Goal: Transaction & Acquisition: Purchase product/service

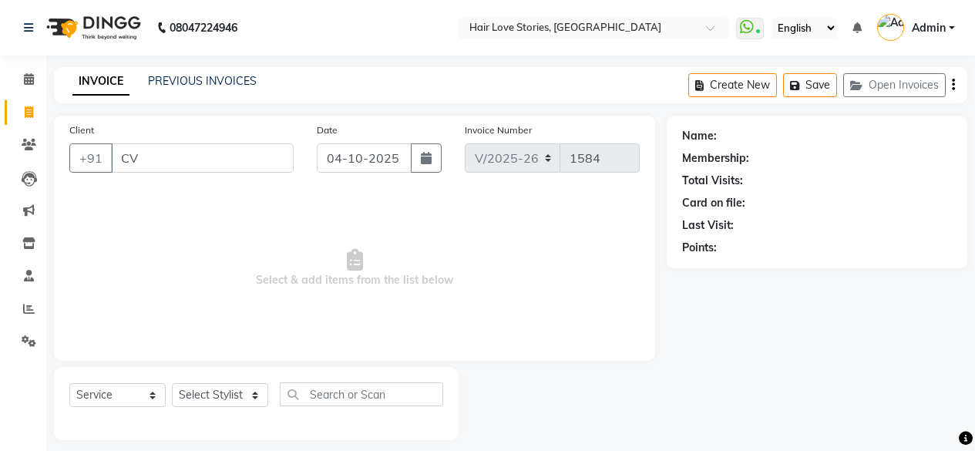
select select "3886"
select select "service"
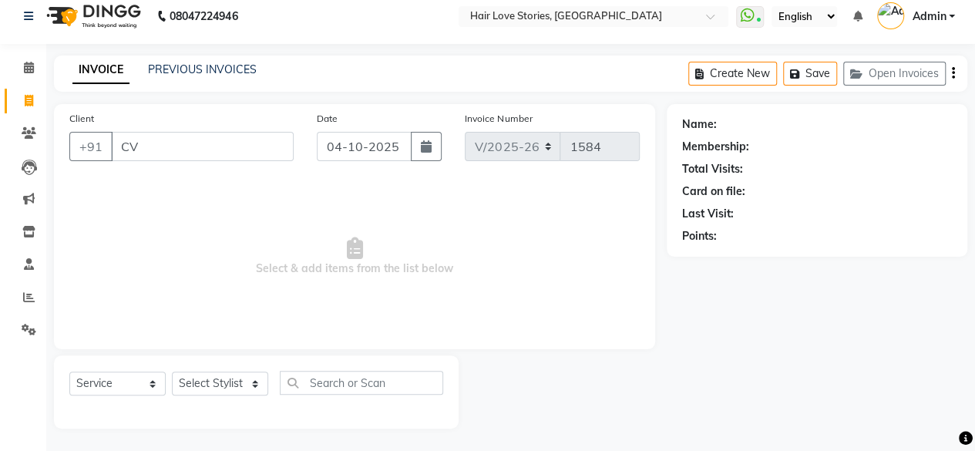
type input "C"
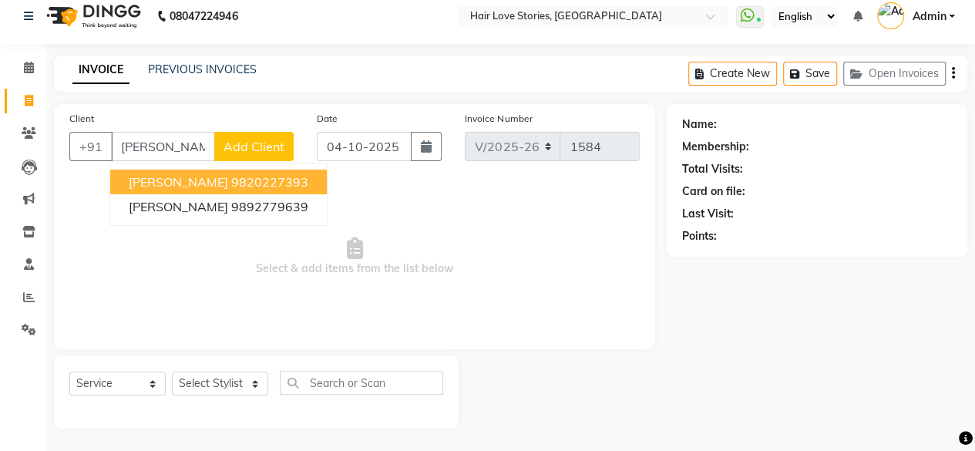
click at [194, 178] on span "[PERSON_NAME]" at bounding box center [178, 181] width 99 height 15
type input "9820227393"
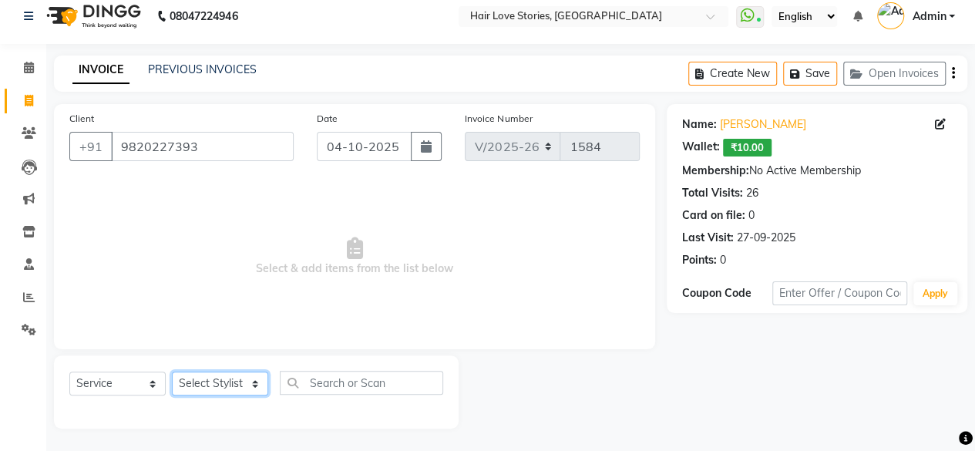
click at [193, 377] on select "Select Stylist [PERSON_NAME] FRONTDESK MANAGER [PERSON_NAME] MEENA MANE [PERSON…" at bounding box center [220, 384] width 96 height 24
select select "31041"
click at [172, 372] on select "Select Stylist [PERSON_NAME] FRONTDESK MANAGER [PERSON_NAME] MEENA MANE [PERSON…" at bounding box center [220, 384] width 96 height 24
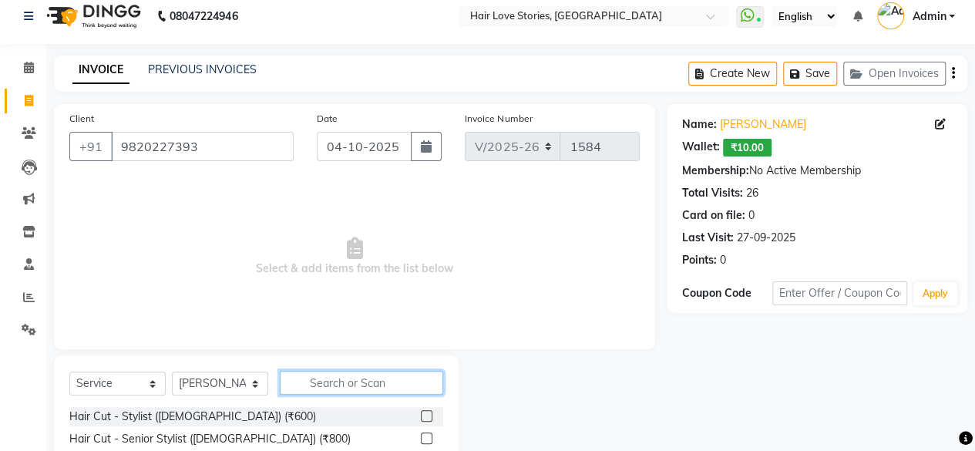
click at [309, 382] on input "text" at bounding box center [361, 383] width 163 height 24
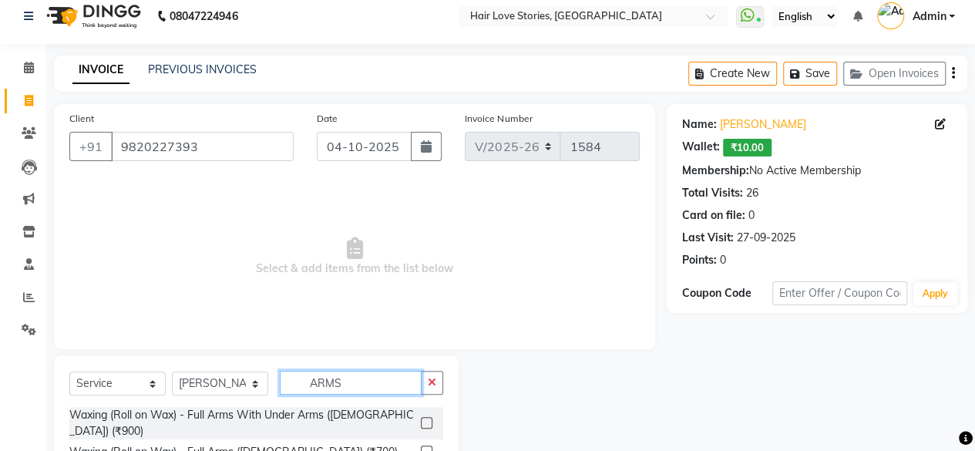
type input "ARMS"
click at [421, 446] on label at bounding box center [427, 452] width 12 height 12
click at [421, 447] on input "checkbox" at bounding box center [426, 452] width 10 height 10
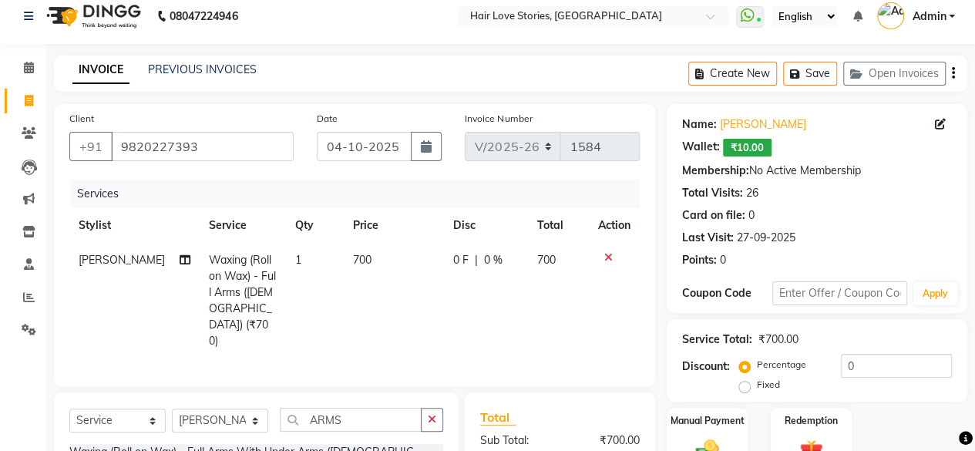
checkbox input "false"
click at [439, 408] on button "button" at bounding box center [432, 420] width 22 height 24
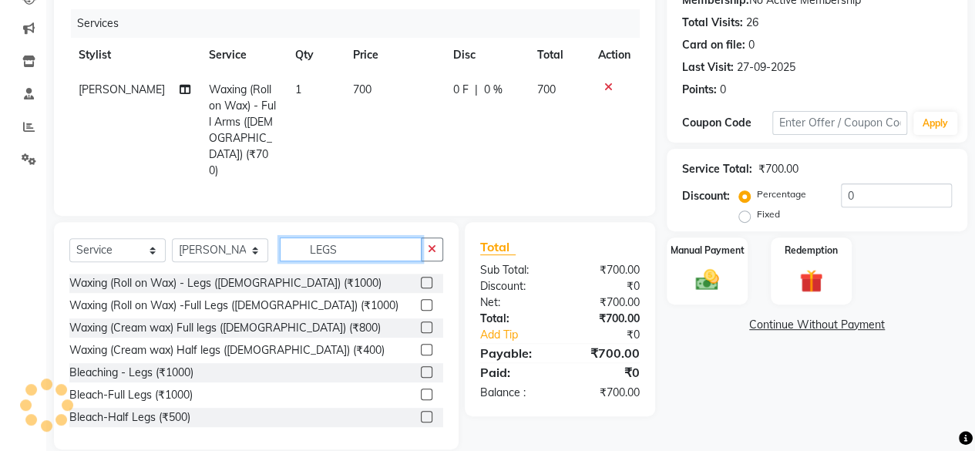
type input "LEGS"
click at [421, 299] on label at bounding box center [427, 305] width 12 height 12
click at [421, 301] on input "checkbox" at bounding box center [426, 306] width 10 height 10
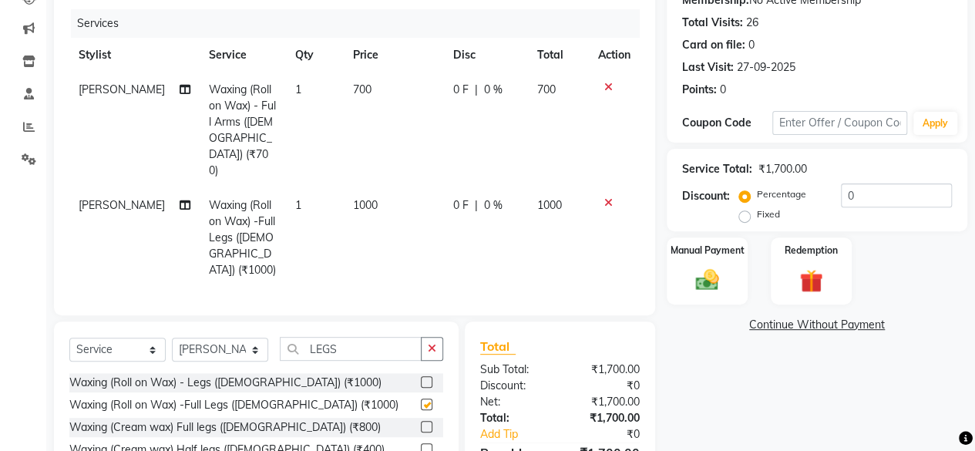
checkbox input "false"
click at [427, 337] on button "button" at bounding box center [432, 349] width 22 height 24
click at [422, 337] on input "text" at bounding box center [351, 349] width 142 height 24
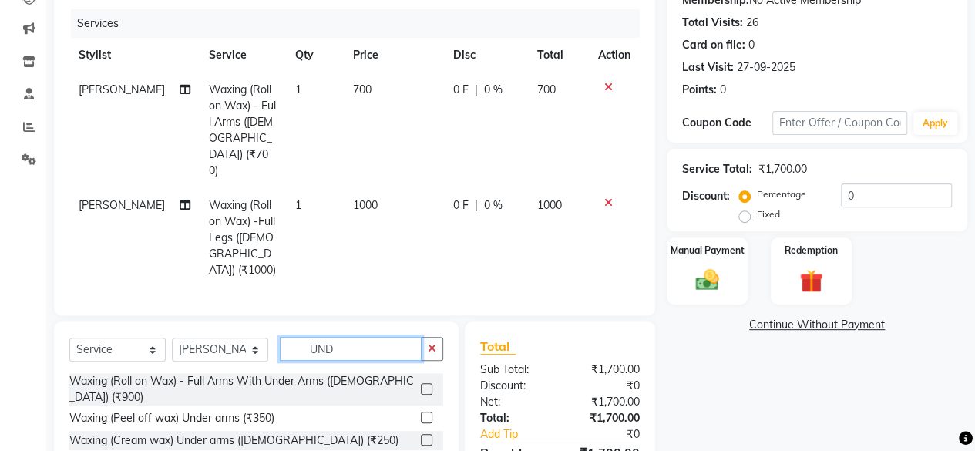
type input "UND"
click at [426, 412] on label at bounding box center [427, 418] width 12 height 12
click at [426, 413] on input "checkbox" at bounding box center [426, 418] width 10 height 10
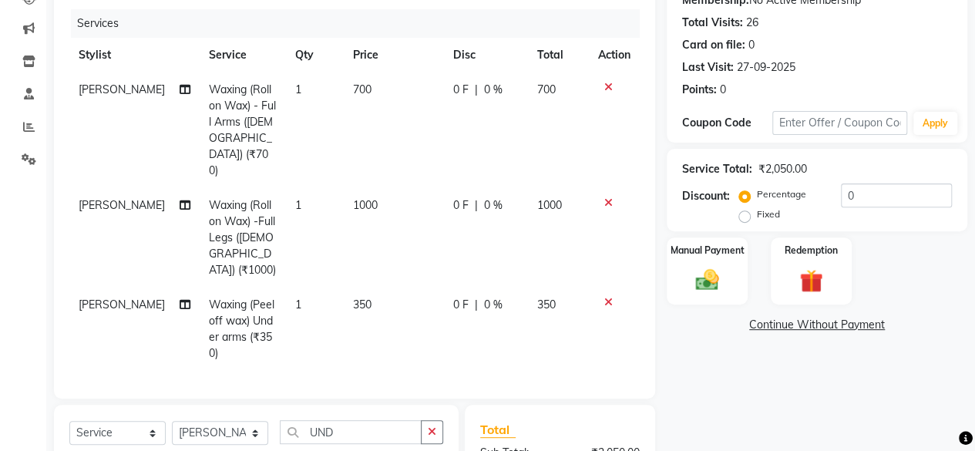
checkbox input "false"
click at [426, 420] on button "button" at bounding box center [432, 432] width 22 height 24
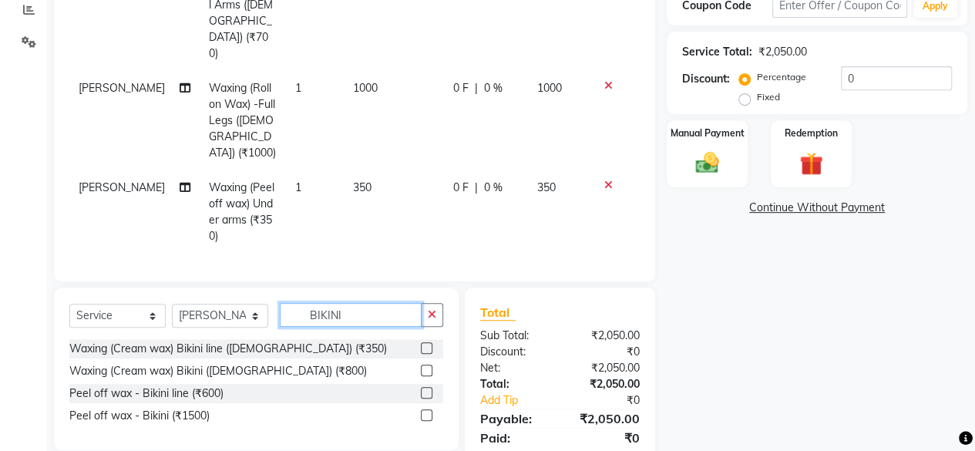
type input "BIKINI"
click at [424, 409] on label at bounding box center [427, 415] width 12 height 12
click at [424, 411] on input "checkbox" at bounding box center [426, 416] width 10 height 10
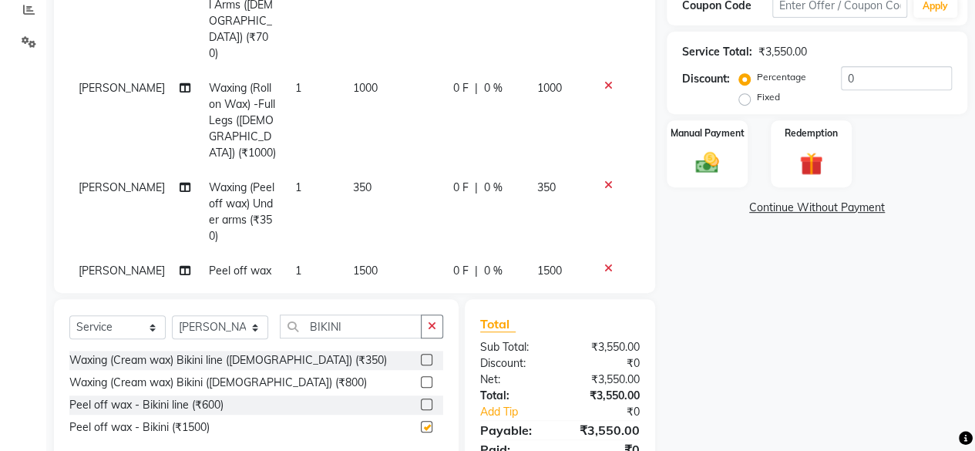
checkbox input "false"
click at [435, 321] on icon "button" at bounding box center [432, 326] width 8 height 11
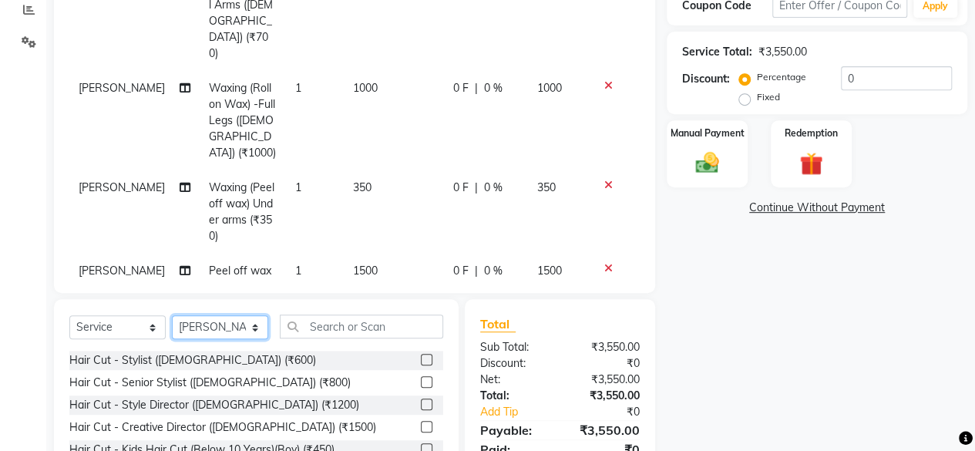
click at [247, 323] on select "Select Stylist [PERSON_NAME] FRONTDESK MANAGER [PERSON_NAME] MEENA MANE [PERSON…" at bounding box center [220, 327] width 96 height 24
select select "80484"
click at [172, 315] on select "Select Stylist [PERSON_NAME] FRONTDESK MANAGER [PERSON_NAME] MEENA MANE [PERSON…" at bounding box center [220, 327] width 96 height 24
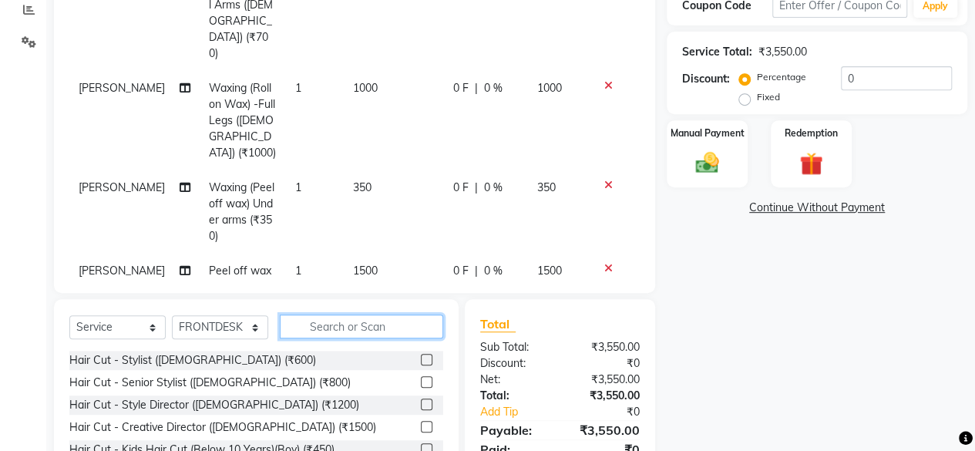
click at [350, 319] on input "text" at bounding box center [361, 327] width 163 height 24
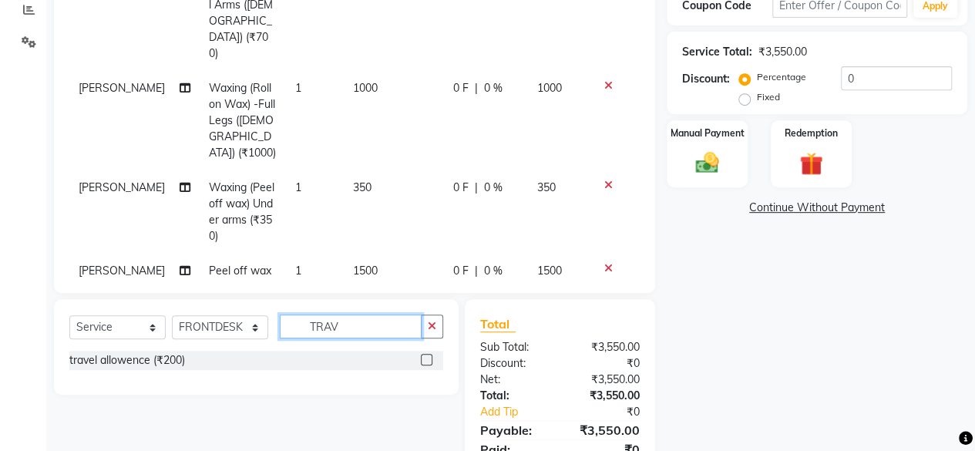
type input "TRAV"
click at [429, 354] on div at bounding box center [426, 362] width 10 height 16
click at [426, 354] on label at bounding box center [427, 360] width 12 height 12
click at [426, 355] on input "checkbox" at bounding box center [426, 360] width 10 height 10
checkbox input "false"
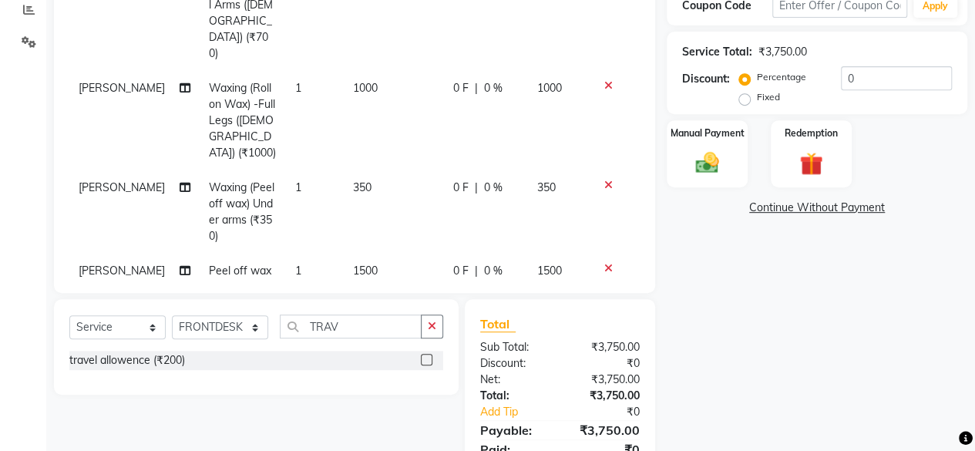
scroll to position [69, 0]
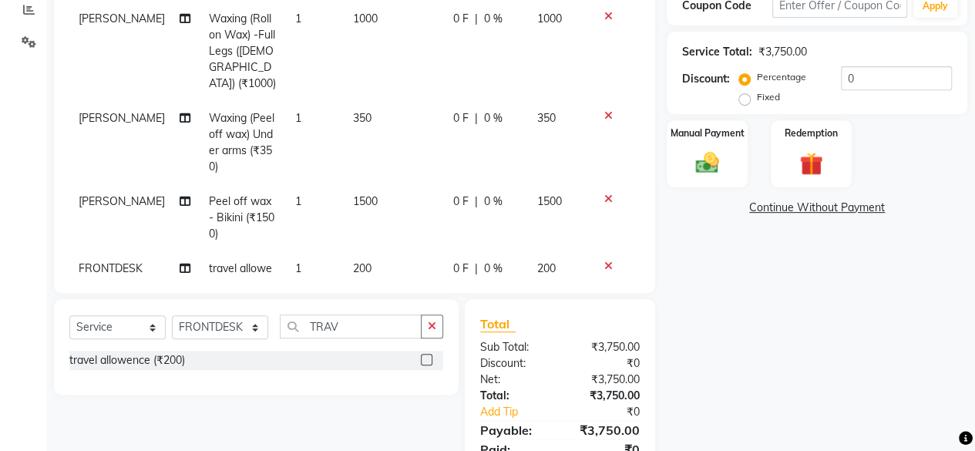
click at [353, 261] on span "200" at bounding box center [362, 268] width 19 height 14
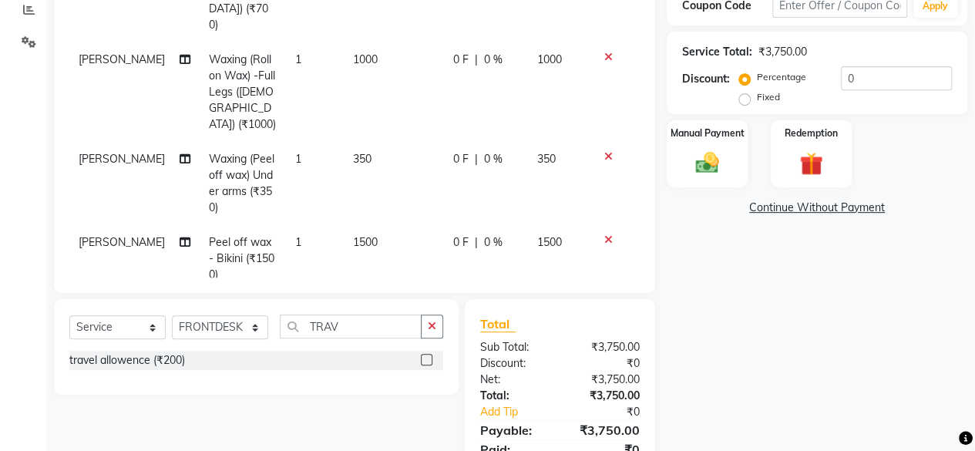
select select "80484"
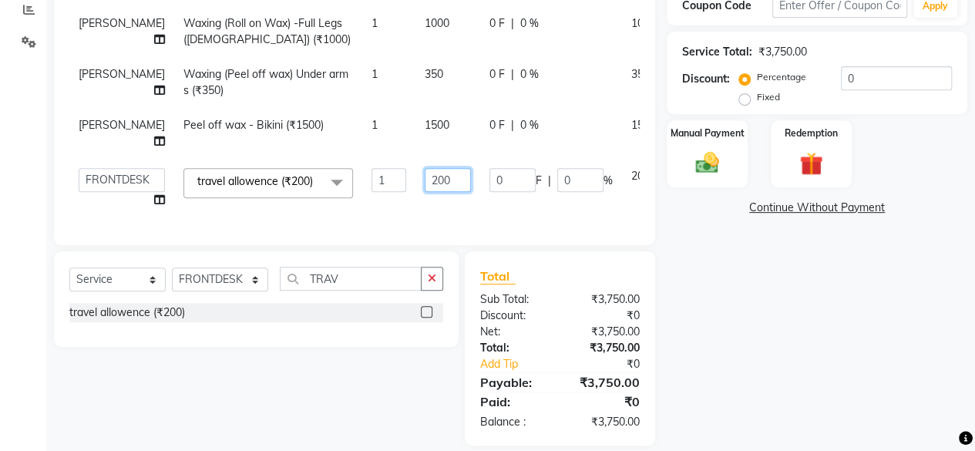
click at [425, 192] on input "200" at bounding box center [448, 180] width 46 height 24
type input "100"
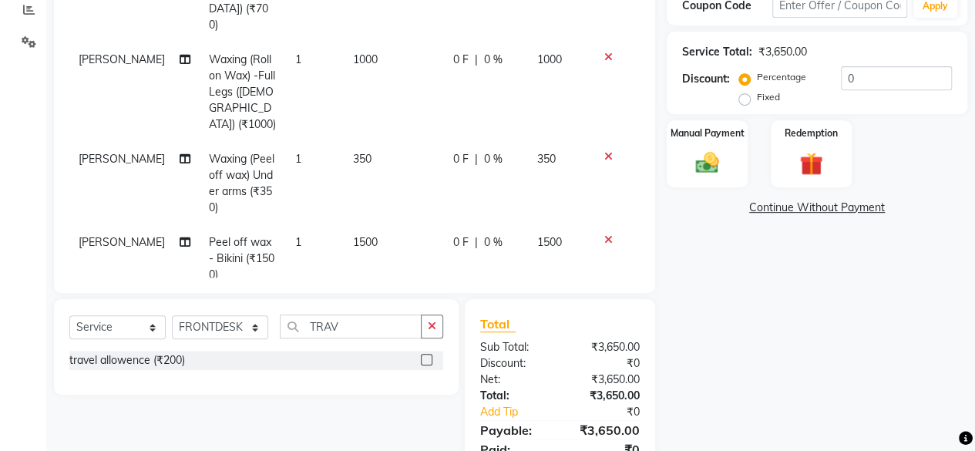
click at [776, 298] on div "Name: [PERSON_NAME] Wallet: ₹10.00 Membership: No Active Membership Total Visit…" at bounding box center [823, 155] width 312 height 677
click at [691, 156] on img at bounding box center [707, 163] width 39 height 28
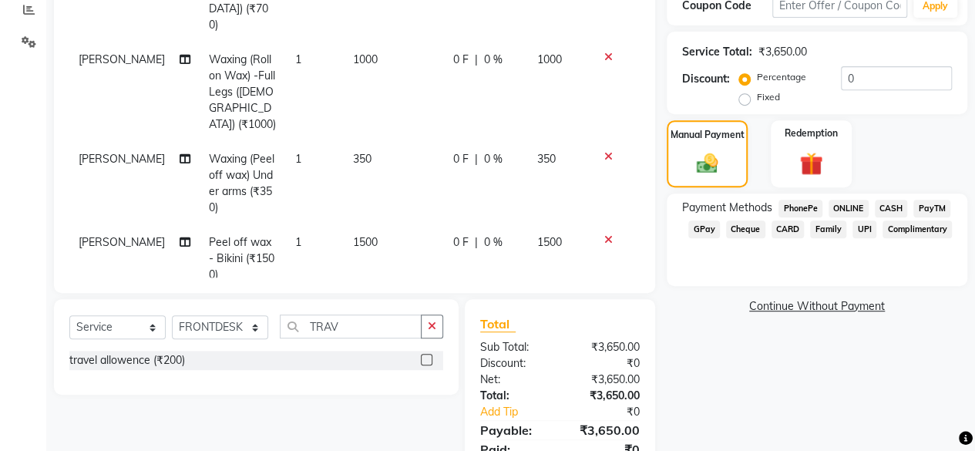
click at [897, 203] on span "CASH" at bounding box center [891, 209] width 33 height 18
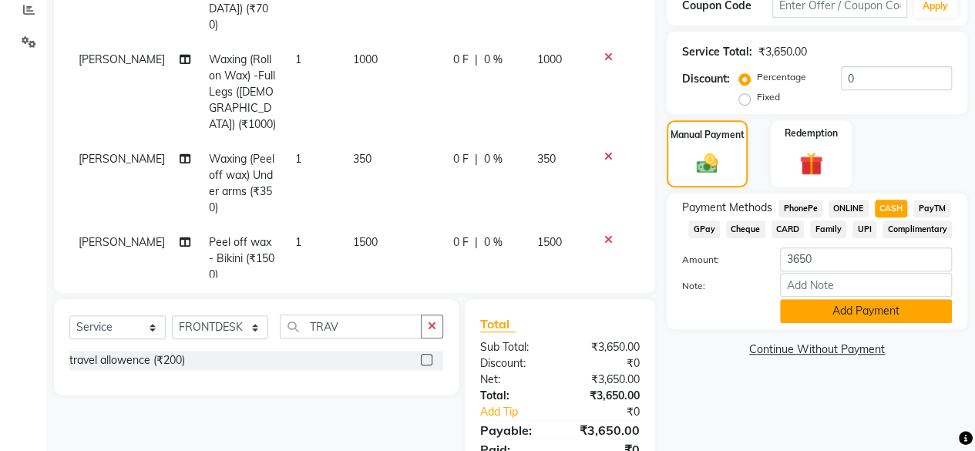
click at [857, 315] on button "Add Payment" at bounding box center [866, 311] width 172 height 24
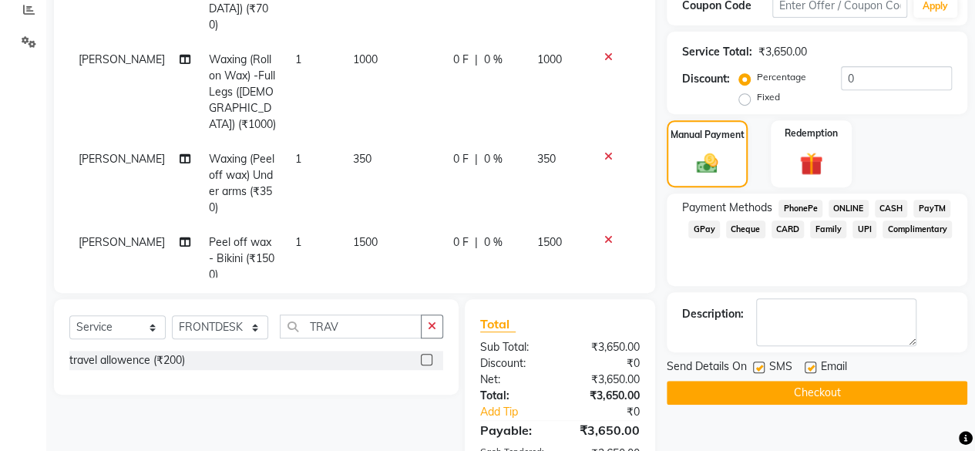
click at [769, 392] on button "Checkout" at bounding box center [817, 393] width 301 height 24
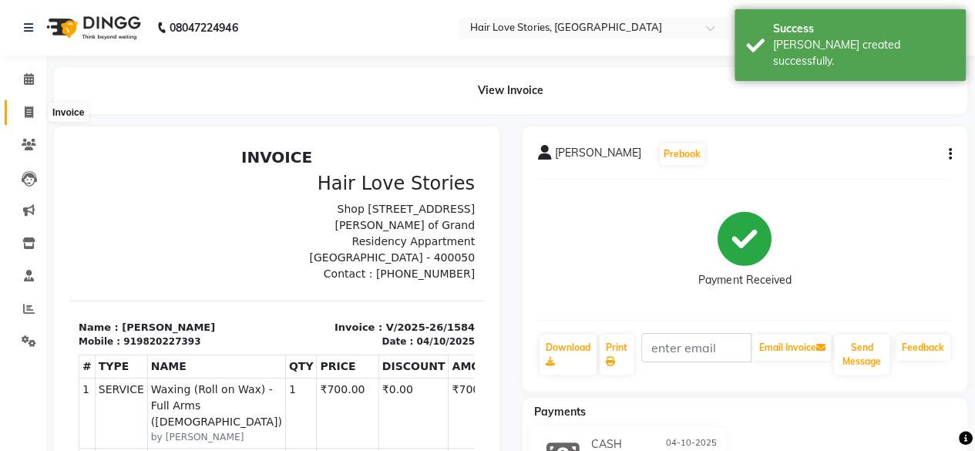
click at [25, 115] on icon at bounding box center [29, 112] width 8 height 12
select select "service"
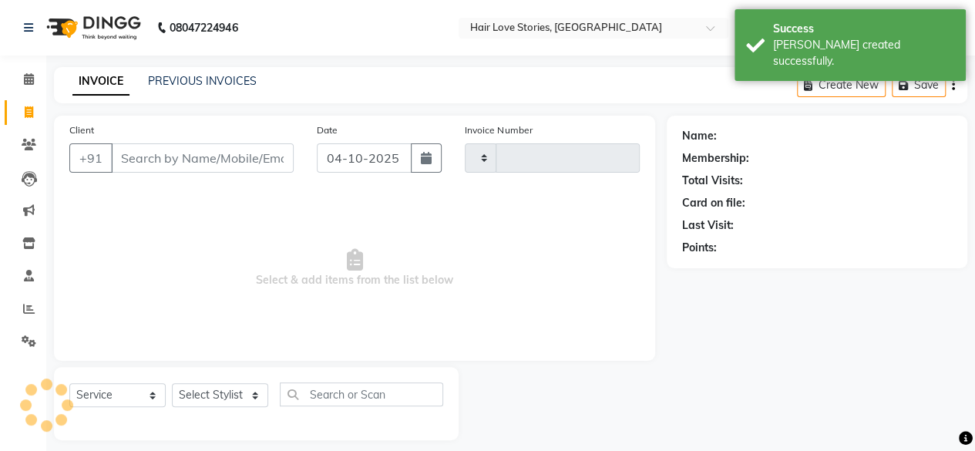
type input "1585"
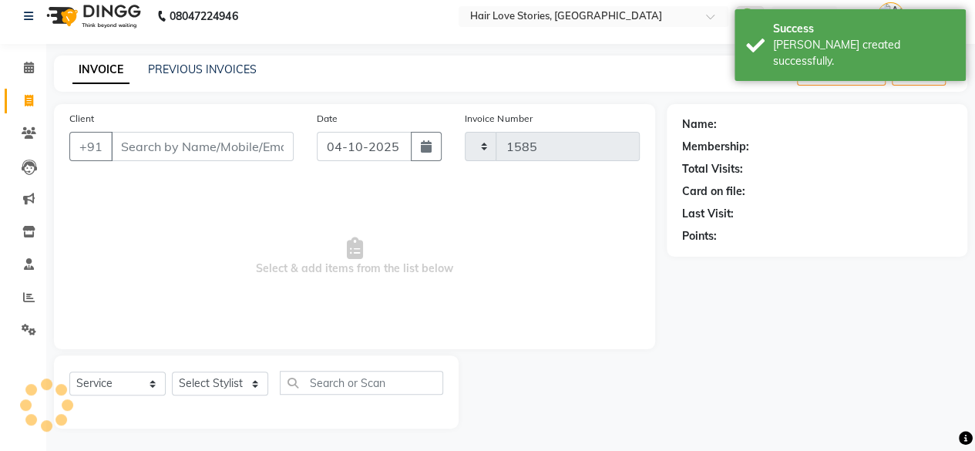
select select "3886"
click at [143, 140] on input "Client" at bounding box center [202, 146] width 183 height 29
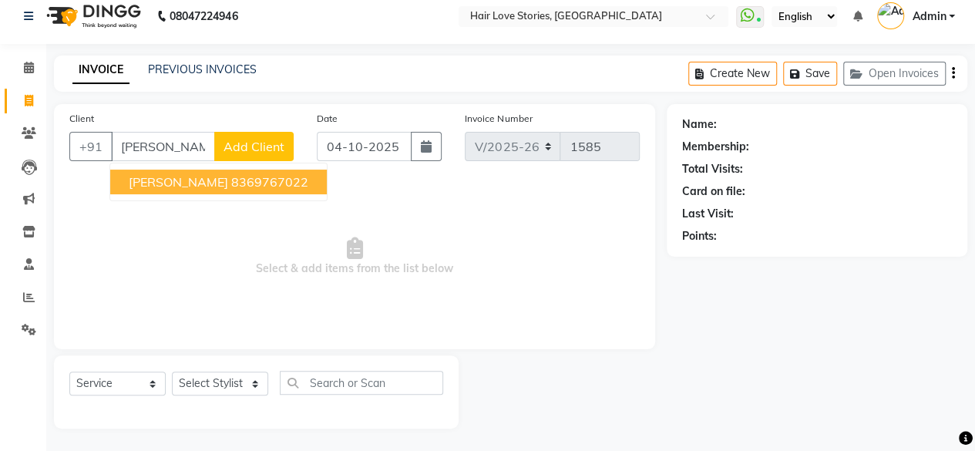
click at [156, 175] on span "[PERSON_NAME]" at bounding box center [178, 181] width 99 height 15
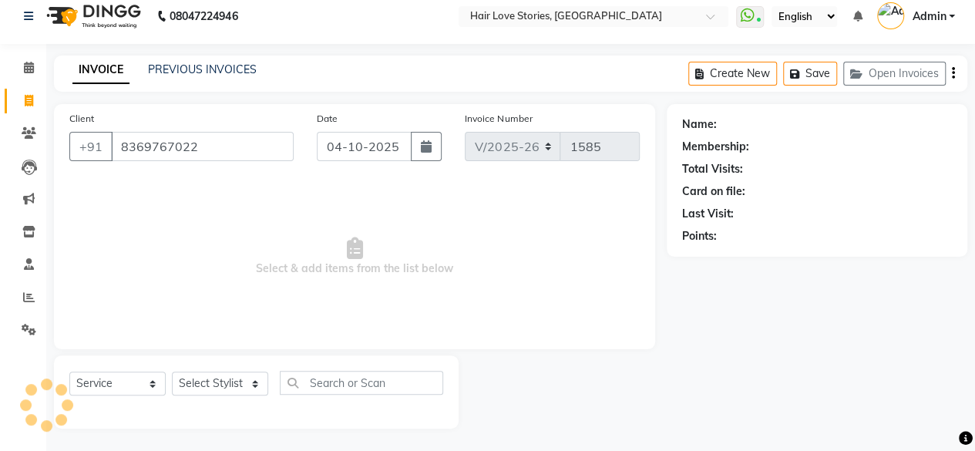
type input "8369767022"
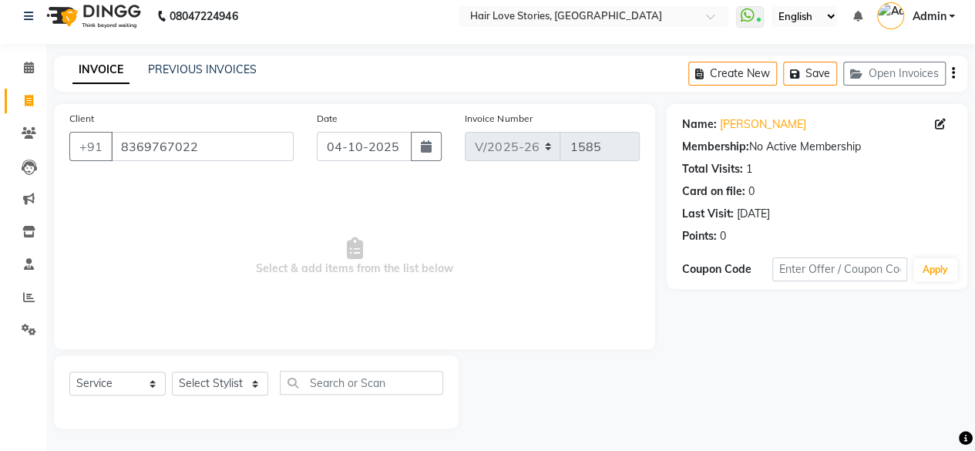
click at [233, 397] on div "Select Service Product Membership Package Voucher Prepaid Gift Card Select Styl…" at bounding box center [256, 389] width 374 height 36
click at [237, 372] on select "Select Stylist [PERSON_NAME] FRONTDESK MANAGER [PERSON_NAME] MEENA MANE [PERSON…" at bounding box center [220, 384] width 96 height 24
select select "19053"
click at [172, 372] on select "Select Stylist [PERSON_NAME] FRONTDESK MANAGER [PERSON_NAME] MEENA MANE [PERSON…" at bounding box center [220, 384] width 96 height 24
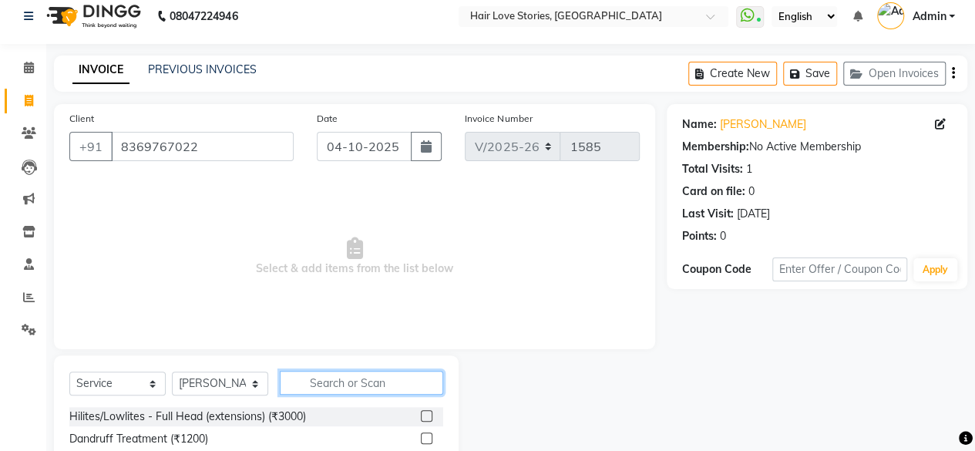
click at [308, 372] on input "text" at bounding box center [361, 383] width 163 height 24
type input "FOOT"
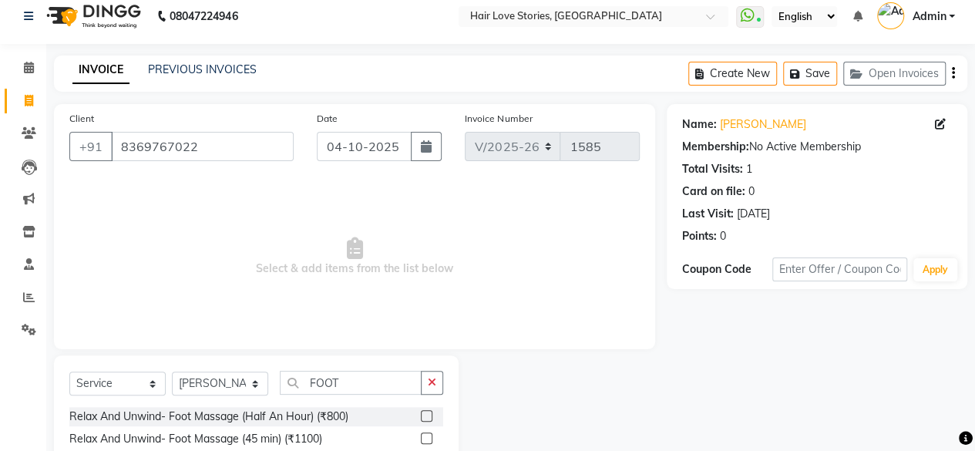
click at [426, 416] on label at bounding box center [427, 416] width 12 height 12
click at [426, 416] on input "checkbox" at bounding box center [426, 417] width 10 height 10
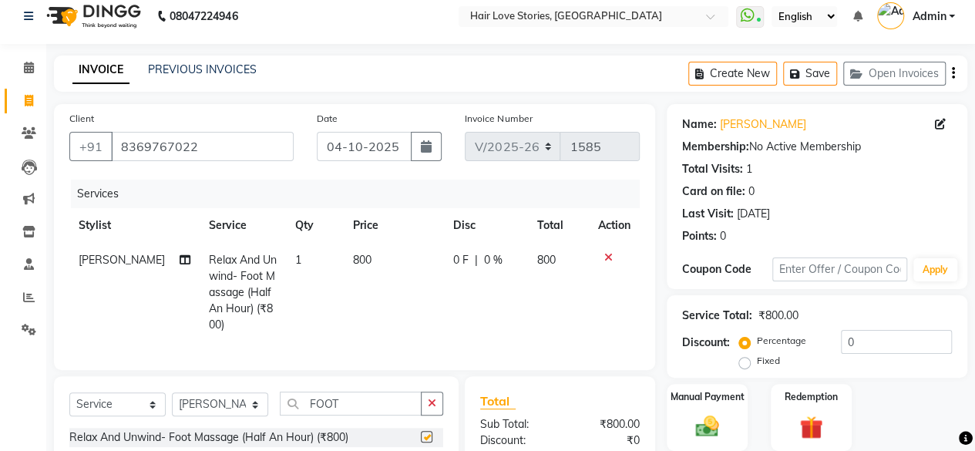
checkbox input "false"
click at [237, 404] on select "Select Stylist [PERSON_NAME] FRONTDESK MANAGER [PERSON_NAME] MEENA MANE [PERSON…" at bounding box center [220, 404] width 96 height 24
select select "19891"
click at [172, 404] on select "Select Stylist [PERSON_NAME] FRONTDESK MANAGER [PERSON_NAME] MEENA MANE [PERSON…" at bounding box center [220, 404] width 96 height 24
click at [426, 416] on button "button" at bounding box center [432, 404] width 22 height 24
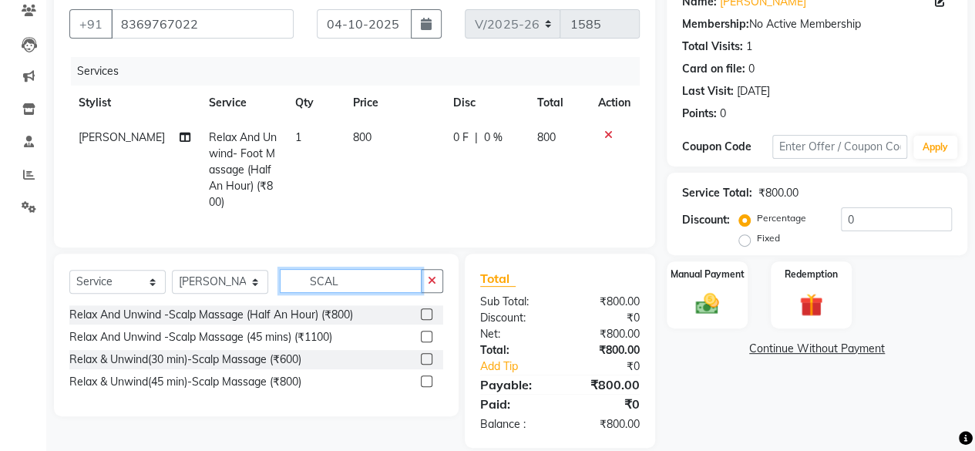
scroll to position [165, 0]
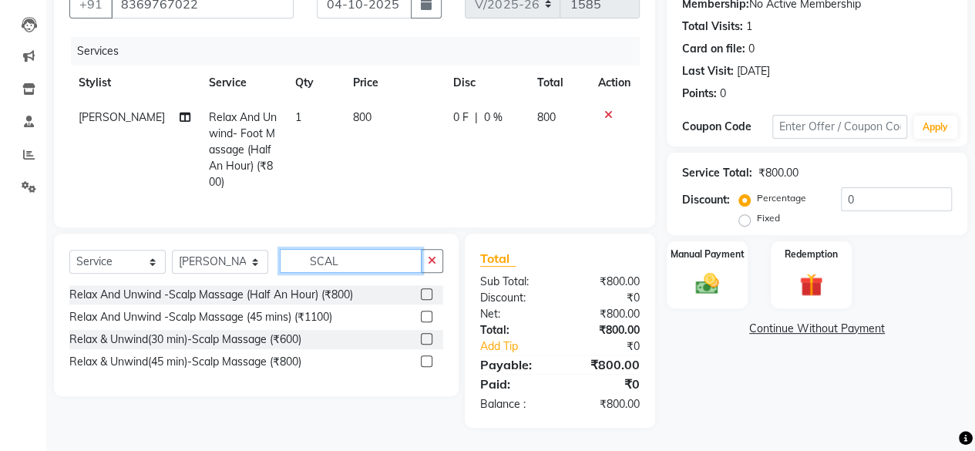
type input "SCAL"
click at [424, 294] on label at bounding box center [427, 294] width 12 height 12
click at [424, 294] on input "checkbox" at bounding box center [426, 295] width 10 height 10
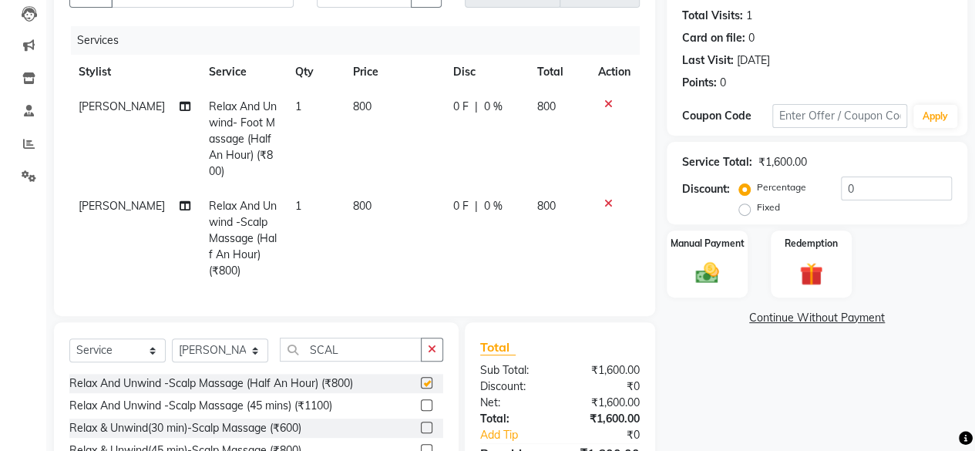
checkbox input "false"
click at [439, 360] on button "button" at bounding box center [432, 350] width 22 height 24
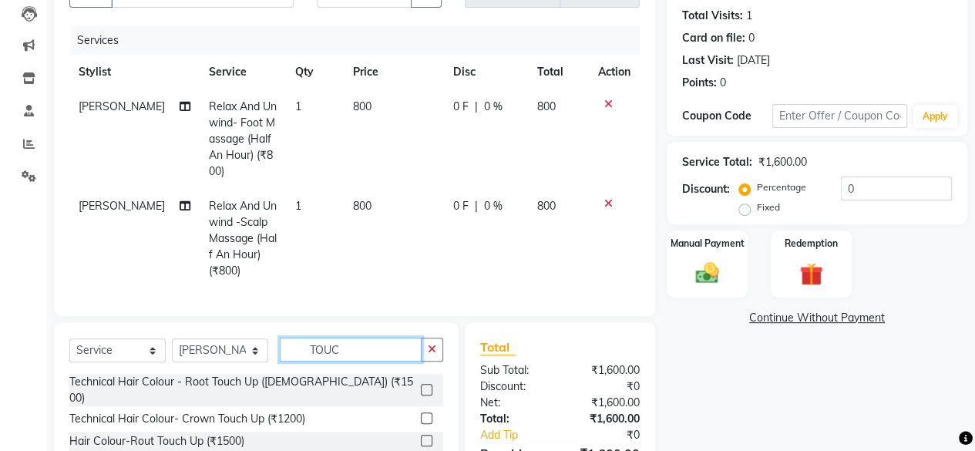
type input "TOUC"
click at [426, 395] on label at bounding box center [427, 390] width 12 height 12
click at [426, 395] on input "checkbox" at bounding box center [426, 390] width 10 height 10
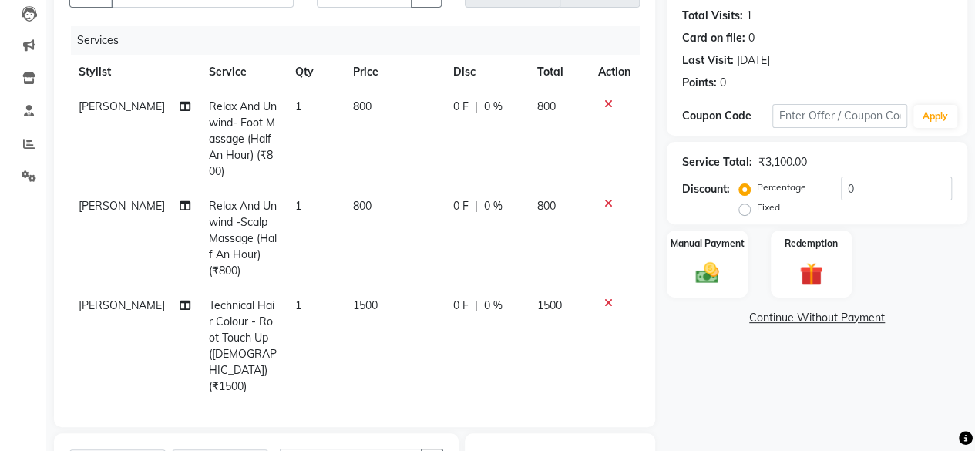
checkbox input "false"
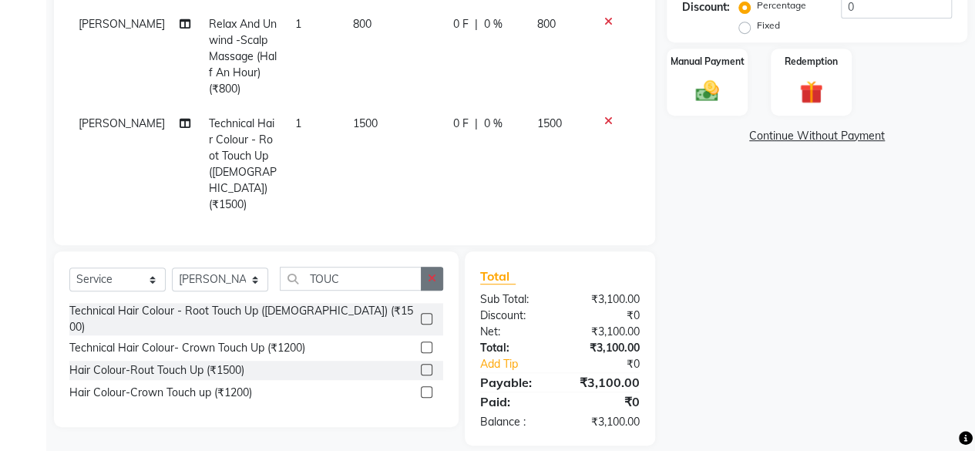
click at [439, 271] on button "button" at bounding box center [432, 279] width 22 height 24
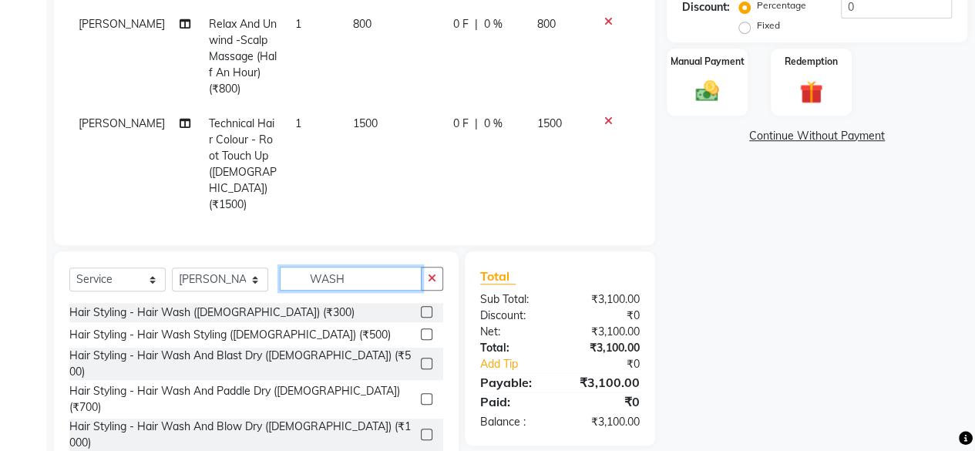
type input "WASH"
click at [421, 306] on label at bounding box center [427, 312] width 12 height 12
click at [421, 308] on input "checkbox" at bounding box center [426, 313] width 10 height 10
checkbox input "false"
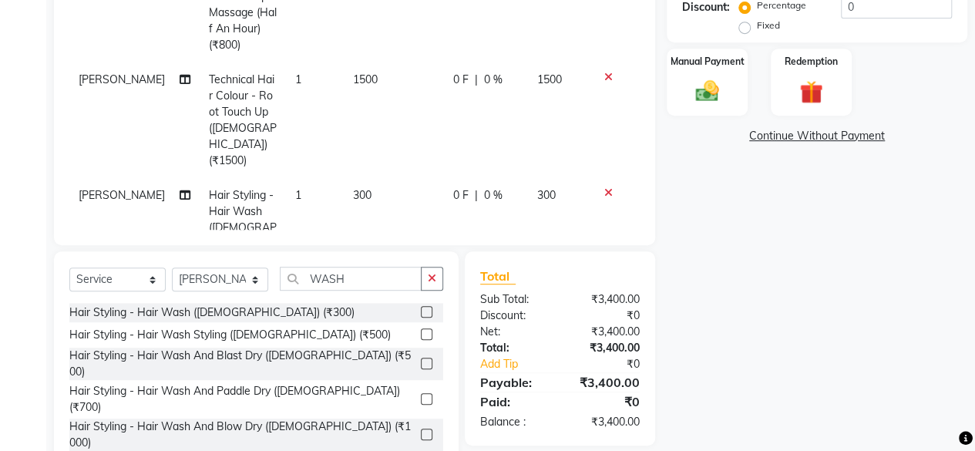
scroll to position [40, 0]
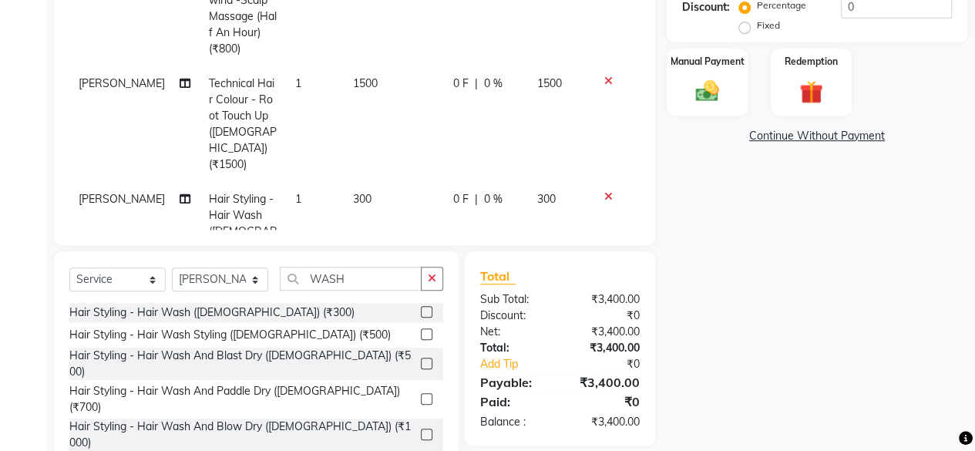
click at [362, 89] on td "1500" at bounding box center [394, 124] width 100 height 116
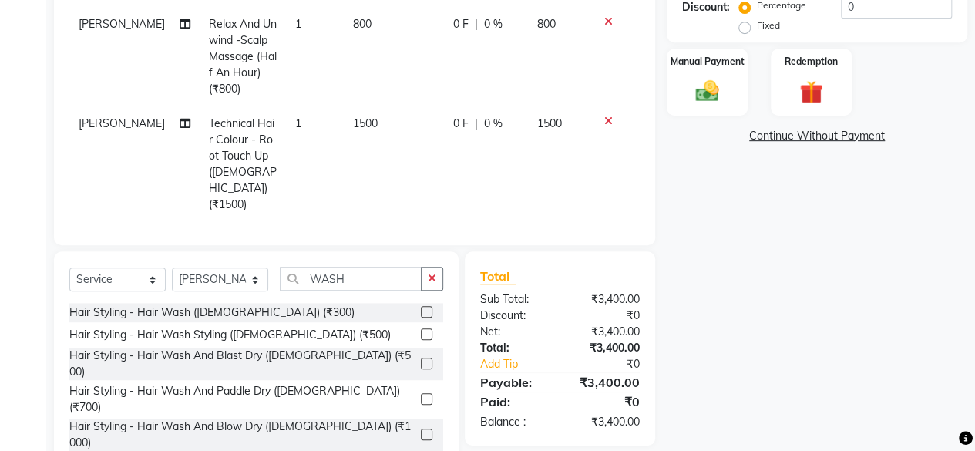
select select "19891"
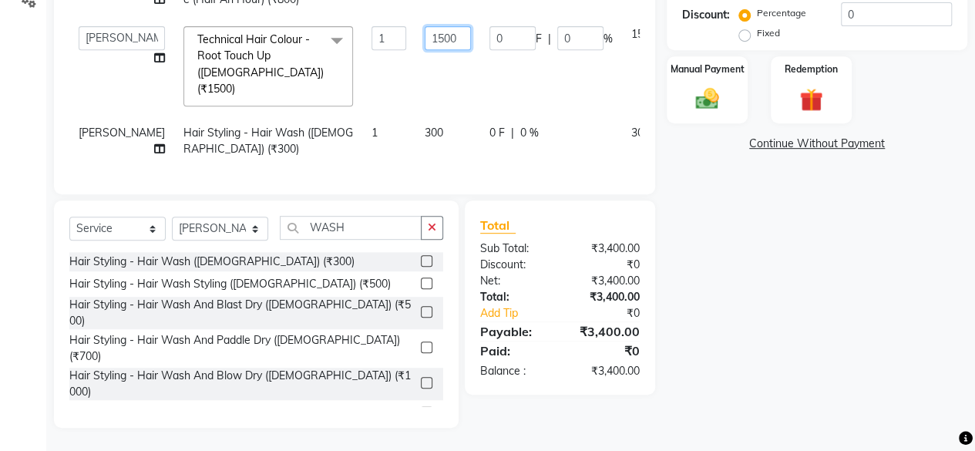
click at [425, 49] on input "1500" at bounding box center [448, 38] width 46 height 24
type input "2500"
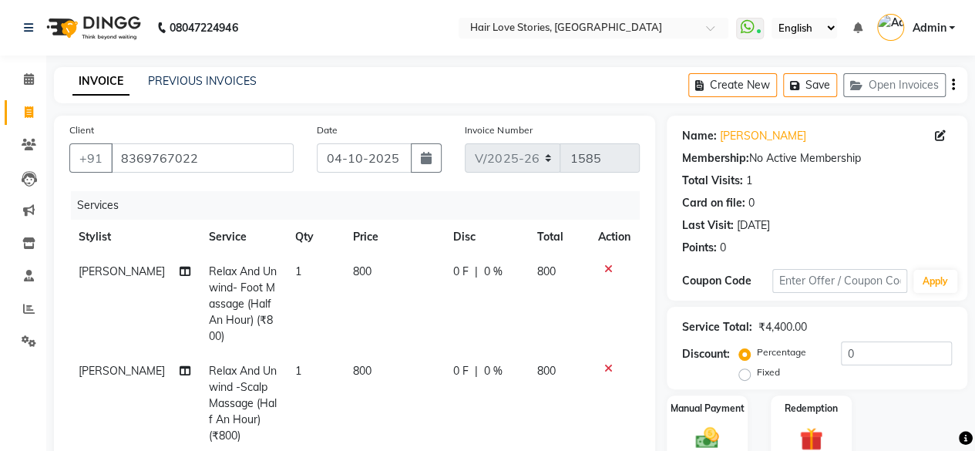
click at [968, 406] on div "Manual Payment Redemption" at bounding box center [817, 428] width 324 height 67
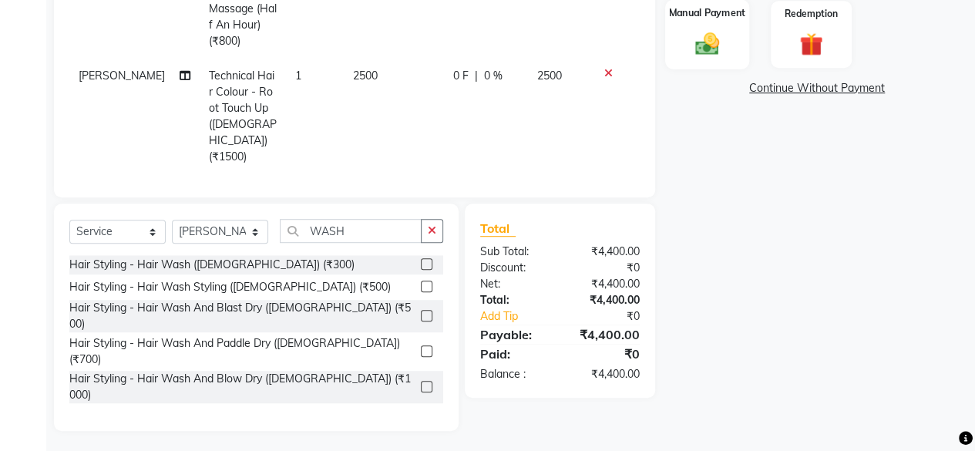
click at [706, 53] on img at bounding box center [707, 43] width 39 height 28
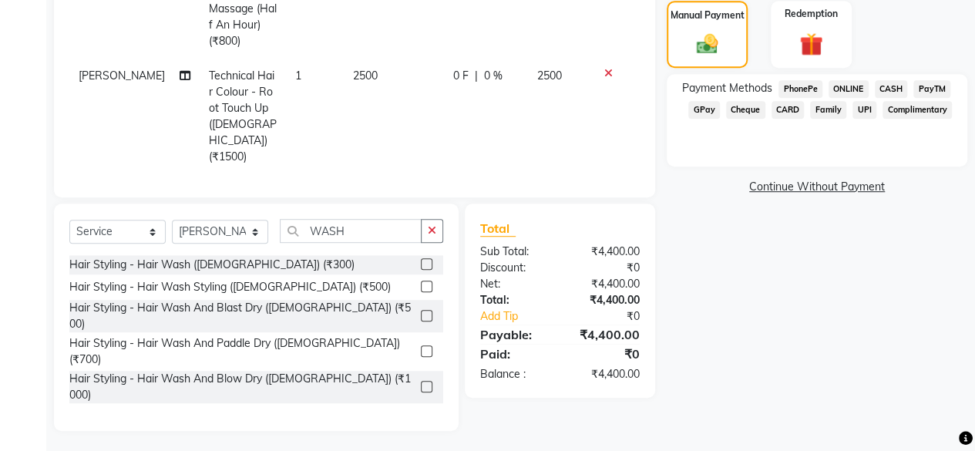
click at [692, 111] on span "GPay" at bounding box center [704, 110] width 32 height 18
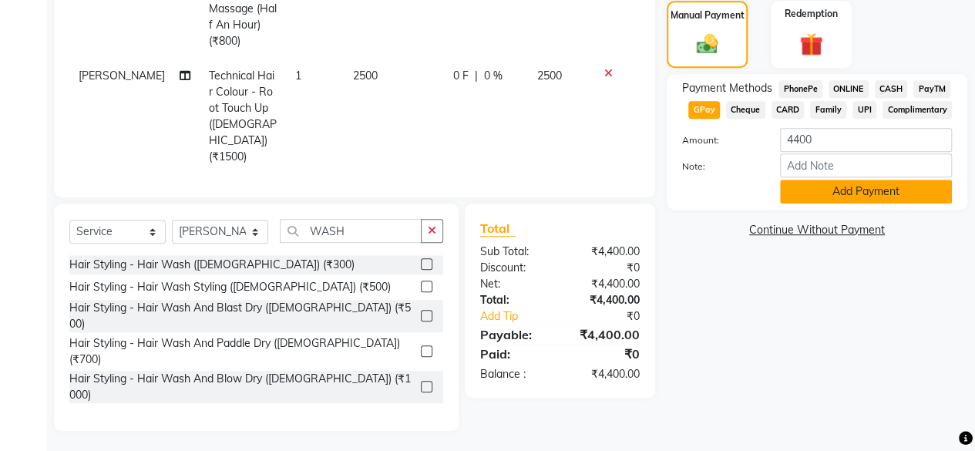
click at [806, 191] on button "Add Payment" at bounding box center [866, 192] width 172 height 24
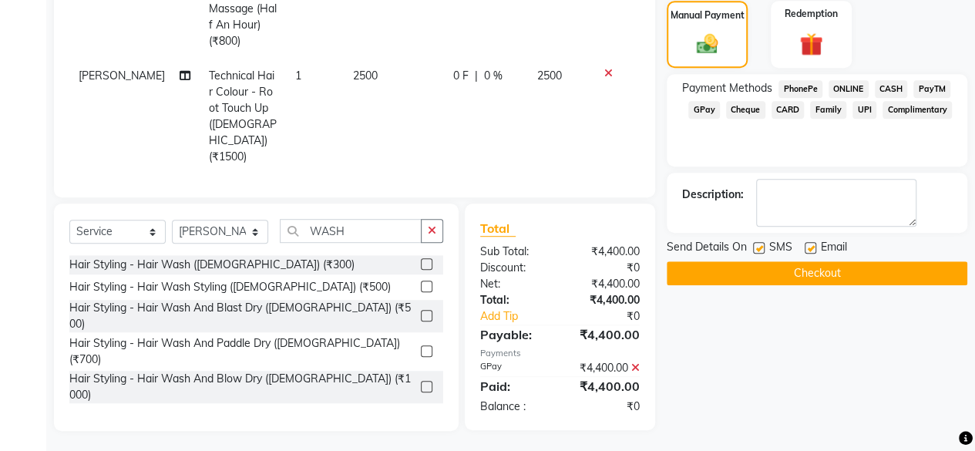
click at [782, 272] on button "Checkout" at bounding box center [817, 273] width 301 height 24
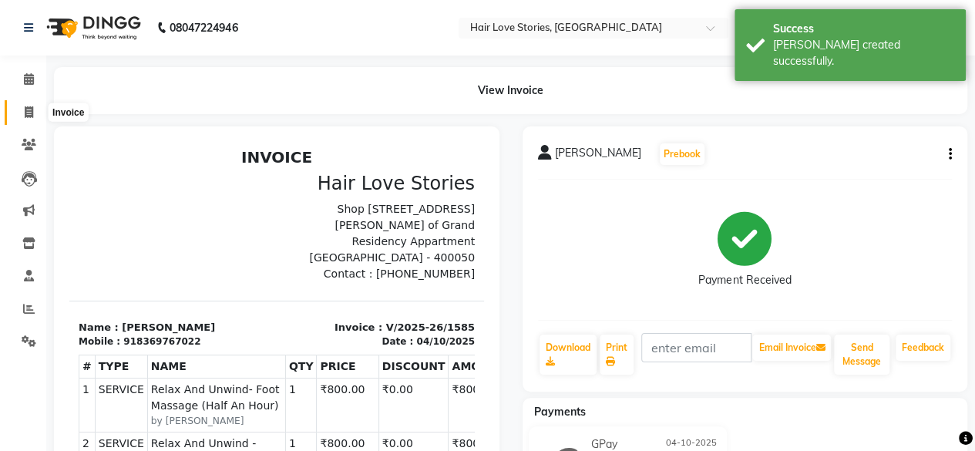
click at [32, 111] on icon at bounding box center [29, 112] width 8 height 12
select select "service"
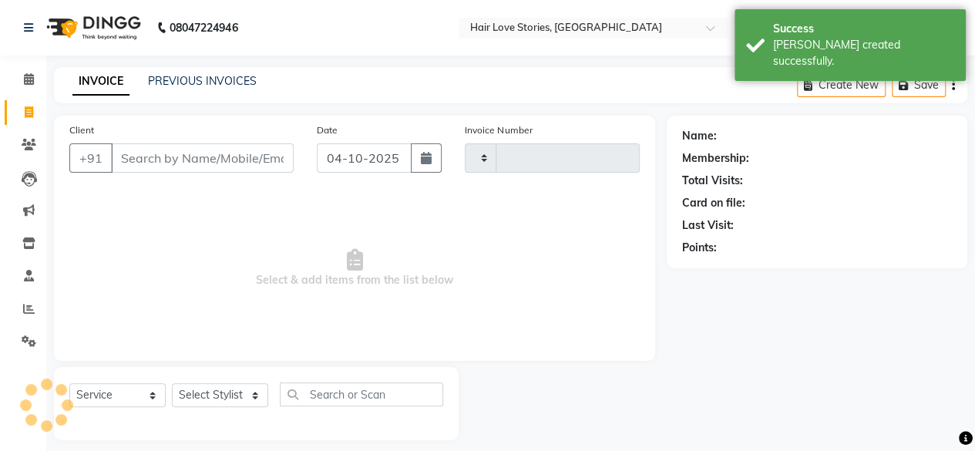
scroll to position [12, 0]
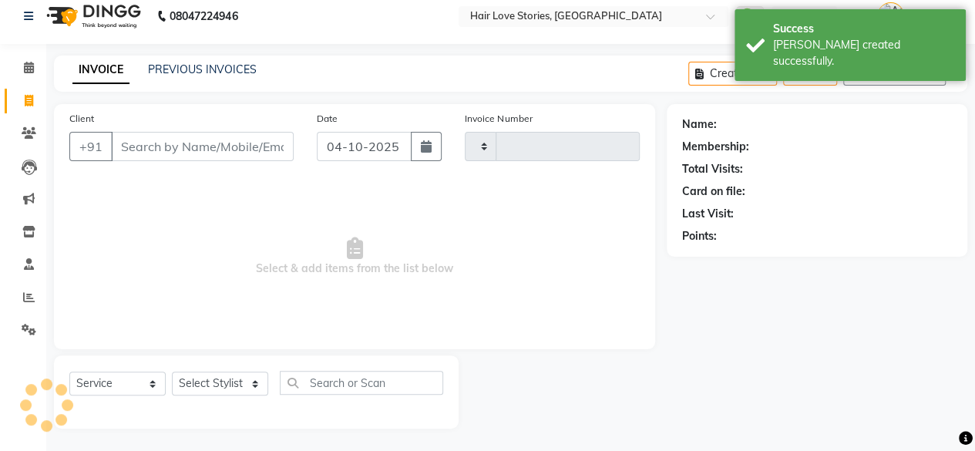
type input "1586"
select select "3886"
click at [877, 69] on button "Open Invoices" at bounding box center [894, 74] width 103 height 24
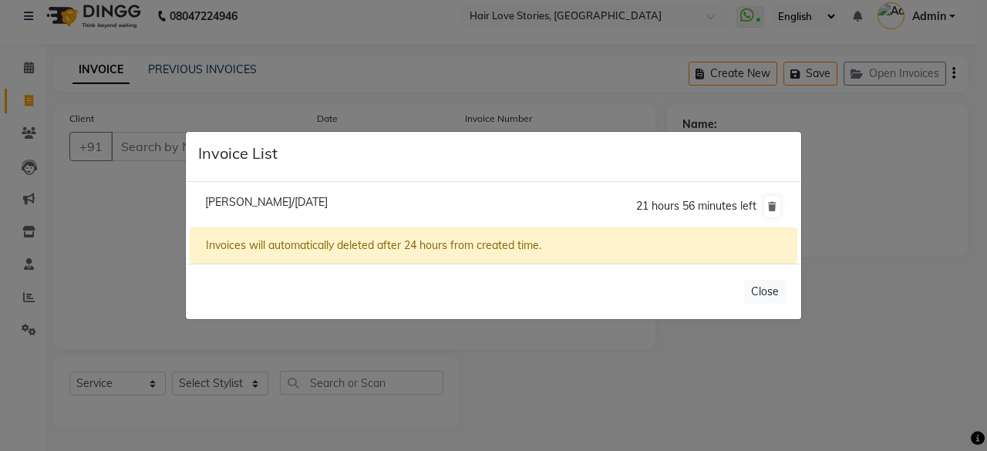
click at [291, 203] on span "[PERSON_NAME]/[DATE]" at bounding box center [266, 202] width 123 height 14
type input "1158700000071"
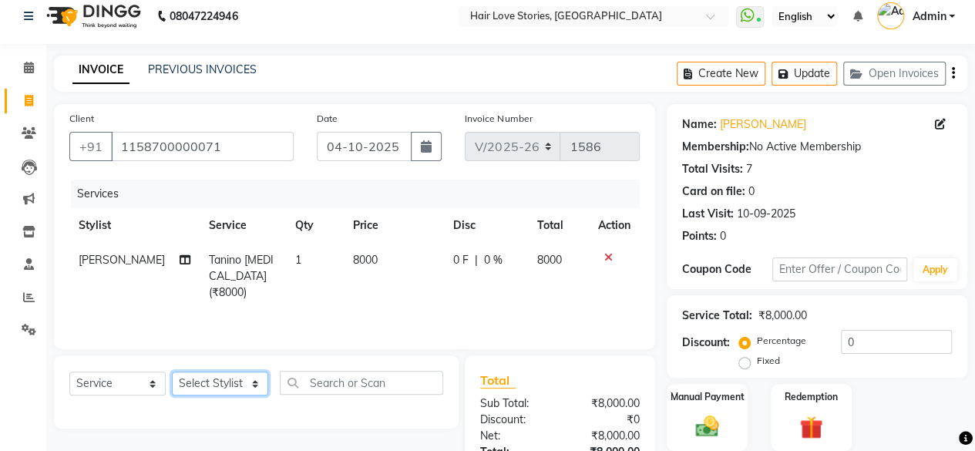
click at [254, 385] on select "Select Stylist [PERSON_NAME] FRONTDESK MANAGER [PERSON_NAME] MEENA MANE [PERSON…" at bounding box center [220, 384] width 96 height 24
select select "19044"
click at [172, 372] on select "Select Stylist [PERSON_NAME] FRONTDESK MANAGER [PERSON_NAME] MEENA MANE [PERSON…" at bounding box center [220, 384] width 96 height 24
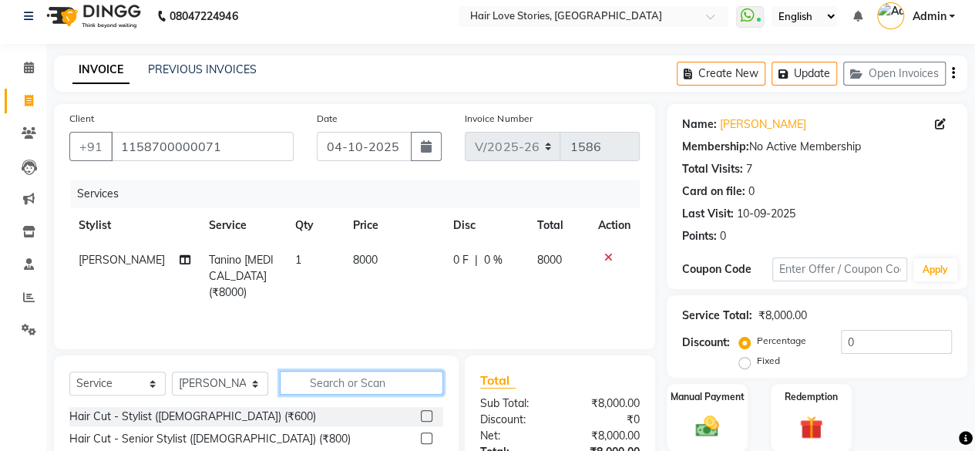
click at [305, 373] on input "text" at bounding box center [361, 383] width 163 height 24
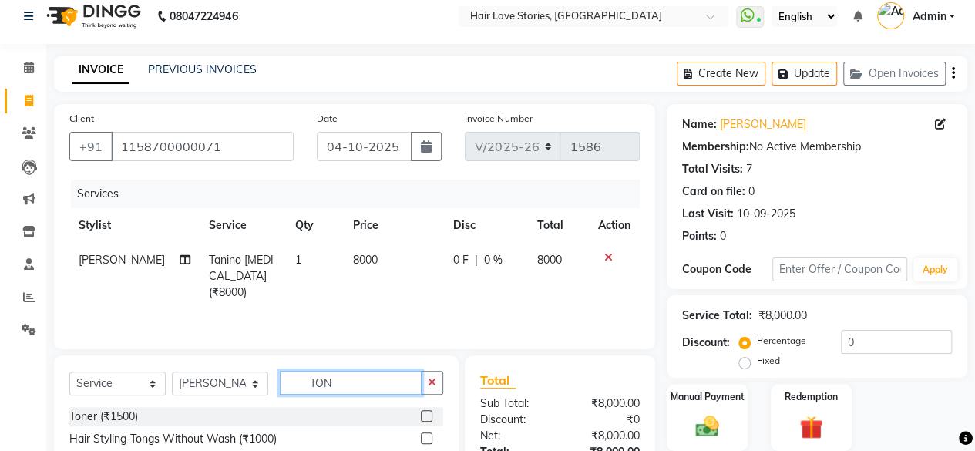
type input "TON"
click at [427, 417] on label at bounding box center [427, 416] width 12 height 12
click at [427, 417] on input "checkbox" at bounding box center [426, 417] width 10 height 10
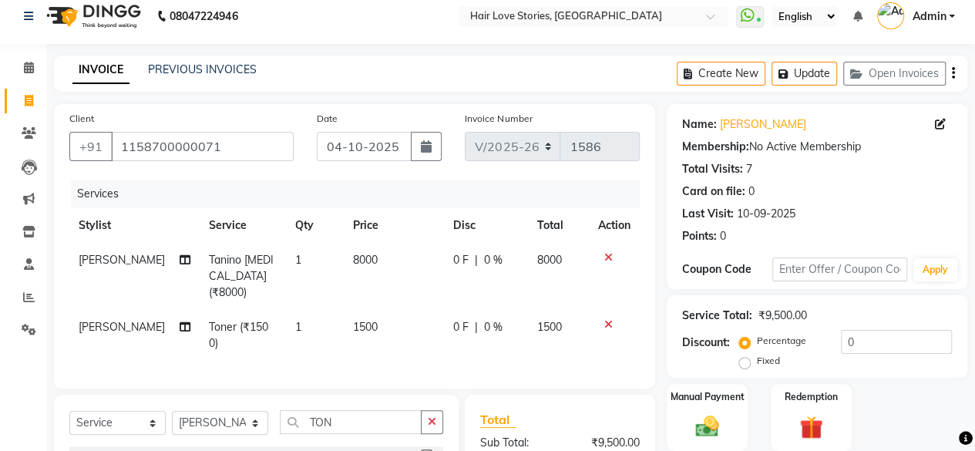
checkbox input "false"
click at [256, 411] on select "Select Stylist [PERSON_NAME] FRONTDESK MANAGER [PERSON_NAME] MEENA MANE [PERSON…" at bounding box center [220, 423] width 96 height 24
select select "92004"
click at [172, 411] on select "Select Stylist [PERSON_NAME] FRONTDESK MANAGER [PERSON_NAME] MEENA MANE [PERSON…" at bounding box center [220, 423] width 96 height 24
click at [430, 416] on icon "button" at bounding box center [432, 421] width 8 height 11
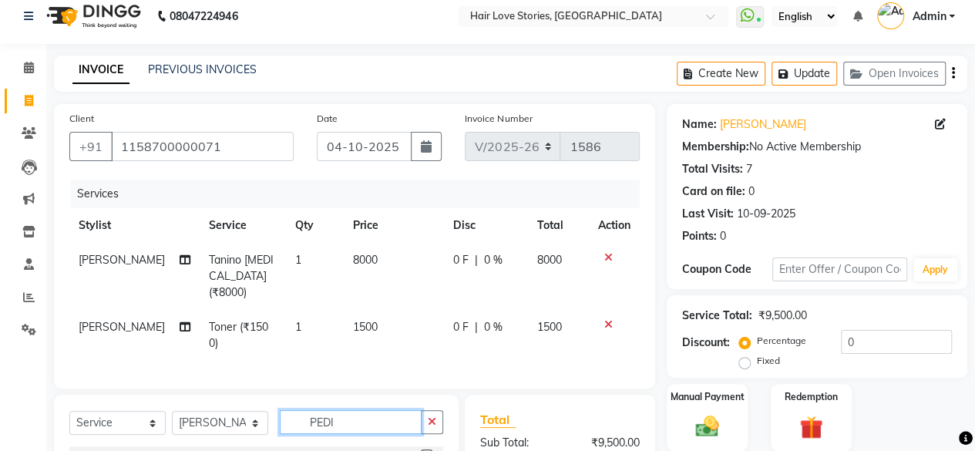
type input "PEDI"
click at [426, 449] on label at bounding box center [427, 455] width 12 height 12
click at [426, 450] on input "checkbox" at bounding box center [426, 456] width 10 height 10
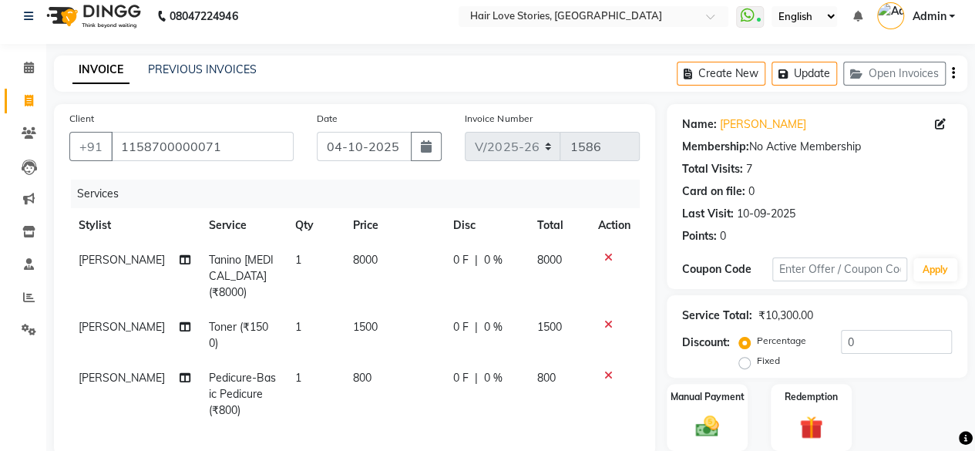
checkbox input "false"
click at [372, 361] on td "800" at bounding box center [394, 394] width 100 height 67
select select "92004"
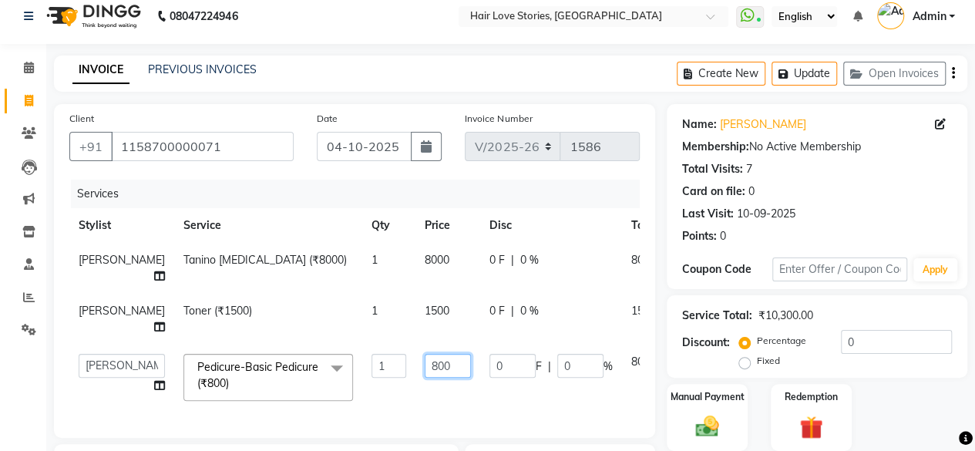
click at [425, 378] on input "800" at bounding box center [448, 366] width 46 height 24
type input "900"
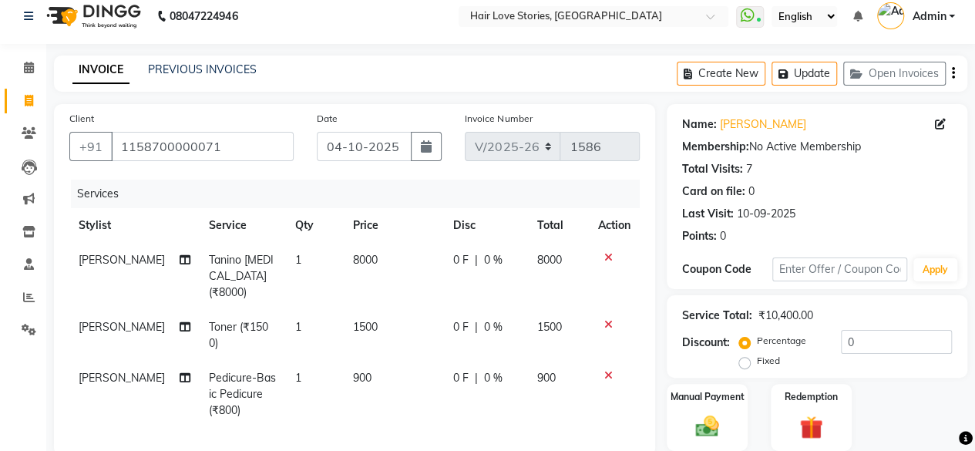
click at [384, 325] on td "1500" at bounding box center [394, 335] width 100 height 51
select select "19044"
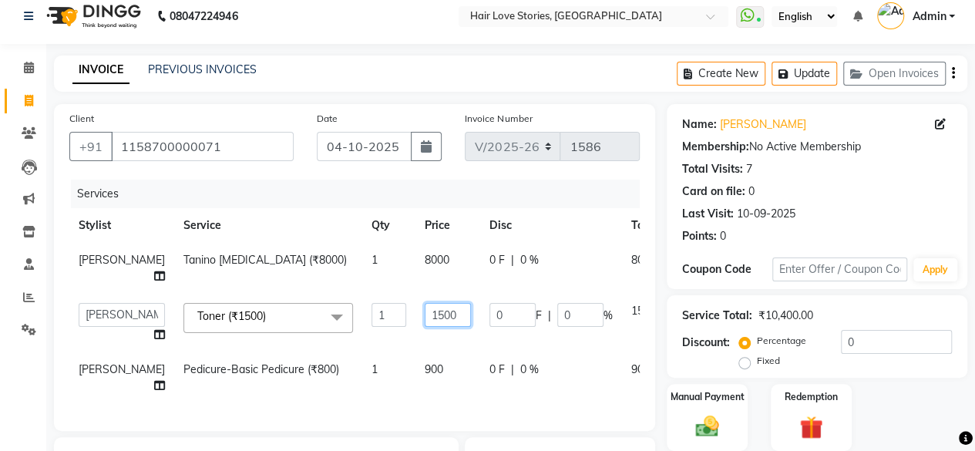
click at [425, 326] on input "1500" at bounding box center [448, 315] width 46 height 24
type input "4000"
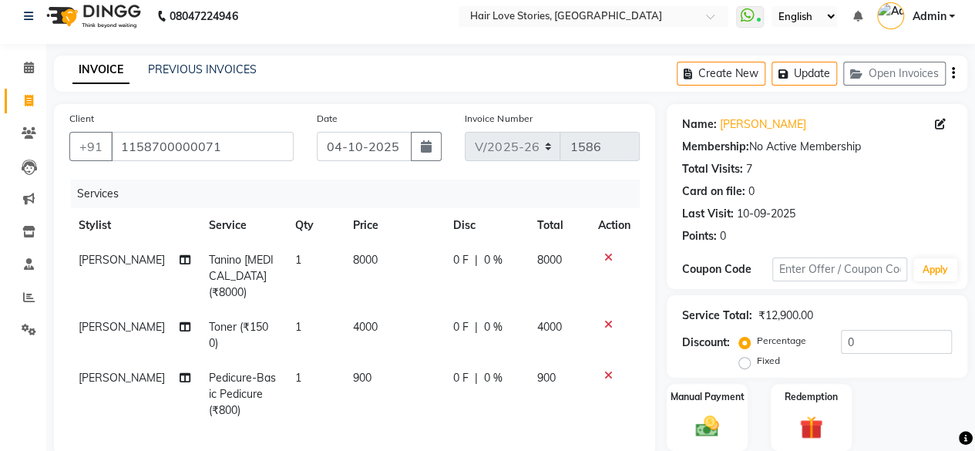
click at [392, 263] on td "8000" at bounding box center [394, 276] width 100 height 67
select select "19044"
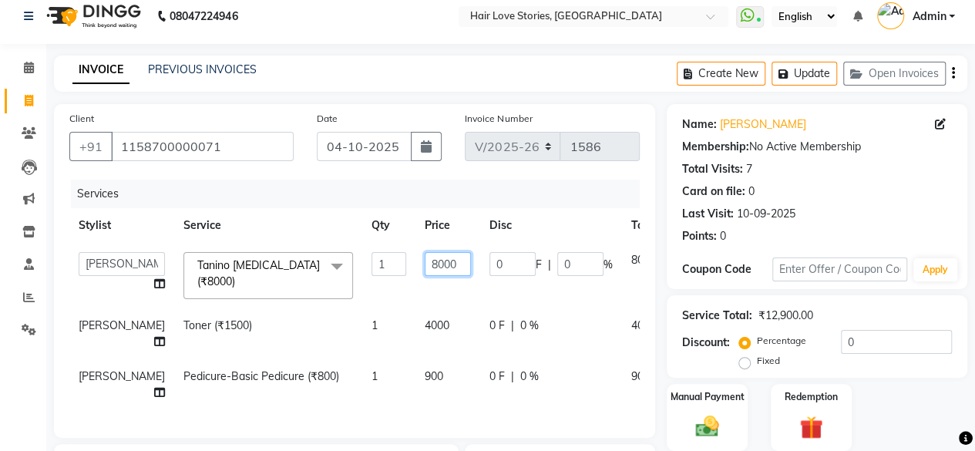
click at [425, 264] on input "8000" at bounding box center [448, 264] width 46 height 24
type input "4000"
click at [926, 398] on div "Manual Payment Redemption" at bounding box center [817, 417] width 324 height 67
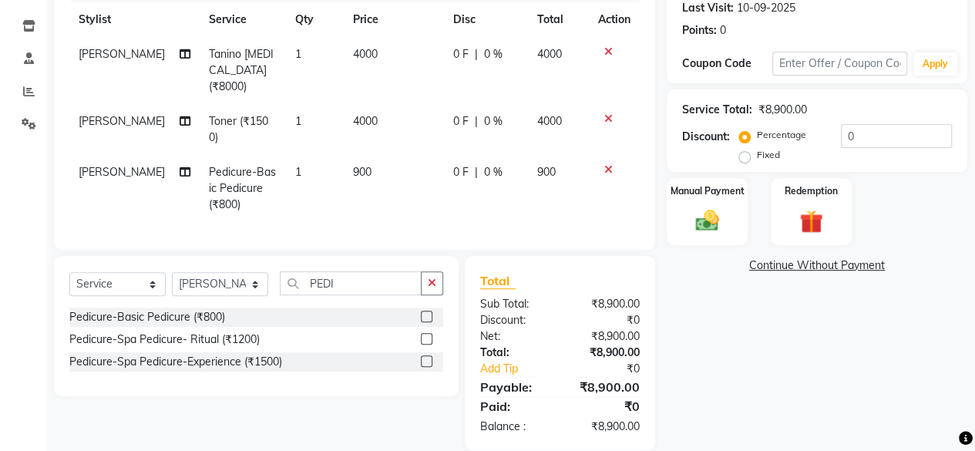
scroll to position [0, 0]
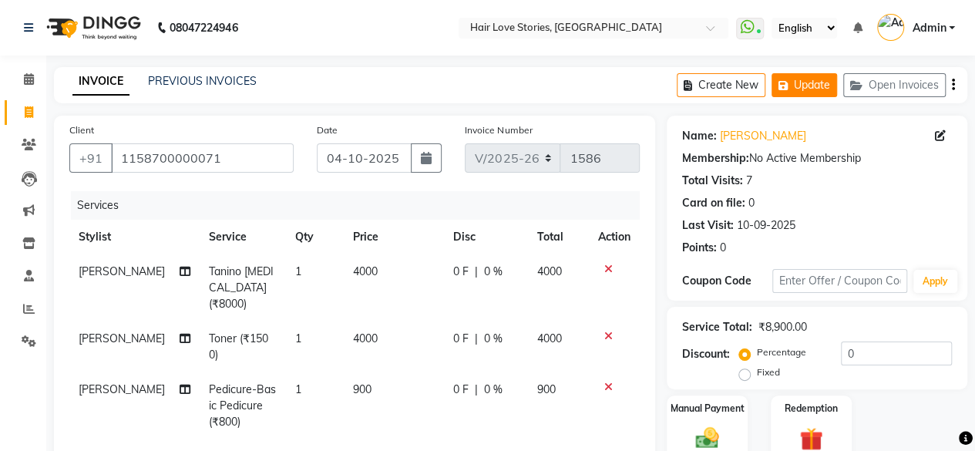
click at [803, 90] on button "Update" at bounding box center [805, 85] width 66 height 24
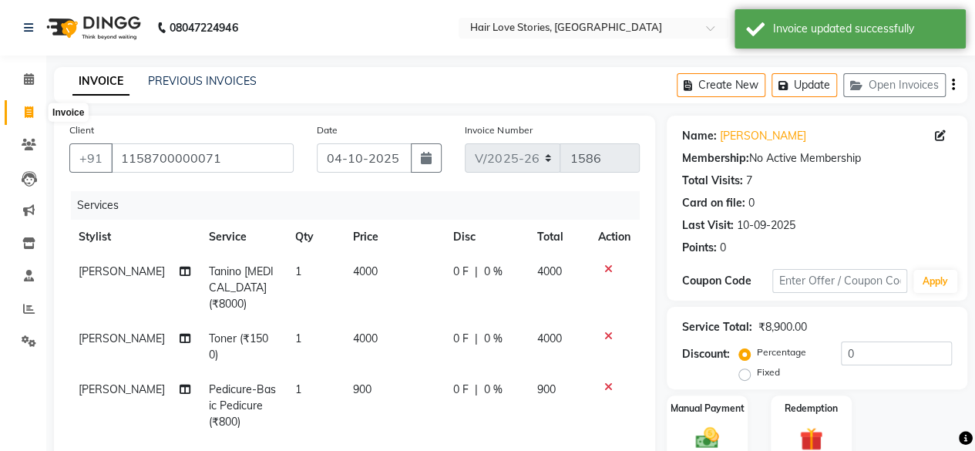
click at [23, 111] on span at bounding box center [28, 113] width 27 height 18
select select "3886"
select select "service"
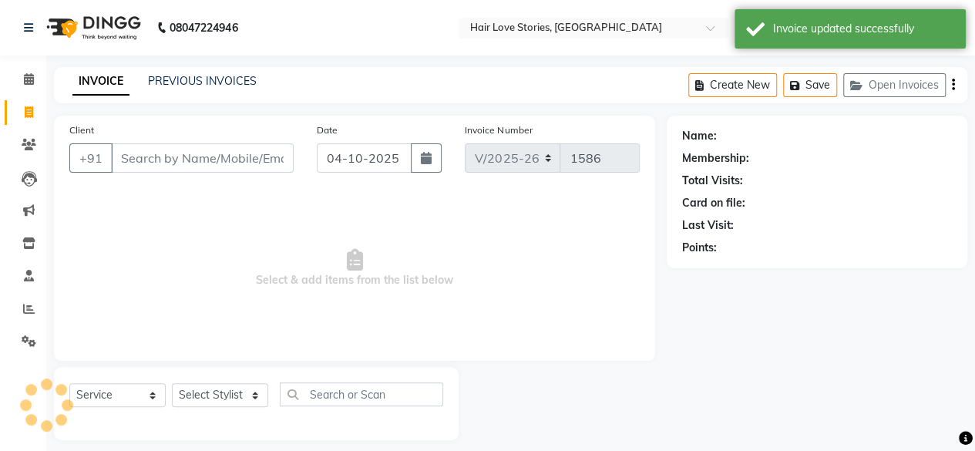
scroll to position [12, 0]
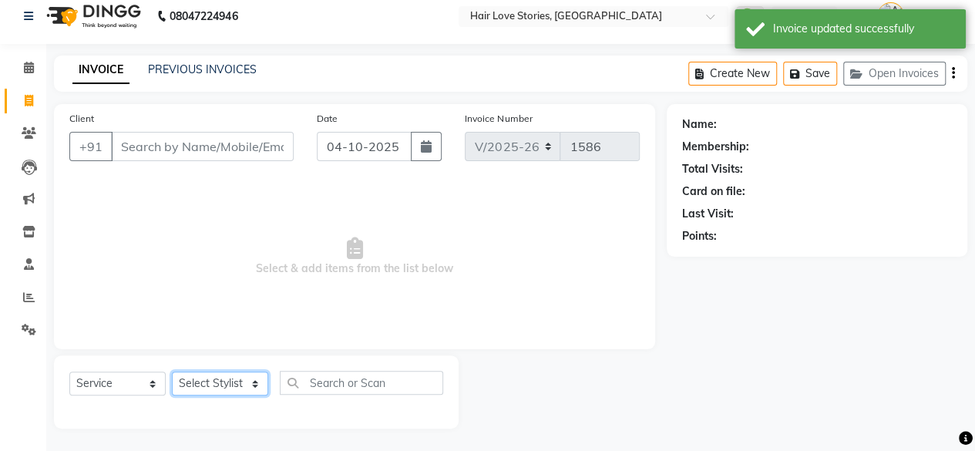
click at [230, 386] on select "Select Stylist [PERSON_NAME] FRONTDESK MANAGER [PERSON_NAME] MEENA MANE [PERSON…" at bounding box center [220, 384] width 96 height 24
click at [131, 149] on input "Client" at bounding box center [202, 146] width 183 height 29
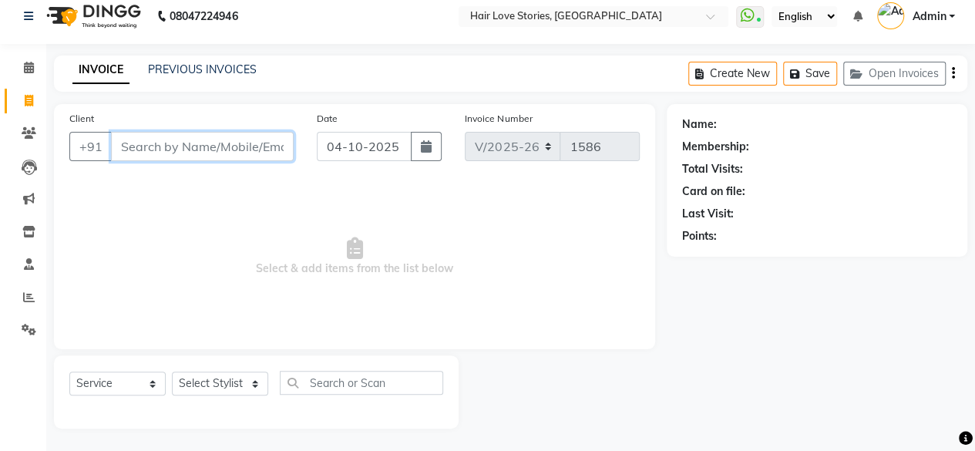
click at [131, 146] on input "Client" at bounding box center [202, 146] width 183 height 29
click at [251, 379] on select "Select Stylist [PERSON_NAME] FRONTDESK MANAGER [PERSON_NAME] MEENA MANE [PERSON…" at bounding box center [220, 384] width 96 height 24
select select "66845"
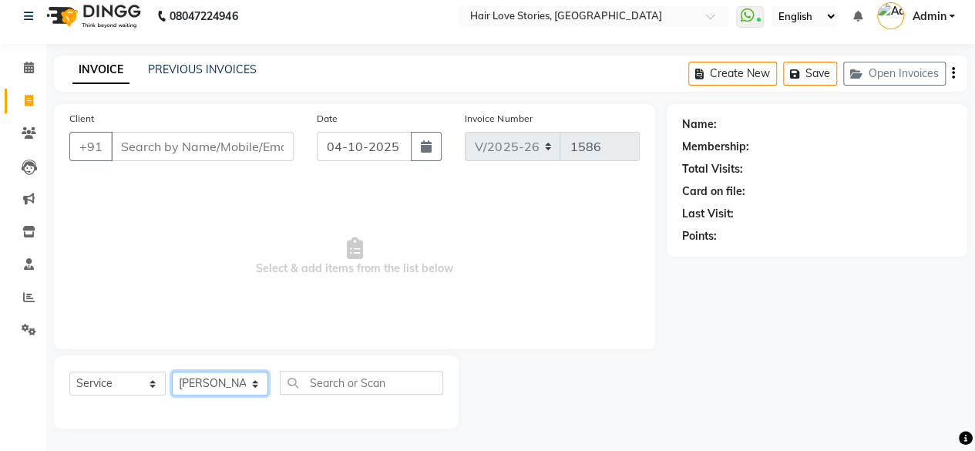
click at [172, 372] on select "Select Stylist [PERSON_NAME] FRONTDESK MANAGER [PERSON_NAME] MEENA MANE [PERSON…" at bounding box center [220, 384] width 96 height 24
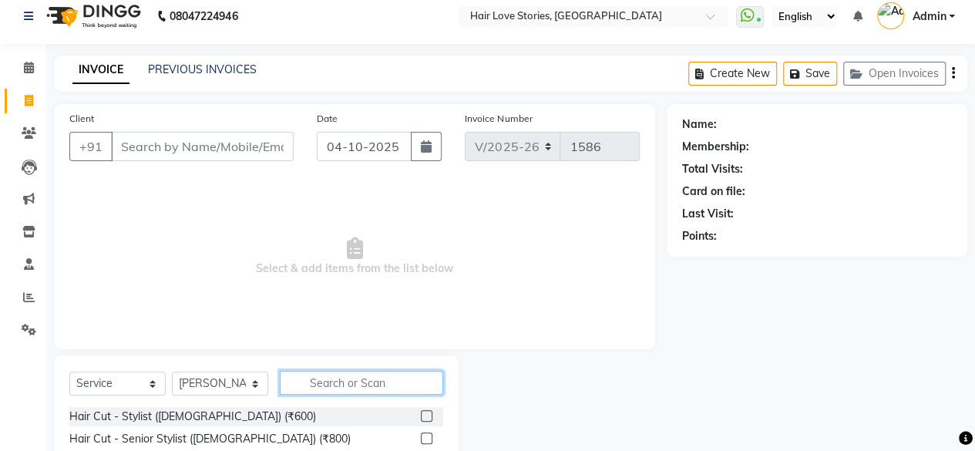
click at [315, 385] on input "text" at bounding box center [361, 383] width 163 height 24
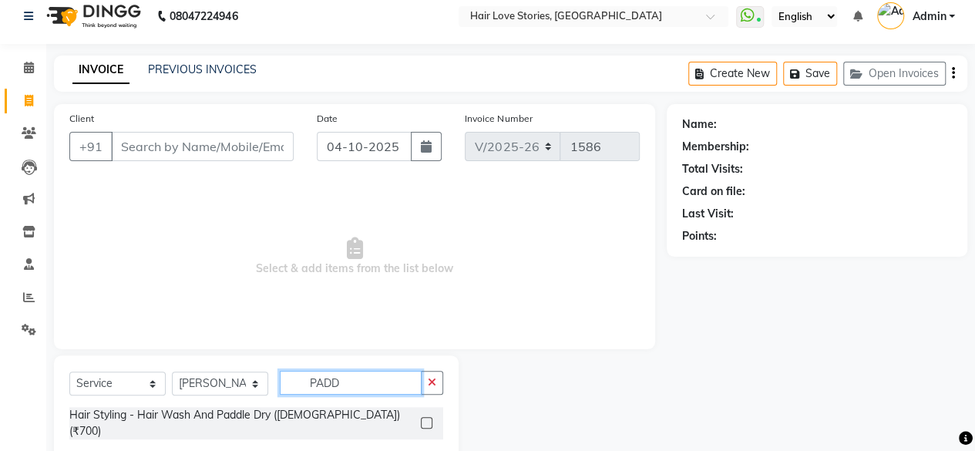
type input "PADD"
click at [425, 417] on label at bounding box center [427, 423] width 12 height 12
click at [425, 419] on input "checkbox" at bounding box center [426, 424] width 10 height 10
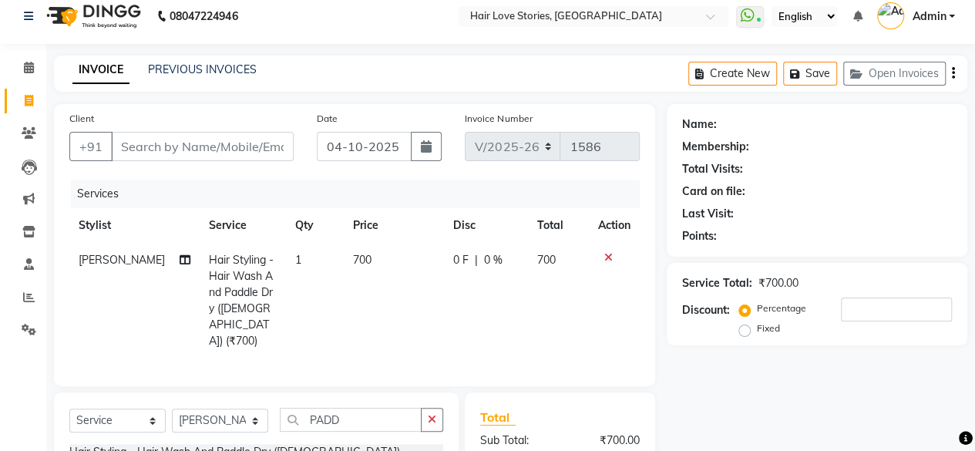
checkbox input "false"
click at [153, 154] on input "Client" at bounding box center [202, 146] width 183 height 29
click at [152, 147] on input "Client" at bounding box center [202, 146] width 183 height 29
type input "C"
type input "0"
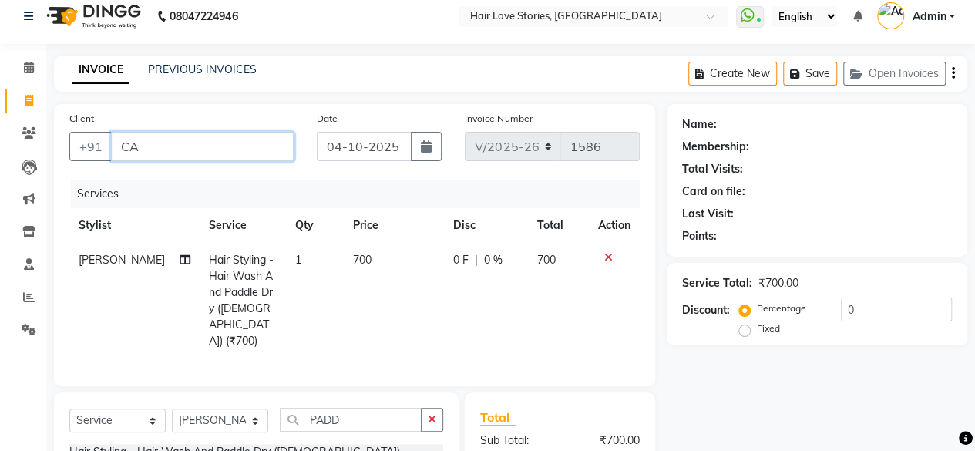
type input "C"
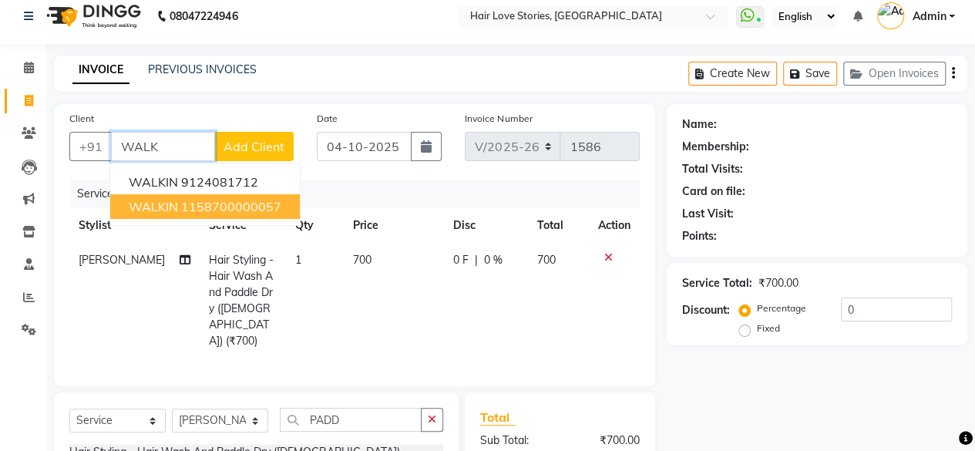
click at [167, 210] on span "WALKIN" at bounding box center [153, 206] width 49 height 15
type input "1158700000057"
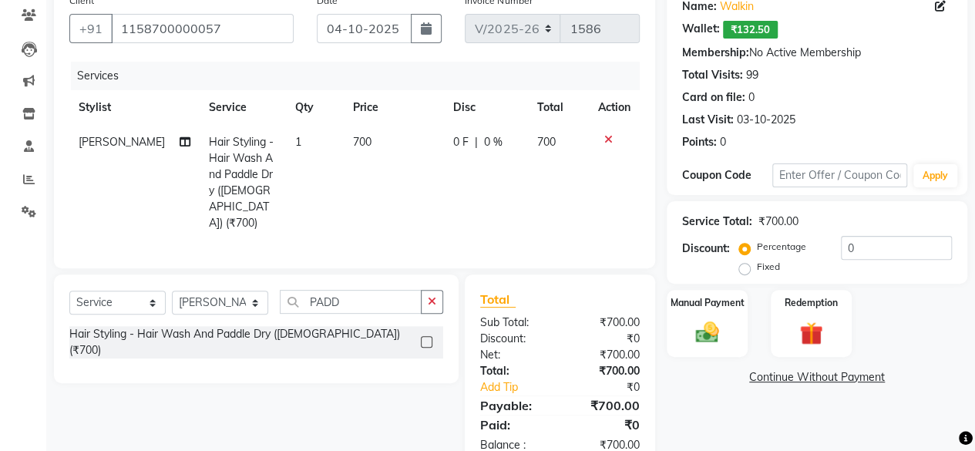
scroll to position [165, 0]
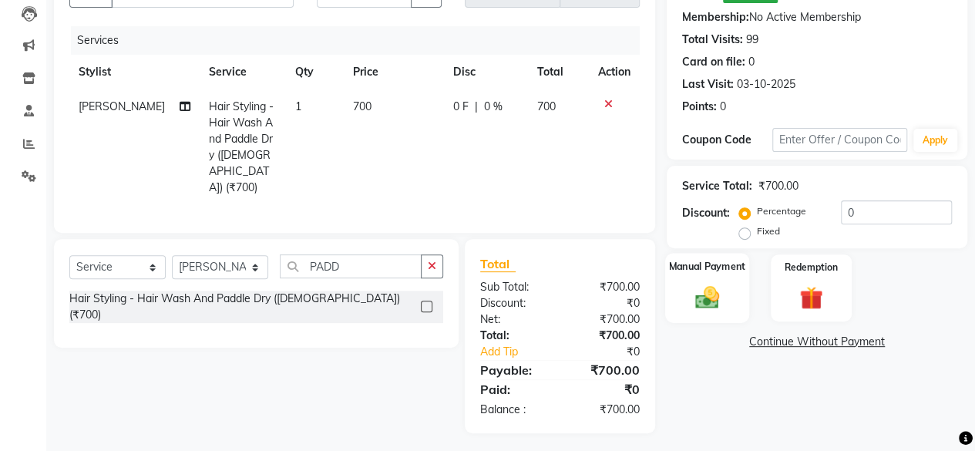
click at [712, 306] on img at bounding box center [707, 297] width 39 height 28
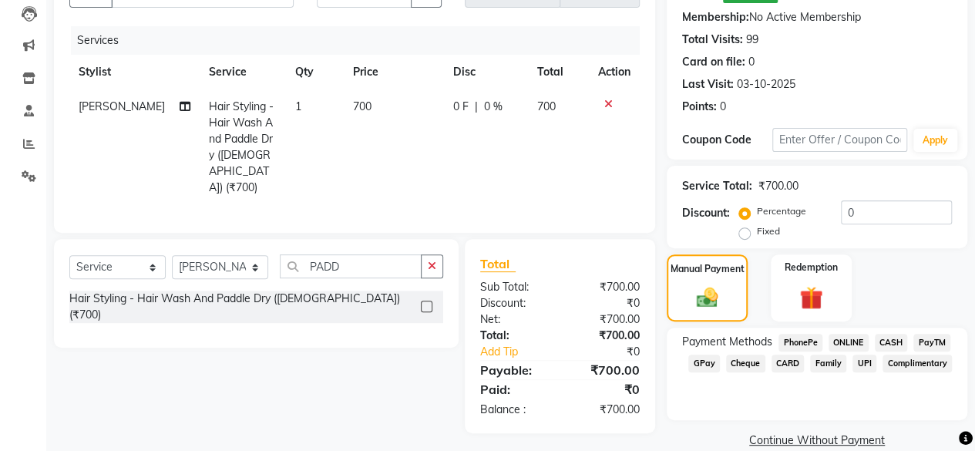
click at [703, 366] on span "GPay" at bounding box center [704, 364] width 32 height 18
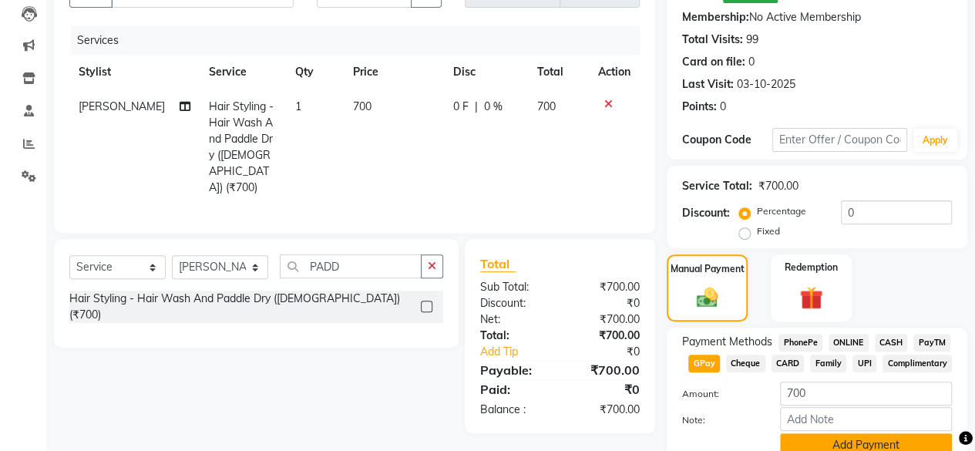
click at [808, 437] on button "Add Payment" at bounding box center [866, 445] width 172 height 24
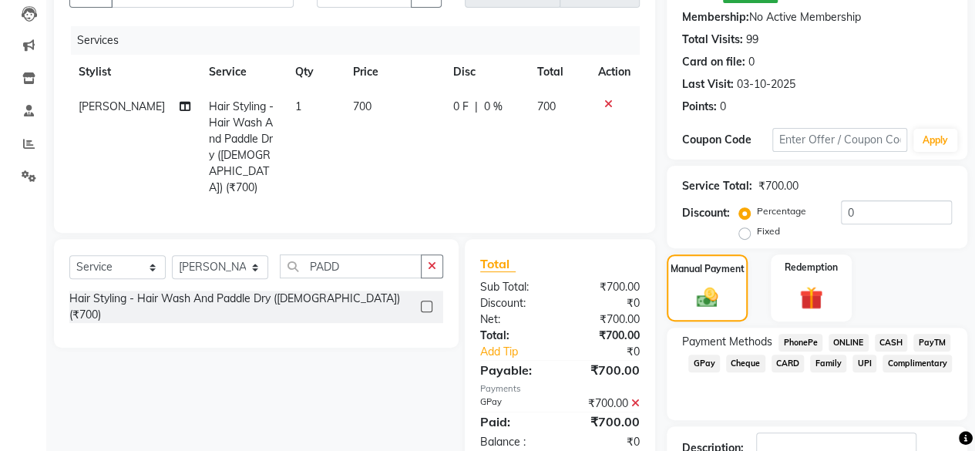
scroll to position [274, 0]
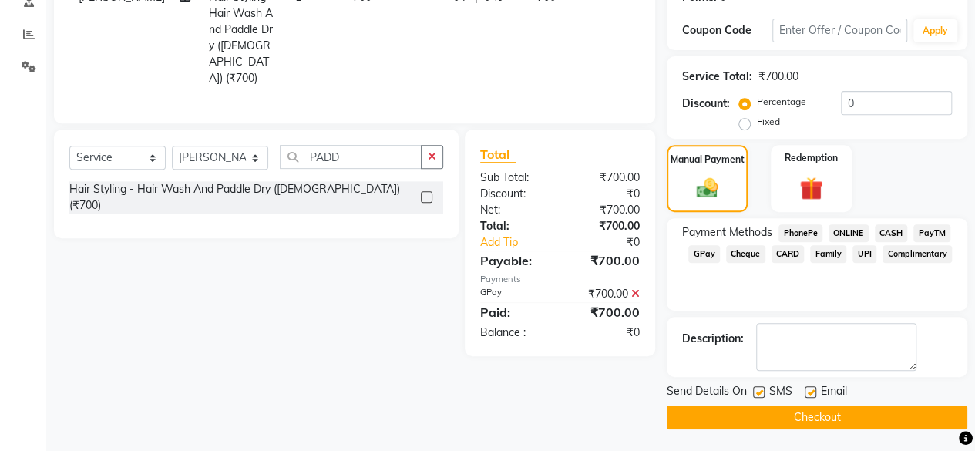
click at [755, 392] on label at bounding box center [759, 392] width 12 height 12
click at [755, 392] on input "checkbox" at bounding box center [758, 393] width 10 height 10
checkbox input "false"
click at [763, 428] on button "Checkout" at bounding box center [817, 417] width 301 height 24
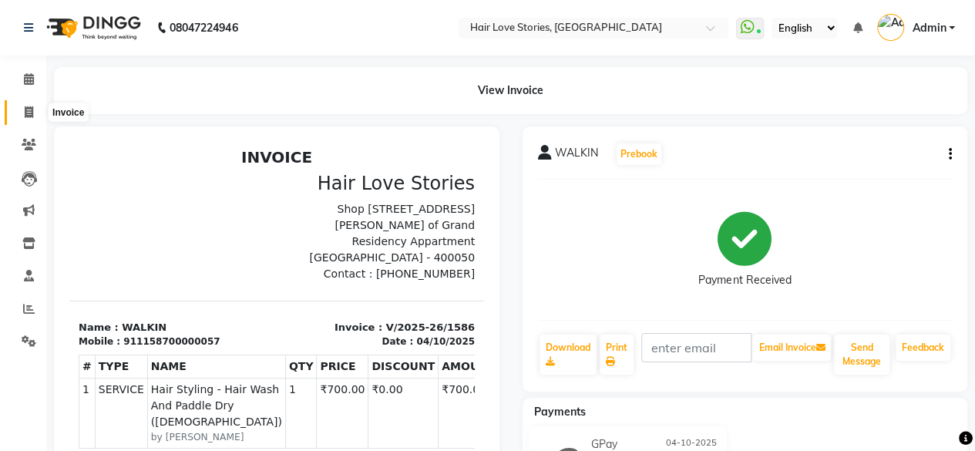
click at [29, 110] on icon at bounding box center [29, 112] width 8 height 12
select select "3886"
select select "service"
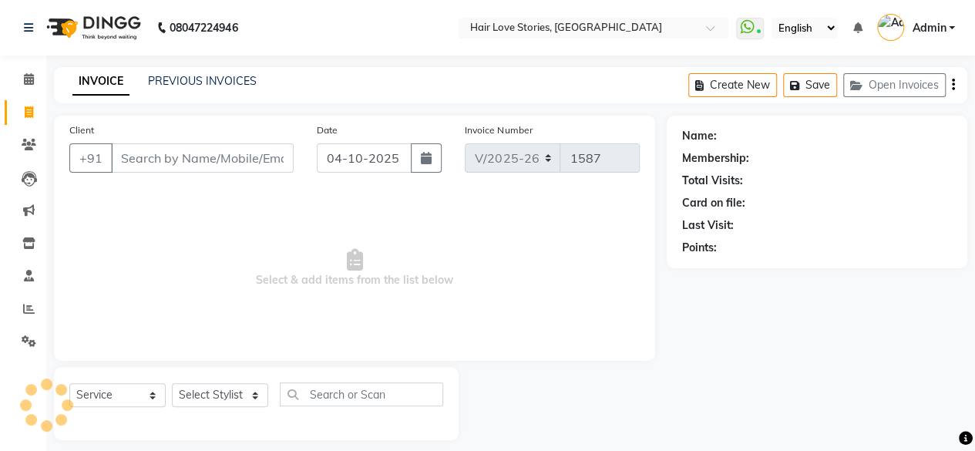
scroll to position [12, 0]
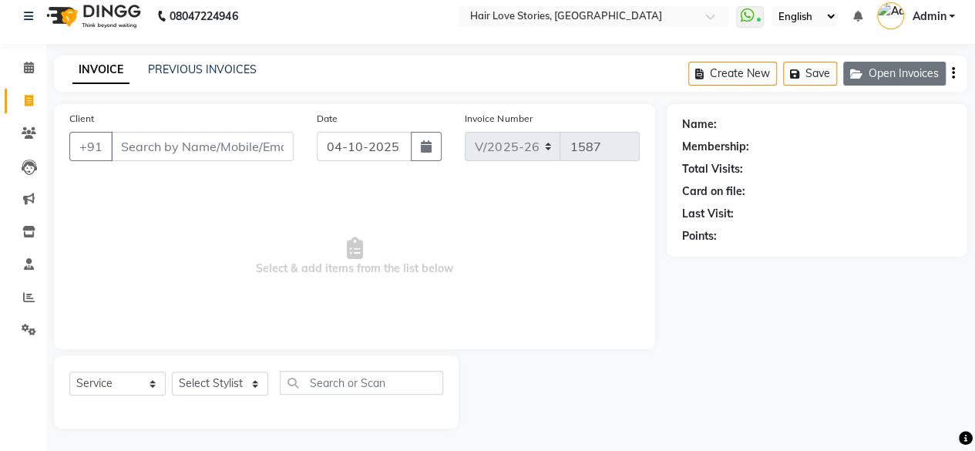
click at [910, 72] on button "Open Invoices" at bounding box center [894, 74] width 103 height 24
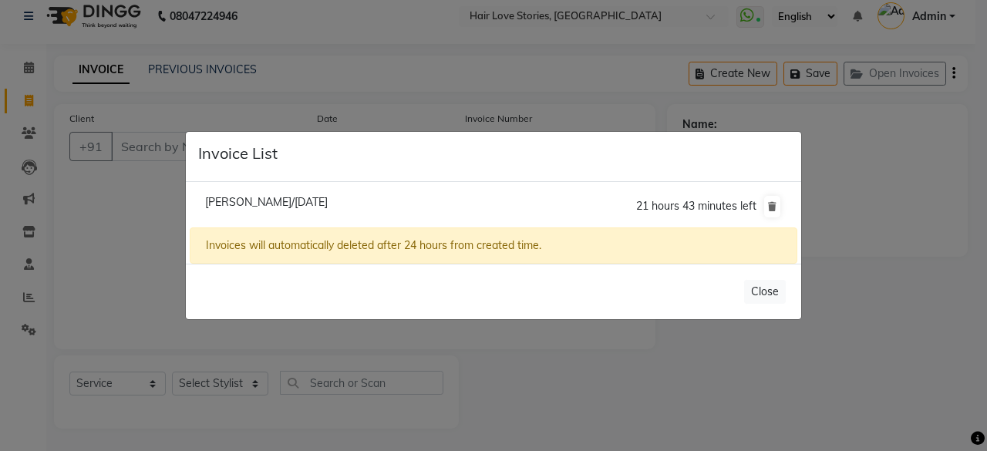
click at [267, 206] on span "[PERSON_NAME]/[DATE]" at bounding box center [266, 202] width 123 height 14
type input "1158700000071"
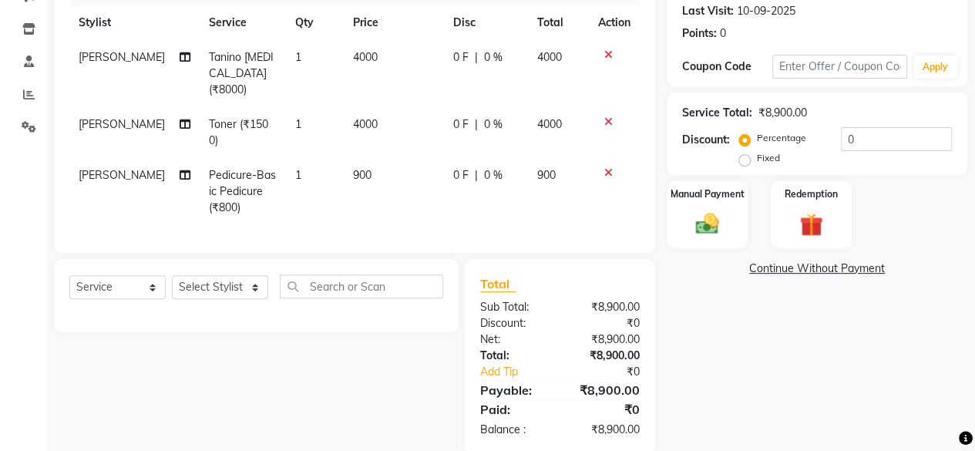
scroll to position [217, 0]
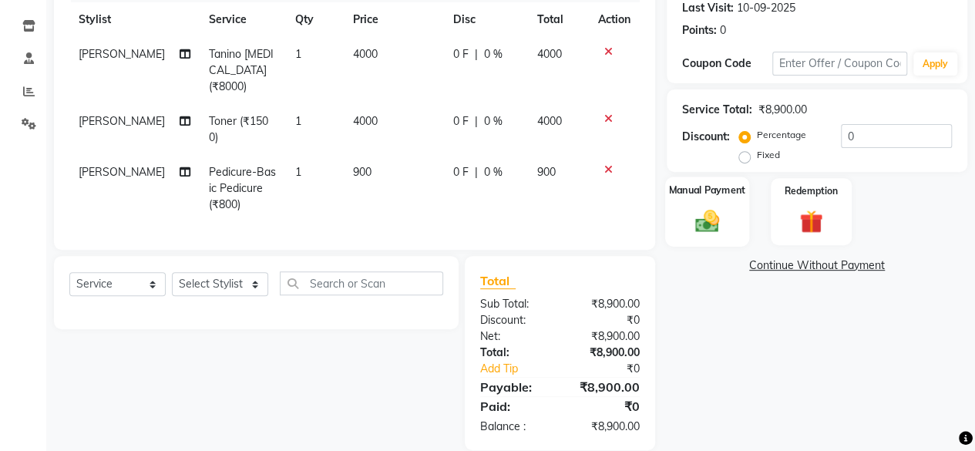
click at [723, 212] on img at bounding box center [707, 221] width 39 height 28
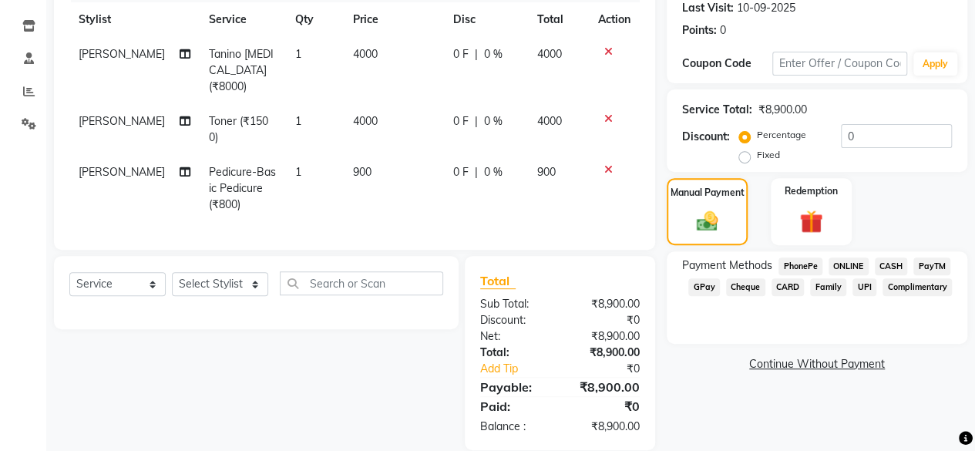
click at [886, 264] on span "CASH" at bounding box center [891, 266] width 33 height 18
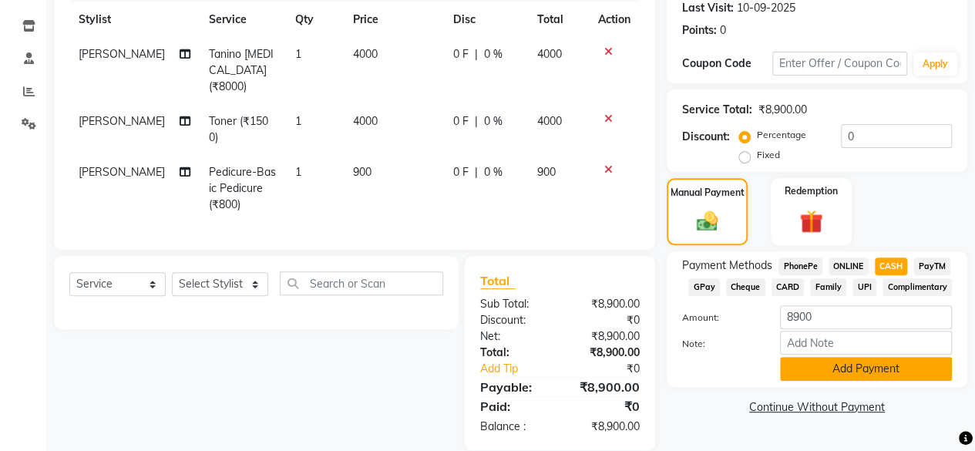
click at [803, 376] on button "Add Payment" at bounding box center [866, 369] width 172 height 24
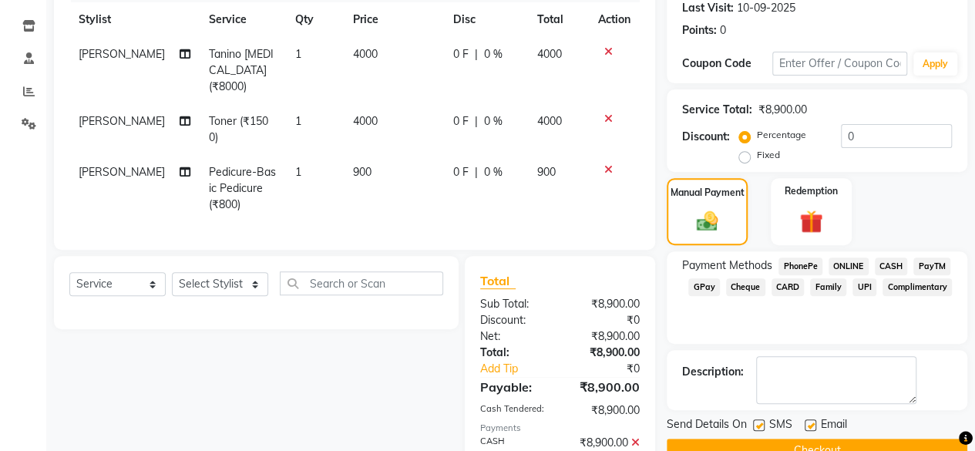
scroll to position [272, 0]
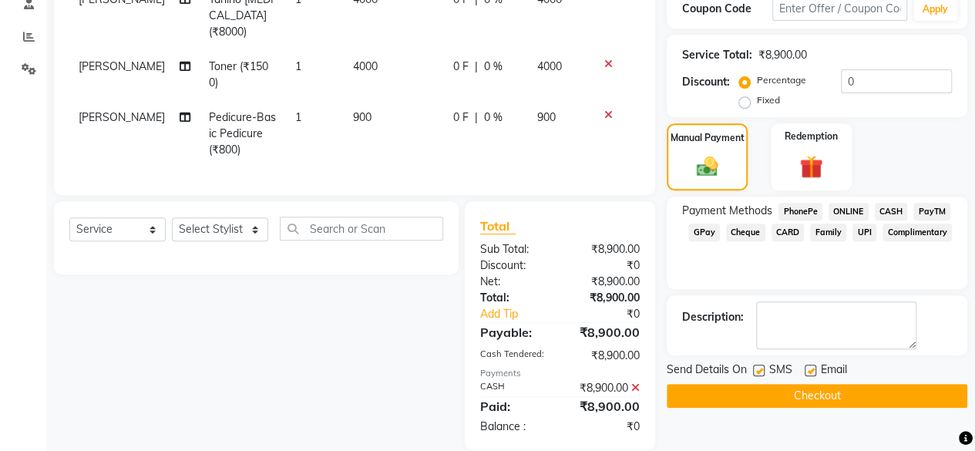
click at [762, 362] on div "SMS" at bounding box center [779, 371] width 52 height 19
click at [757, 365] on label at bounding box center [759, 371] width 12 height 12
click at [757, 366] on input "checkbox" at bounding box center [758, 371] width 10 height 10
checkbox input "false"
click at [745, 399] on button "Checkout" at bounding box center [817, 396] width 301 height 24
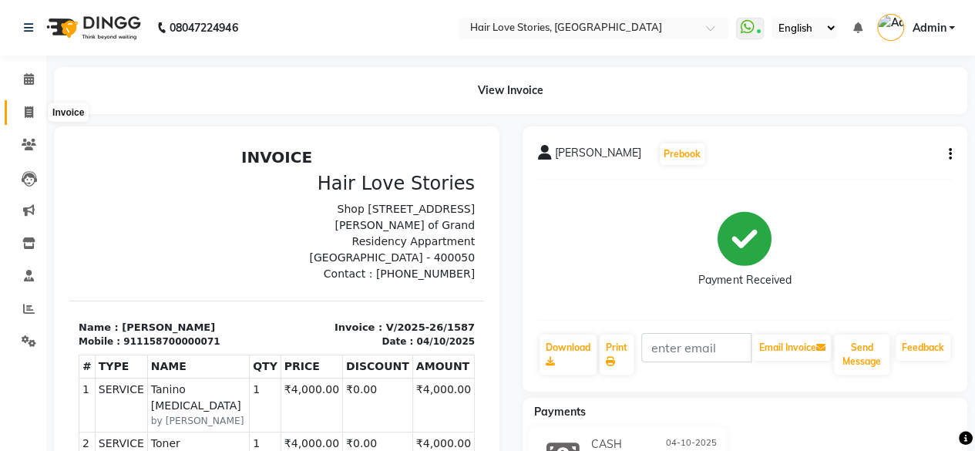
click at [20, 107] on span at bounding box center [28, 113] width 27 height 18
select select "service"
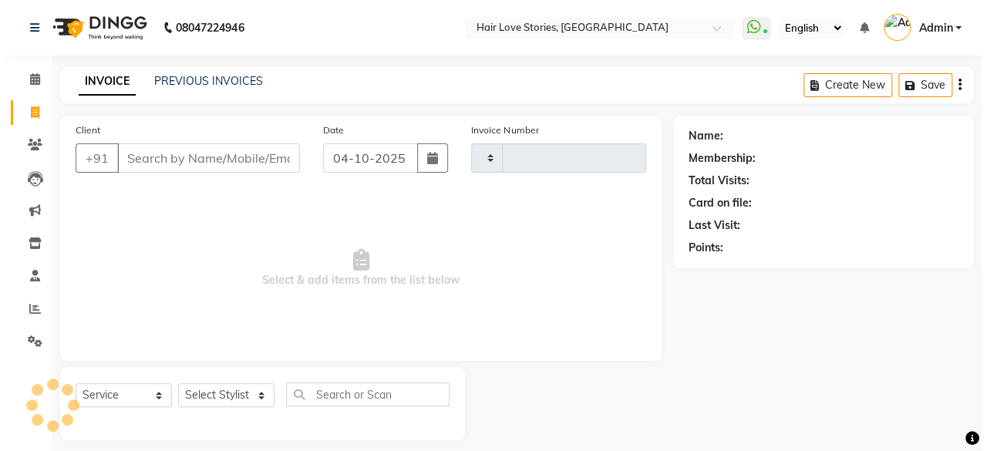
scroll to position [12, 0]
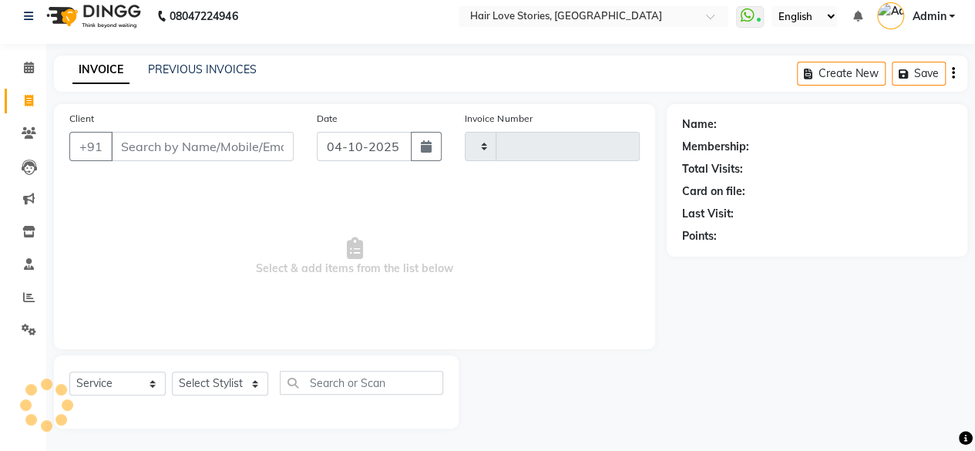
type input "1588"
select select "3886"
click at [148, 141] on input "Client" at bounding box center [202, 146] width 183 height 29
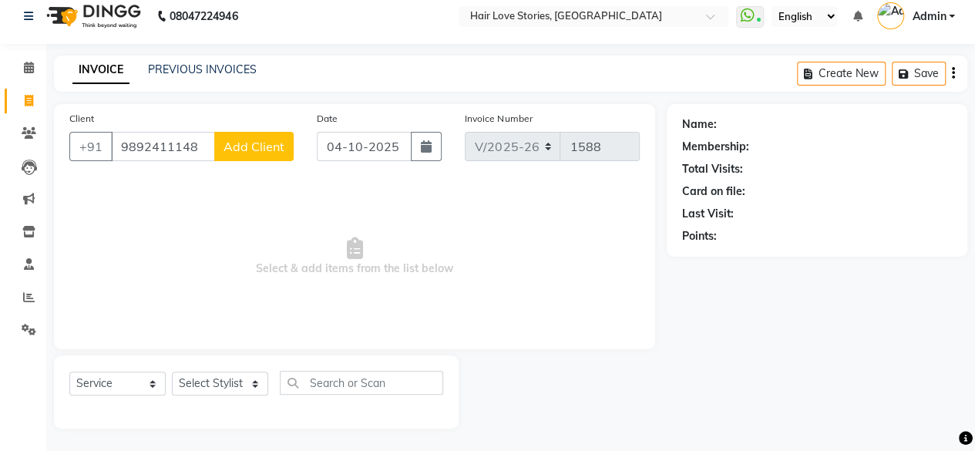
type input "9892411148"
click at [252, 145] on span "Add Client" at bounding box center [254, 146] width 61 height 15
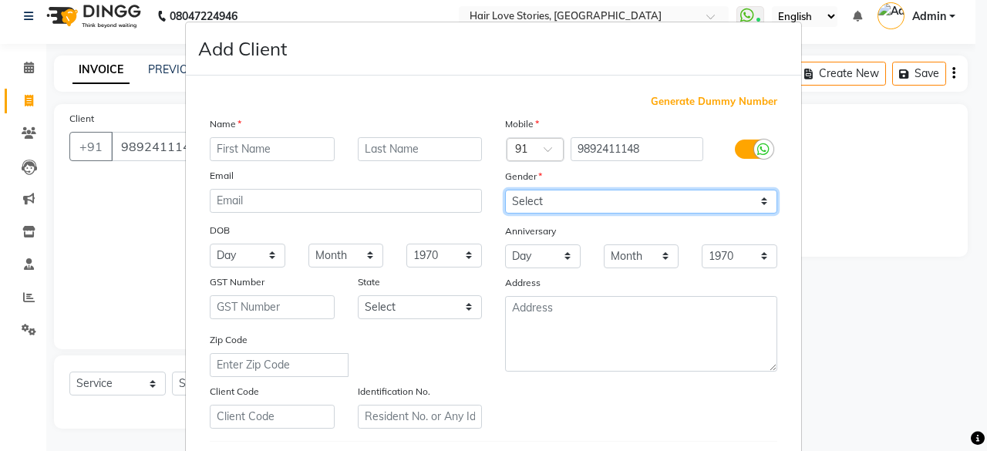
click at [581, 201] on select "Select [DEMOGRAPHIC_DATA] [DEMOGRAPHIC_DATA] Other Prefer Not To Say" at bounding box center [641, 202] width 272 height 24
select select "[DEMOGRAPHIC_DATA]"
click at [505, 190] on select "Select [DEMOGRAPHIC_DATA] [DEMOGRAPHIC_DATA] Other Prefer Not To Say" at bounding box center [641, 202] width 272 height 24
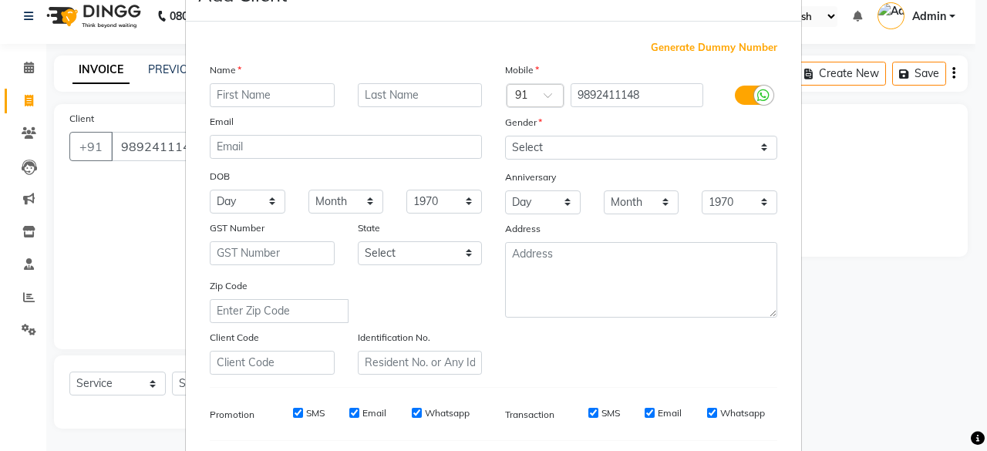
scroll to position [0, 0]
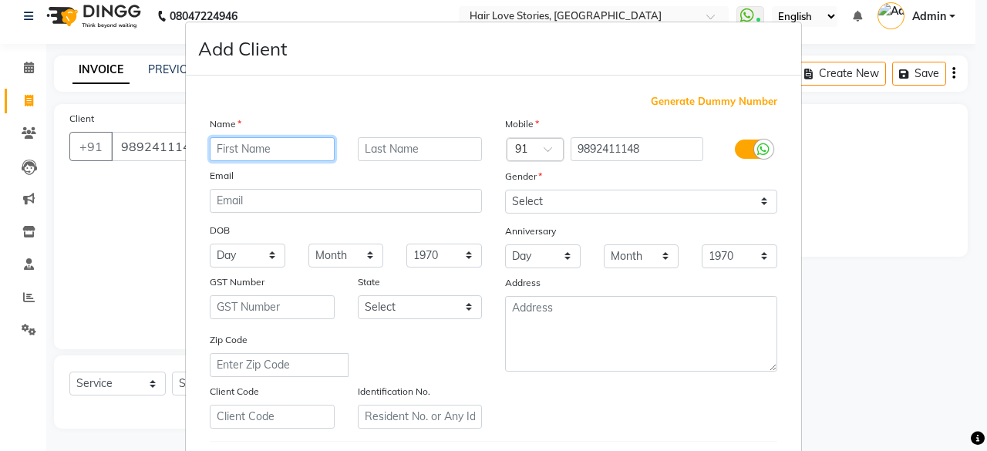
click at [254, 155] on input "text" at bounding box center [272, 149] width 125 height 24
type input "[PERSON_NAME]"
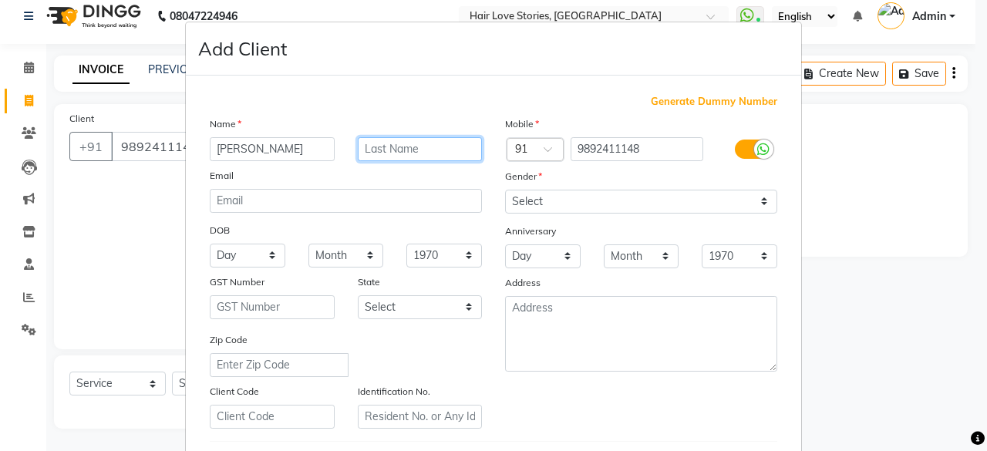
click at [408, 149] on input "text" at bounding box center [420, 149] width 125 height 24
type input "BHATIA"
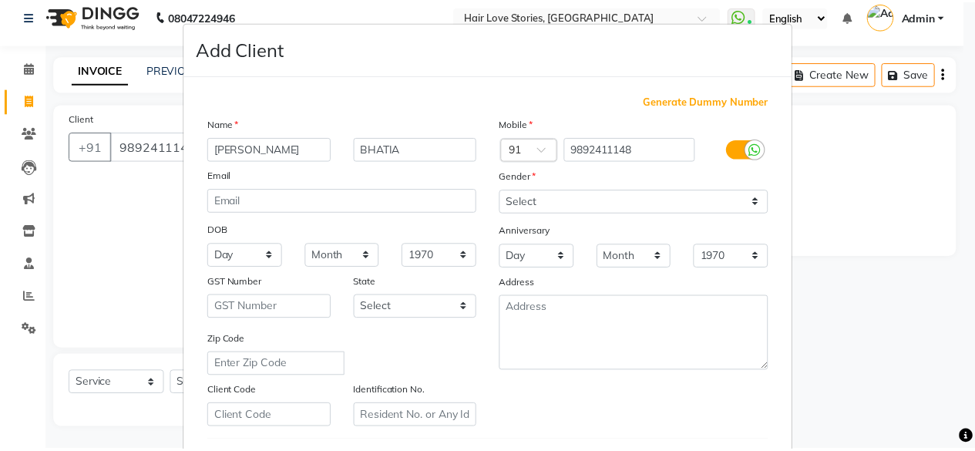
scroll to position [257, 0]
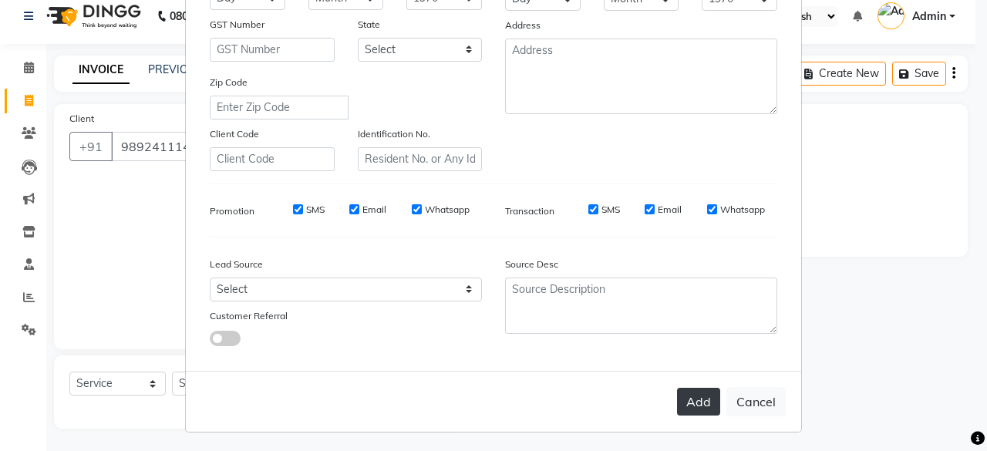
click at [692, 397] on button "Add" at bounding box center [698, 402] width 43 height 28
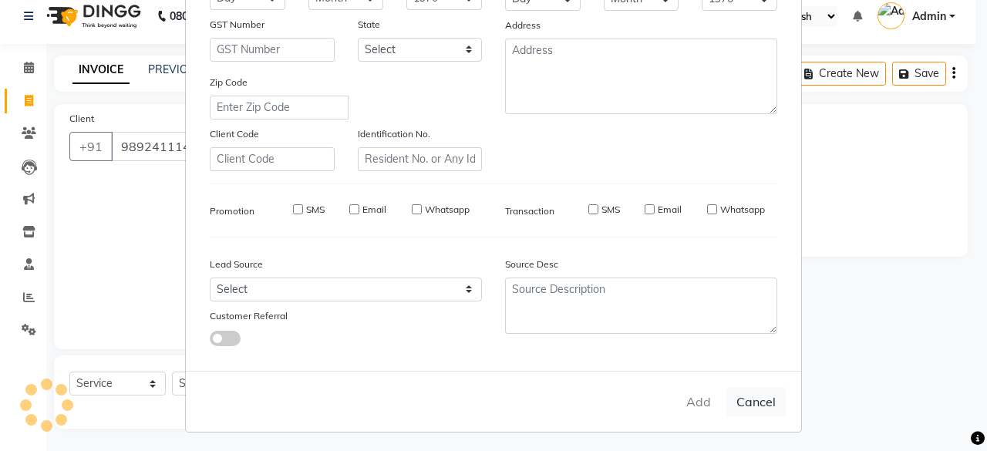
select select
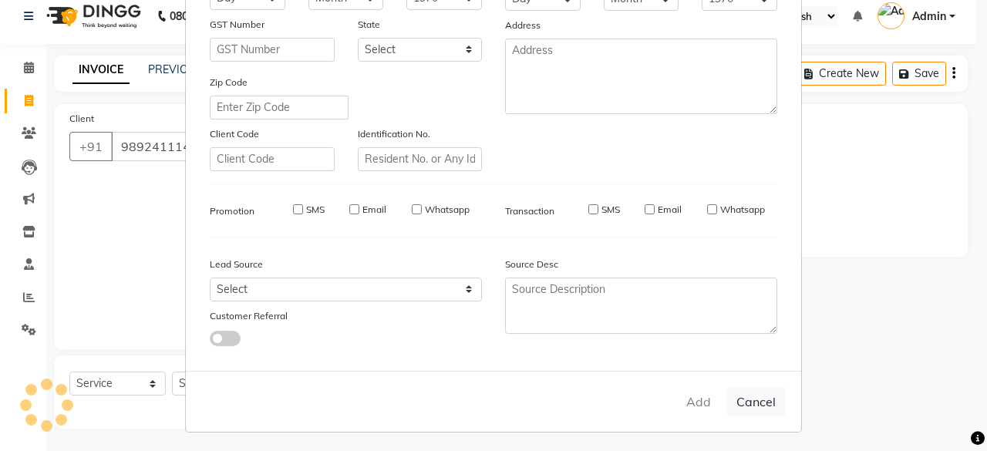
select select
checkbox input "false"
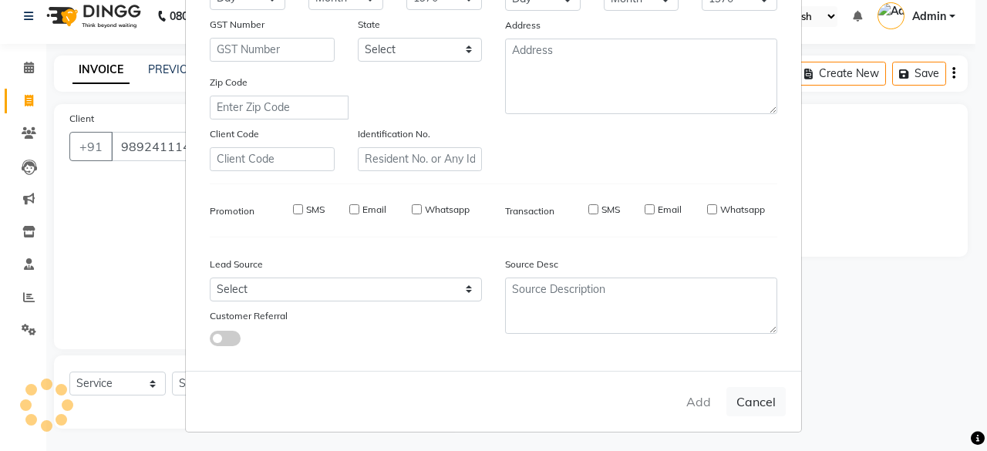
checkbox input "false"
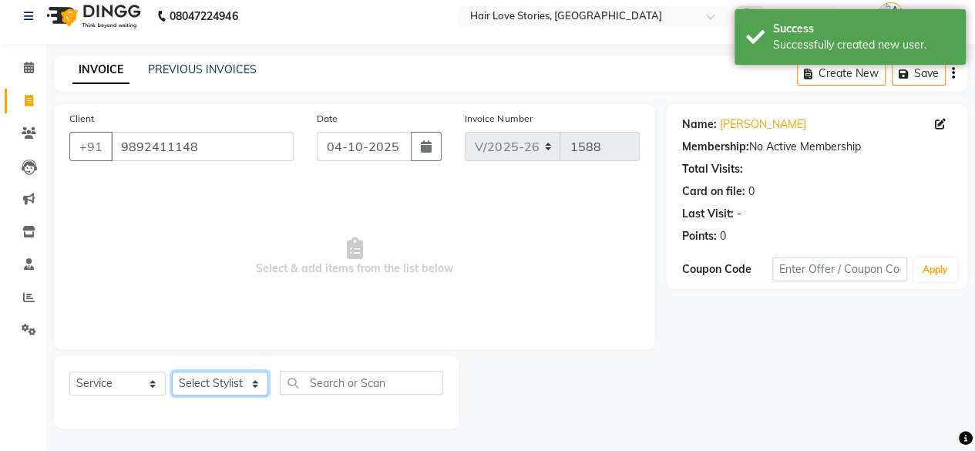
click at [210, 392] on select "Select Stylist [PERSON_NAME] FRONTDESK MANAGER [PERSON_NAME] MEENA MANE [PERSON…" at bounding box center [220, 384] width 96 height 24
select select "19891"
click at [172, 372] on select "Select Stylist [PERSON_NAME] FRONTDESK MANAGER [PERSON_NAME] MEENA MANE [PERSON…" at bounding box center [220, 384] width 96 height 24
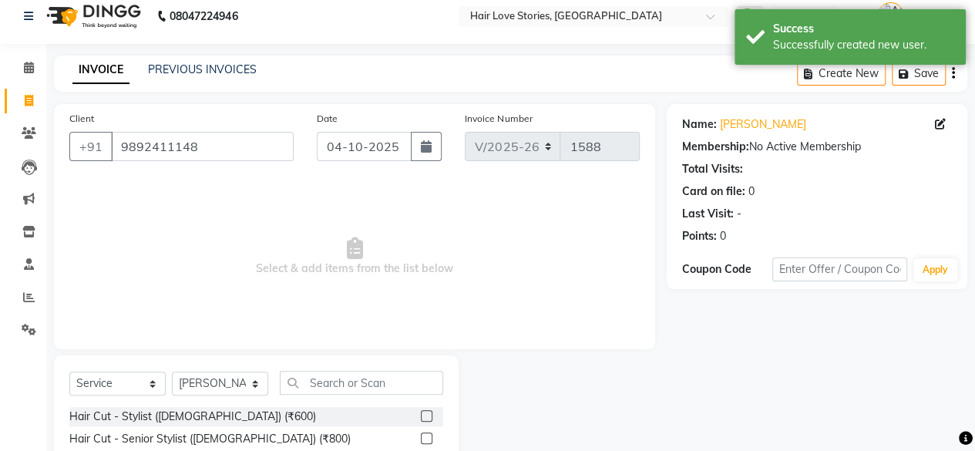
click at [421, 438] on label at bounding box center [427, 438] width 12 height 12
click at [421, 438] on input "checkbox" at bounding box center [426, 439] width 10 height 10
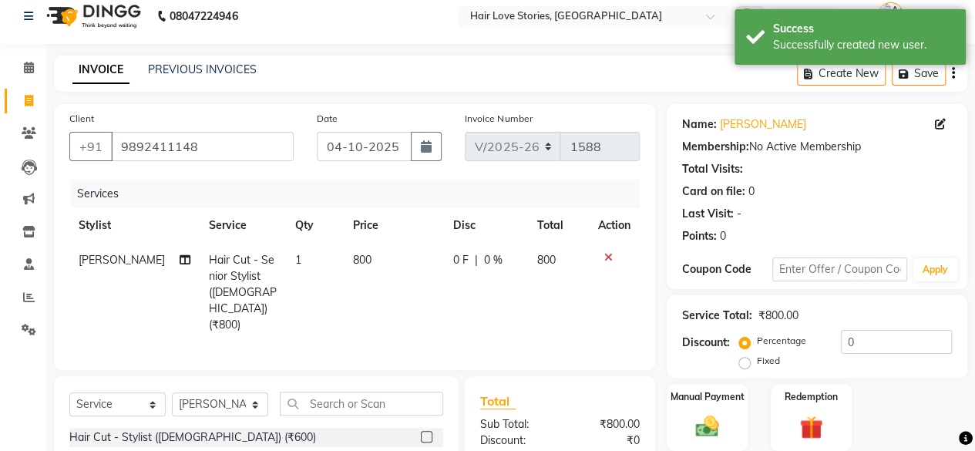
checkbox input "false"
click at [940, 68] on button "Save" at bounding box center [919, 74] width 54 height 24
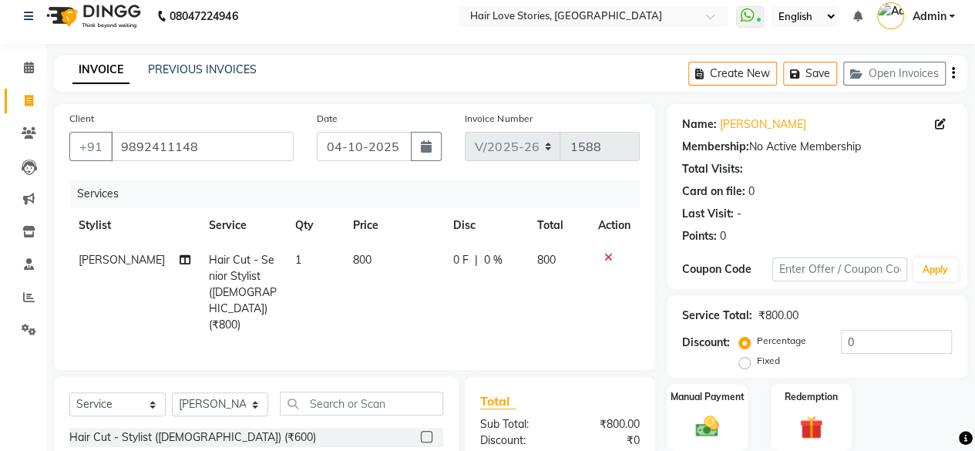
click at [446, 267] on td "0 F | 0 %" at bounding box center [485, 292] width 83 height 99
select select "19891"
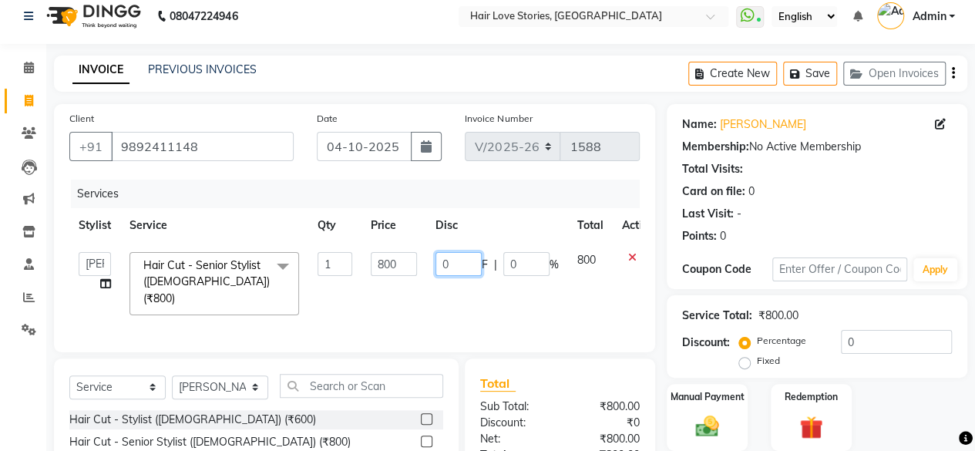
click at [436, 264] on input "0" at bounding box center [459, 264] width 46 height 24
type input "70"
type input "700"
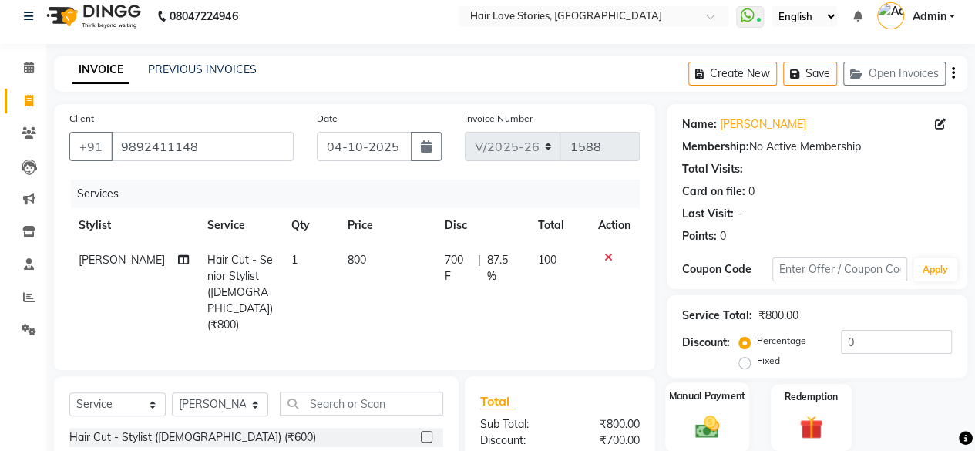
click at [700, 439] on img at bounding box center [707, 426] width 39 height 28
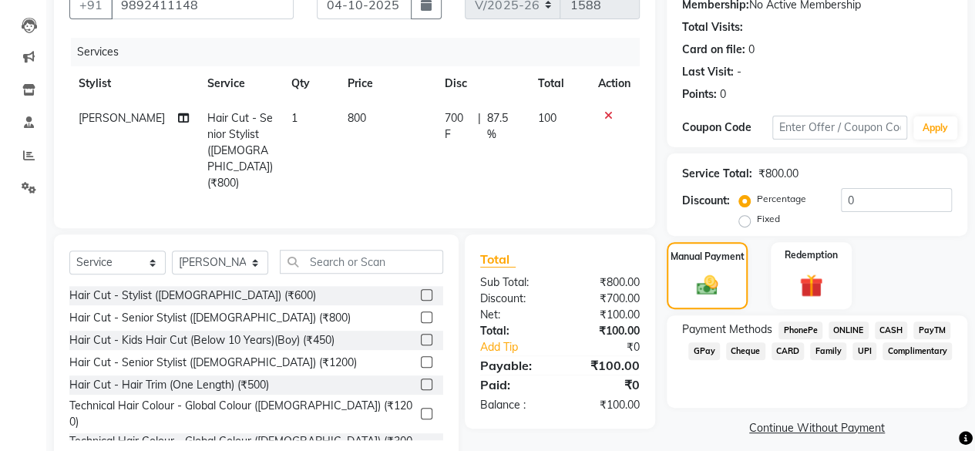
scroll to position [166, 0]
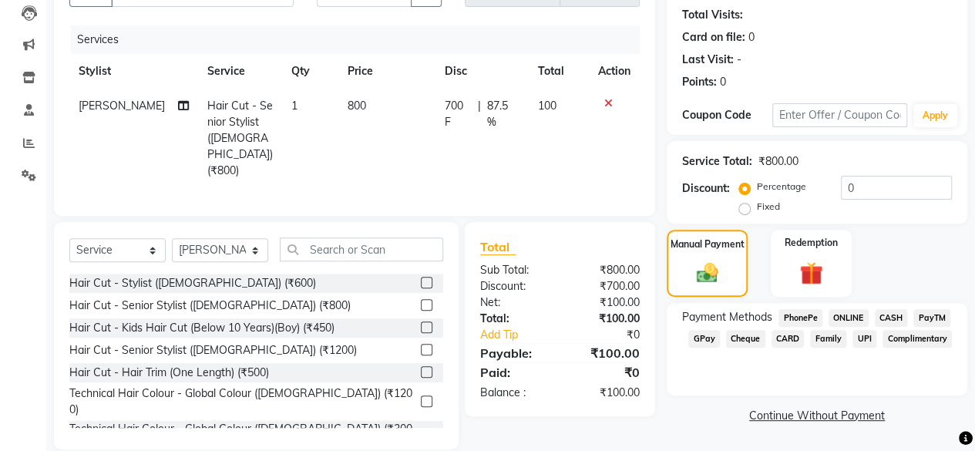
click at [699, 338] on span "GPay" at bounding box center [704, 339] width 32 height 18
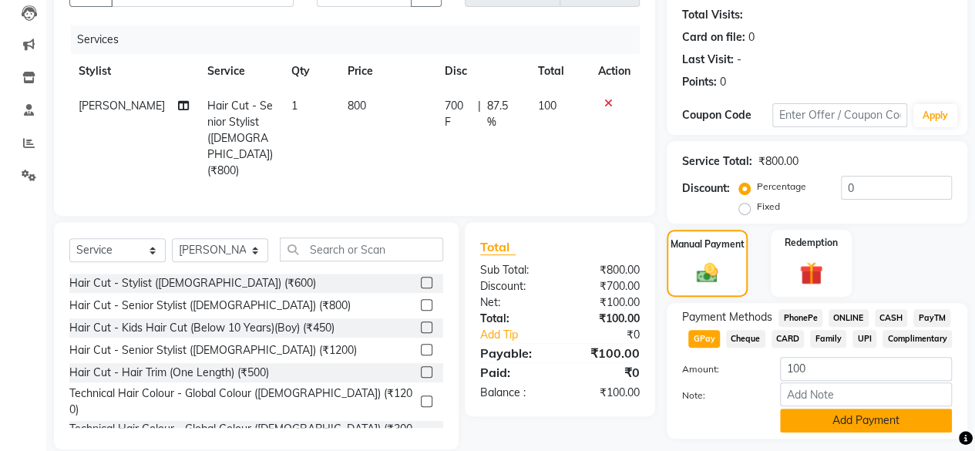
click at [833, 411] on button "Add Payment" at bounding box center [866, 421] width 172 height 24
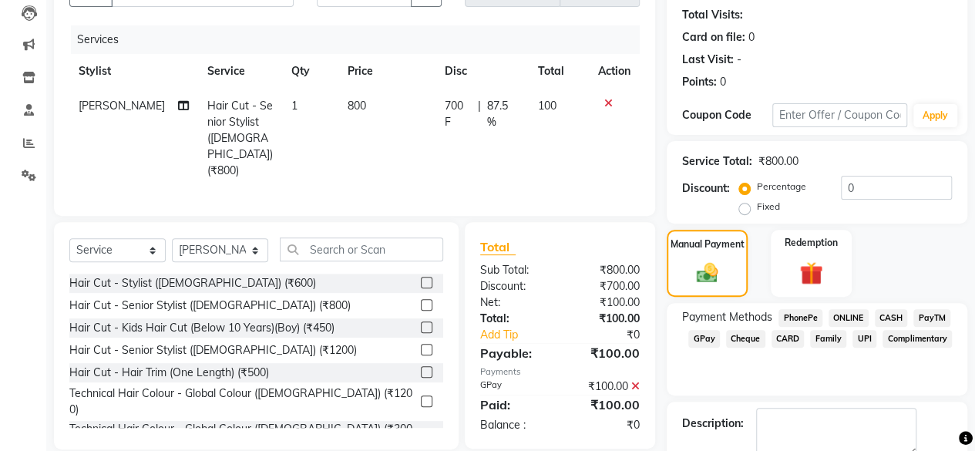
scroll to position [250, 0]
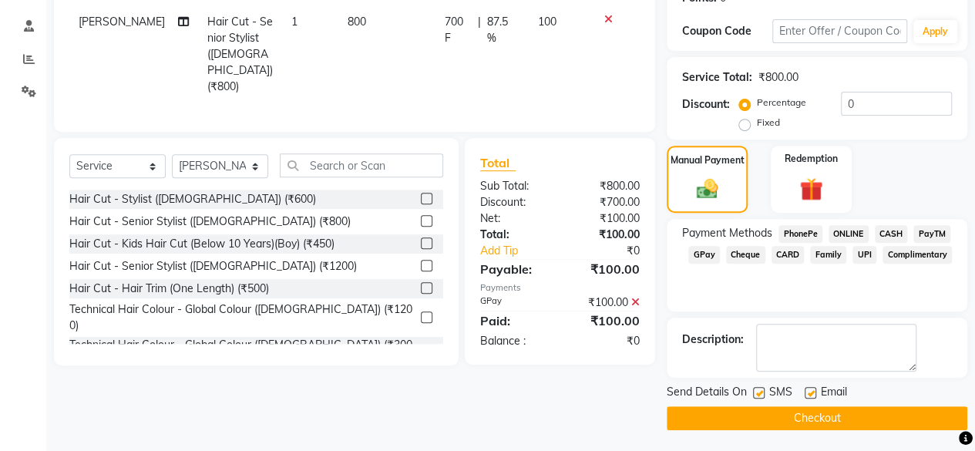
click at [814, 419] on button "Checkout" at bounding box center [817, 418] width 301 height 24
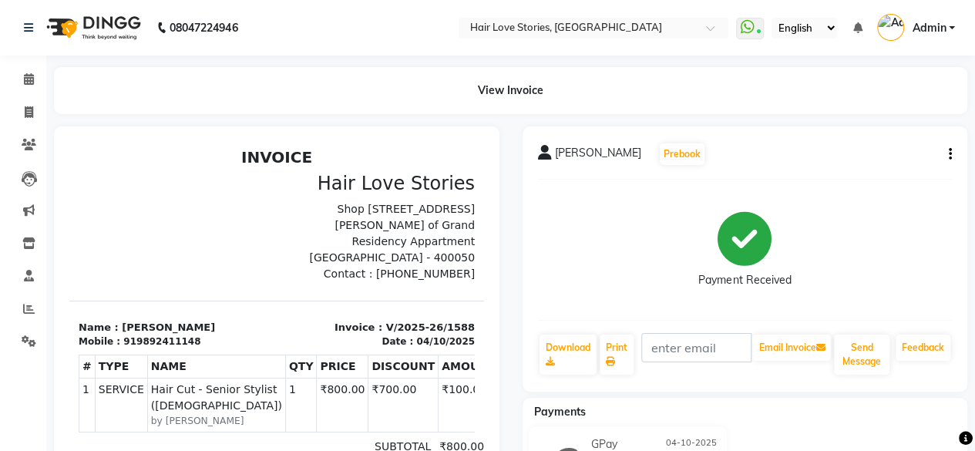
scroll to position [217, 0]
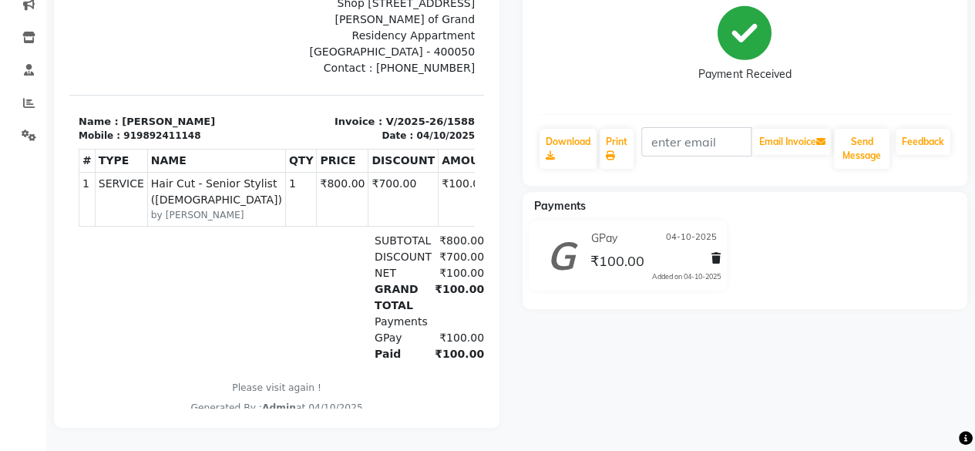
click at [814, 419] on div "[PERSON_NAME] Prebook Payment Received Download Print Email Invoice Send Messag…" at bounding box center [745, 174] width 469 height 507
click at [909, 396] on div "[PERSON_NAME] Prebook Payment Received Download Print Email Invoice Send Messag…" at bounding box center [745, 174] width 469 height 507
select select "service"
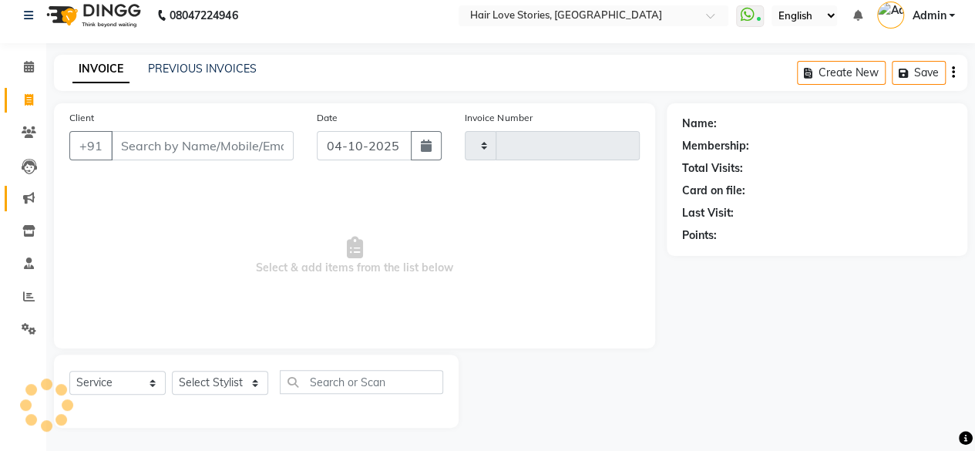
type input "1589"
select select "3886"
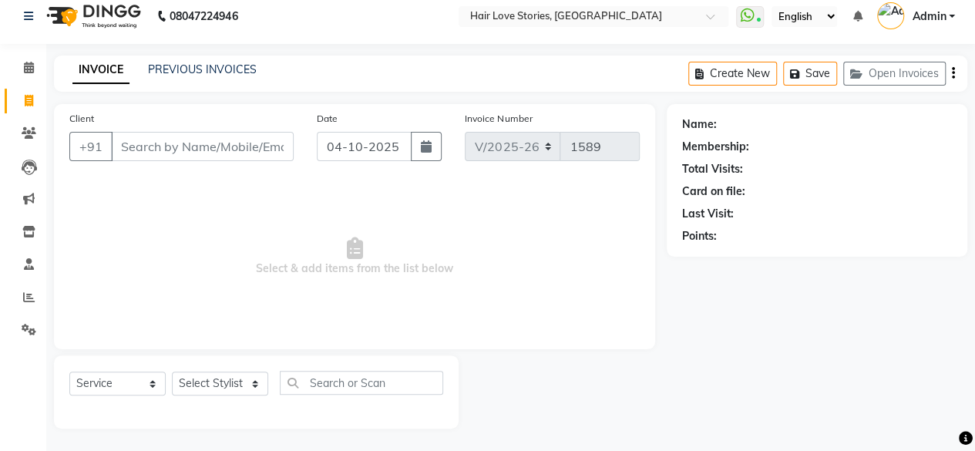
click at [133, 135] on input "Client" at bounding box center [202, 146] width 183 height 29
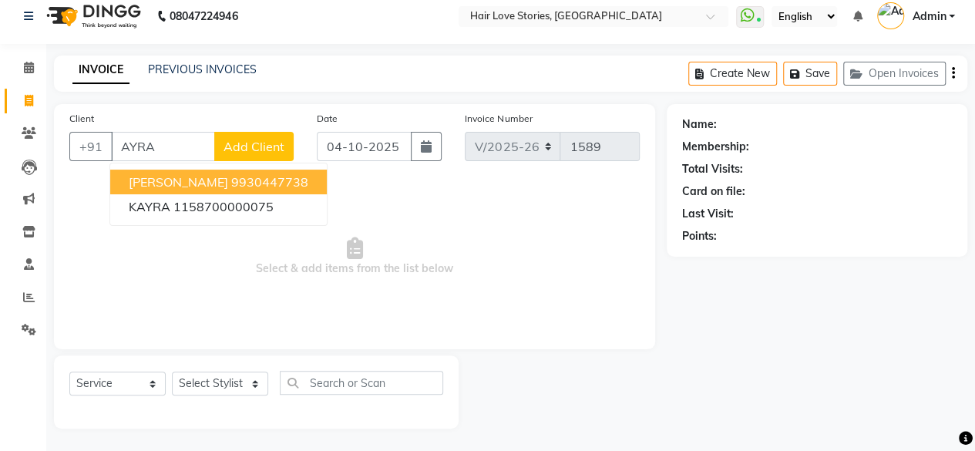
click at [158, 178] on span "[PERSON_NAME]" at bounding box center [178, 181] width 99 height 15
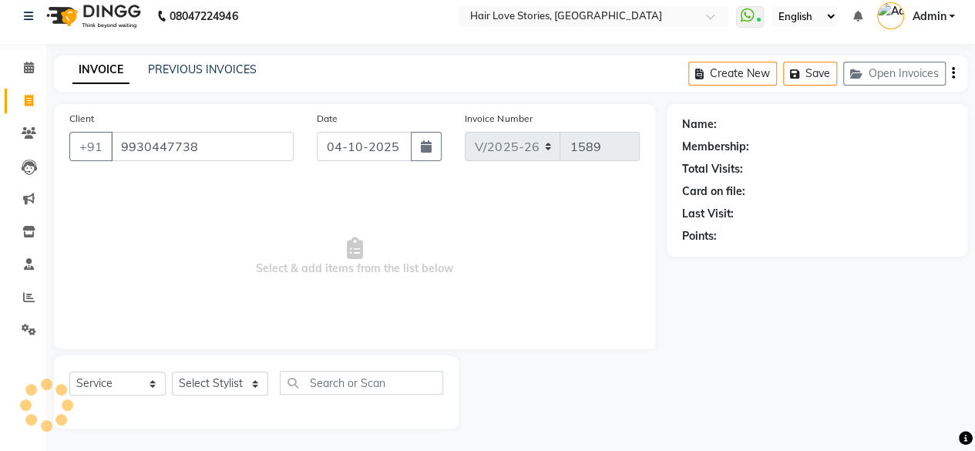
type input "9930447738"
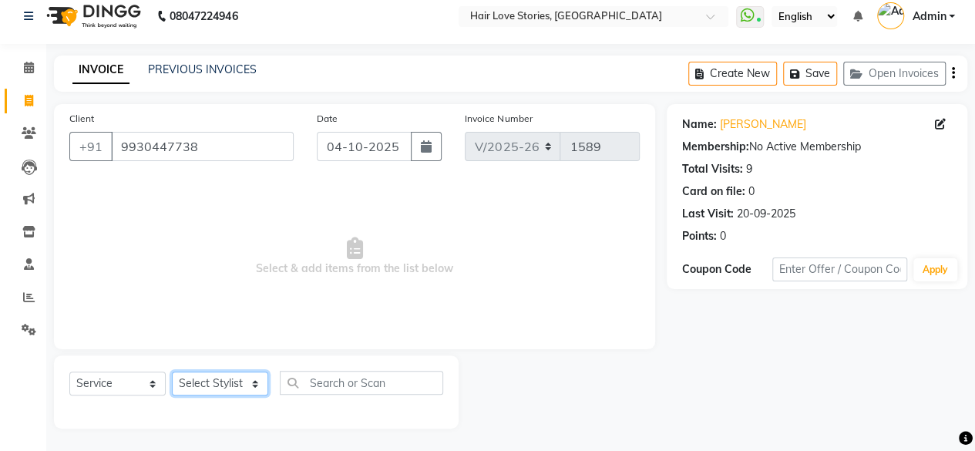
click at [231, 386] on select "Select Stylist [PERSON_NAME] FRONTDESK MANAGER [PERSON_NAME] MEENA MANE [PERSON…" at bounding box center [220, 384] width 96 height 24
select select "74179"
click at [172, 372] on select "Select Stylist [PERSON_NAME] FRONTDESK MANAGER [PERSON_NAME] MEENA MANE [PERSON…" at bounding box center [220, 384] width 96 height 24
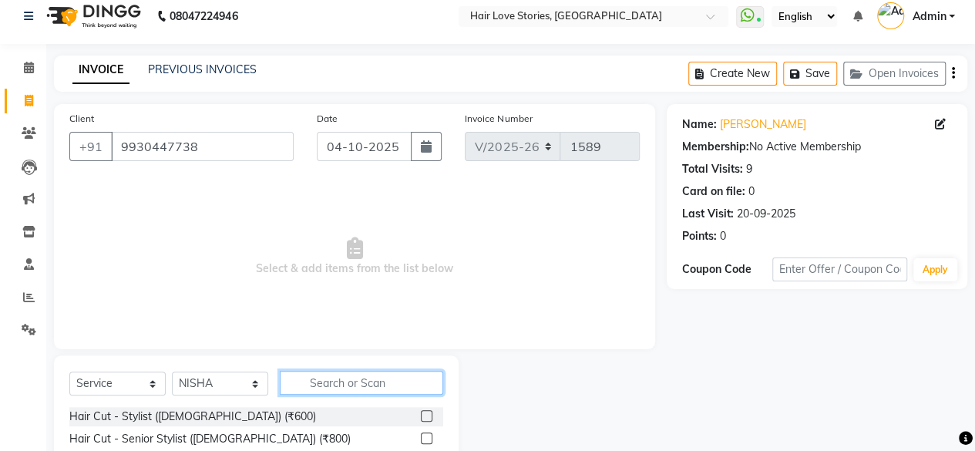
click at [334, 381] on input "text" at bounding box center [361, 383] width 163 height 24
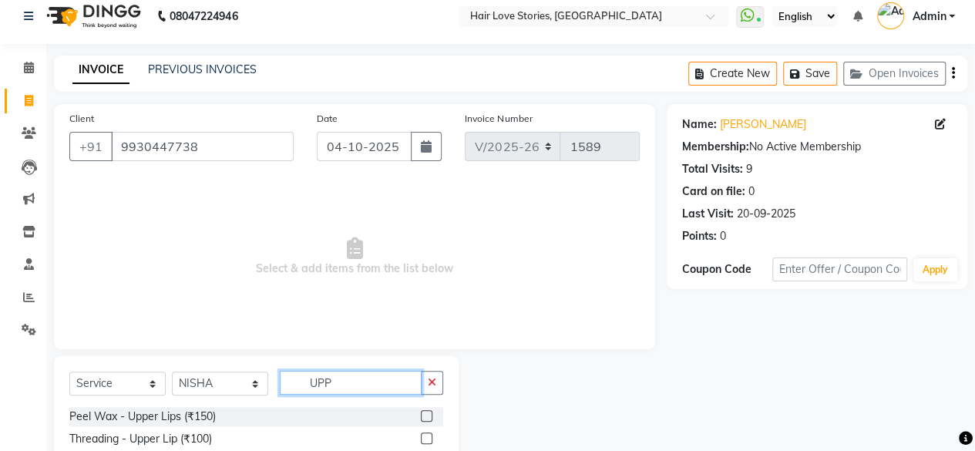
type input "UPP"
click at [426, 413] on label at bounding box center [427, 416] width 12 height 12
click at [426, 413] on input "checkbox" at bounding box center [426, 417] width 10 height 10
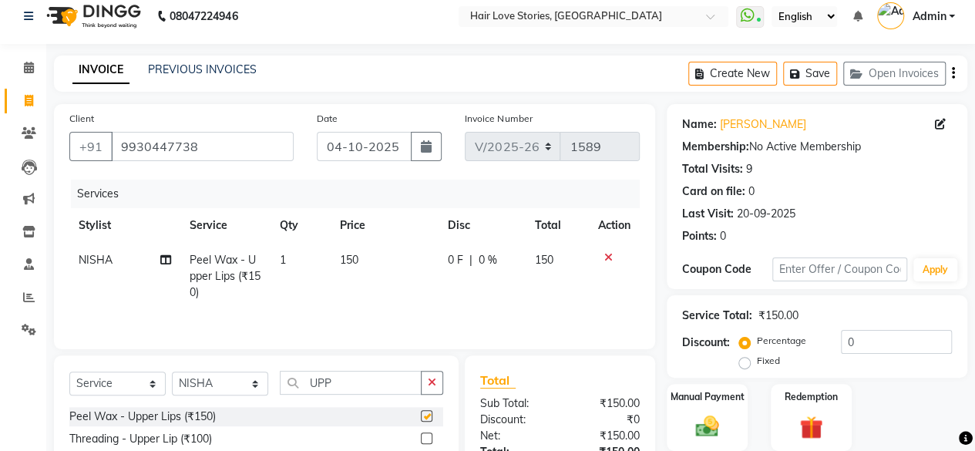
checkbox input "false"
click at [722, 431] on img at bounding box center [707, 426] width 39 height 28
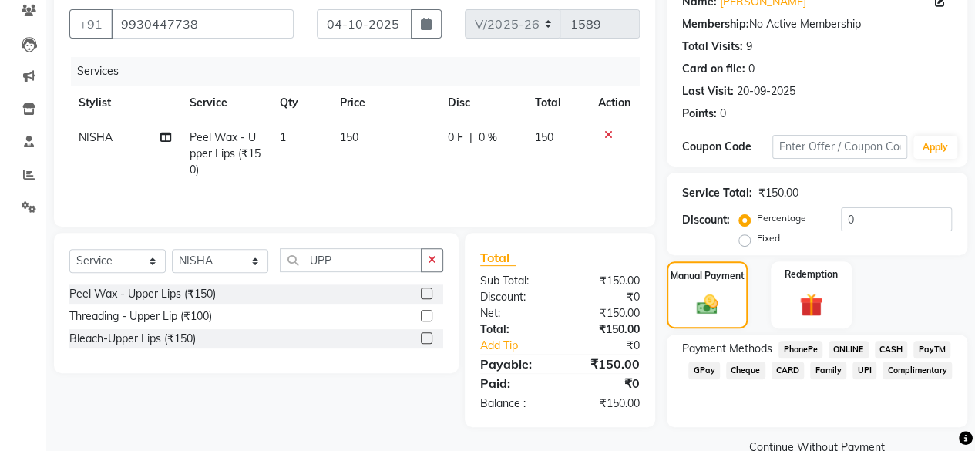
scroll to position [164, 0]
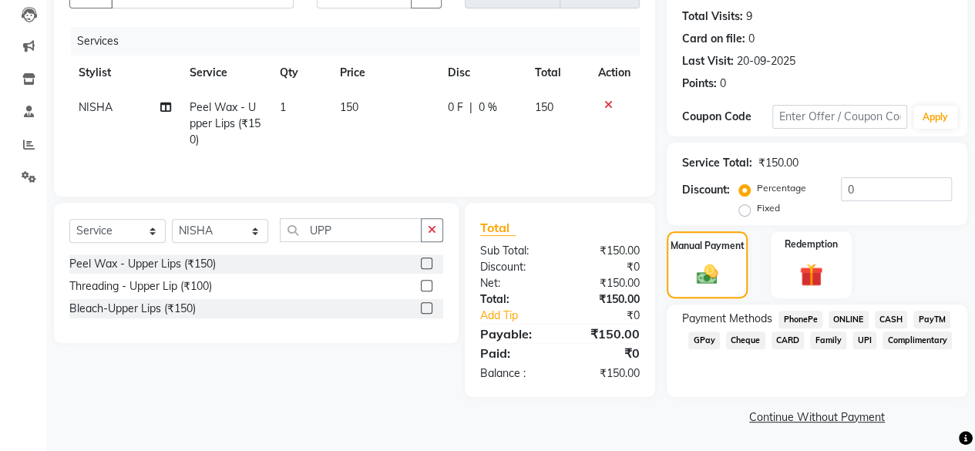
click at [705, 342] on span "GPay" at bounding box center [704, 340] width 32 height 18
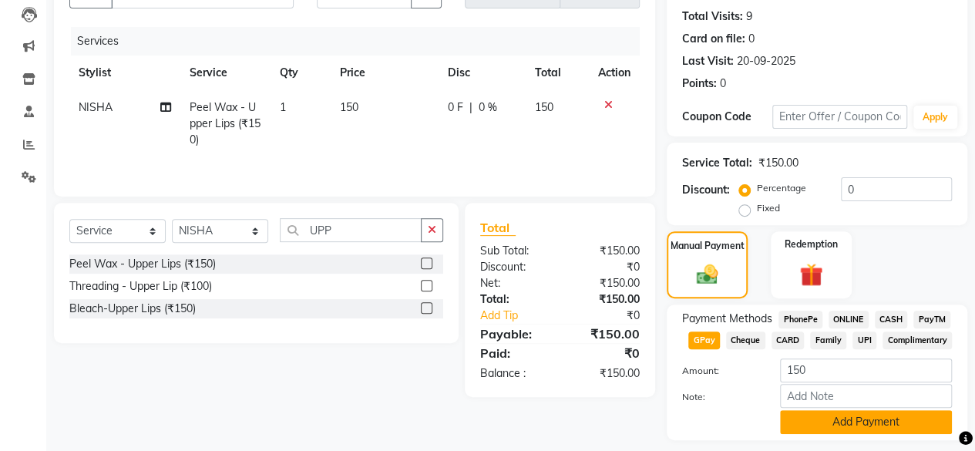
click at [818, 423] on button "Add Payment" at bounding box center [866, 422] width 172 height 24
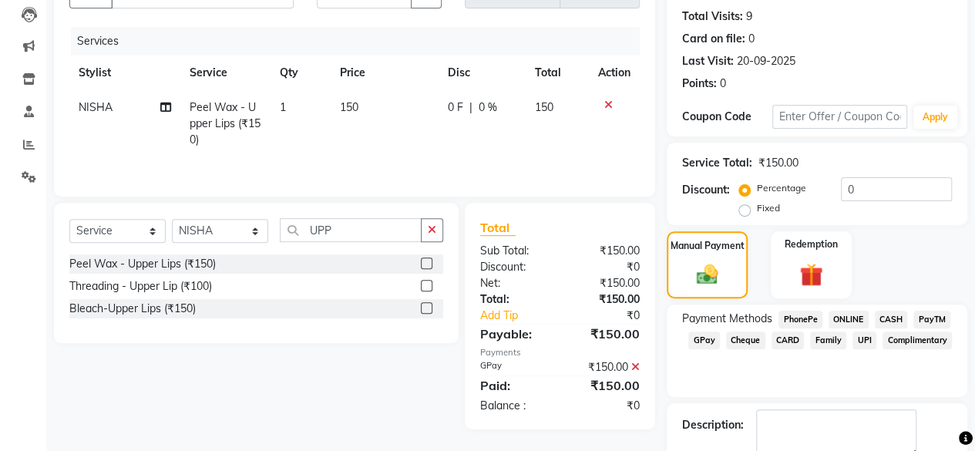
scroll to position [250, 0]
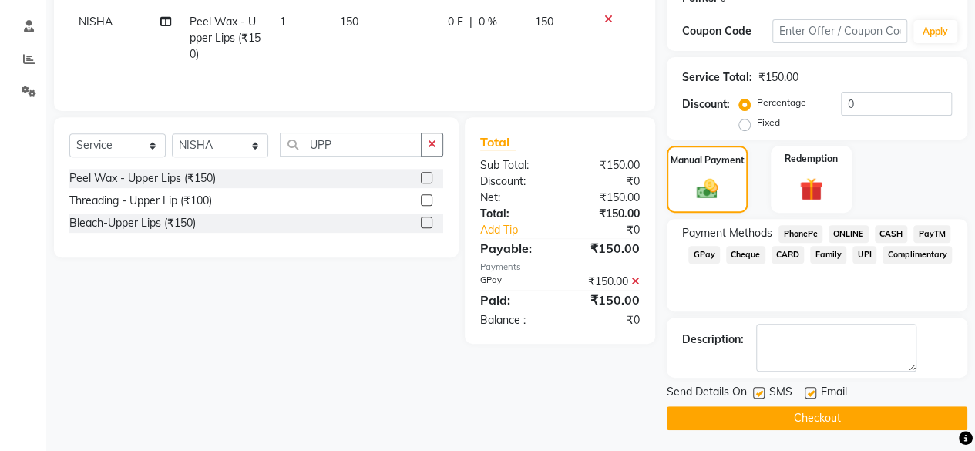
click at [826, 419] on button "Checkout" at bounding box center [817, 418] width 301 height 24
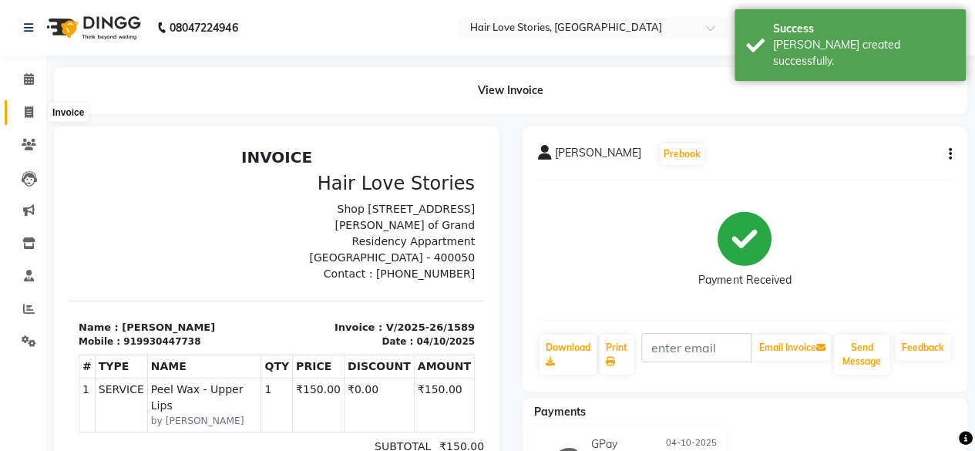
click at [26, 113] on icon at bounding box center [29, 112] width 8 height 12
select select "service"
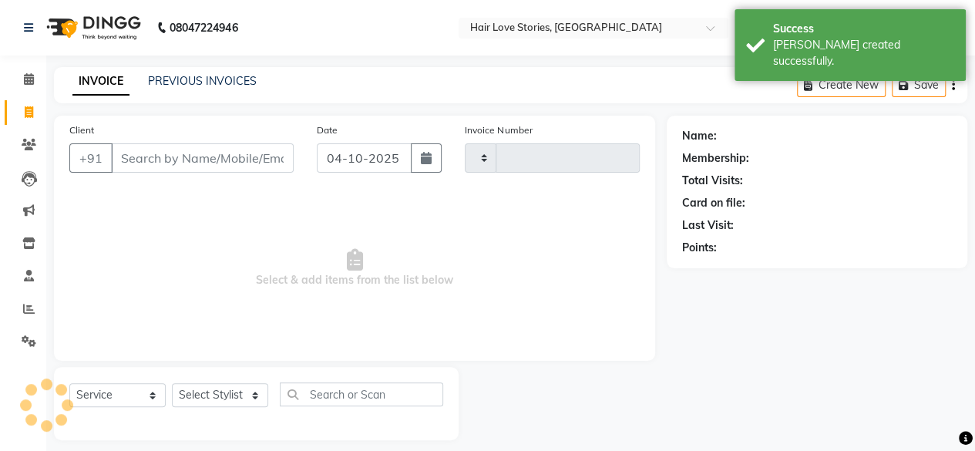
type input "1590"
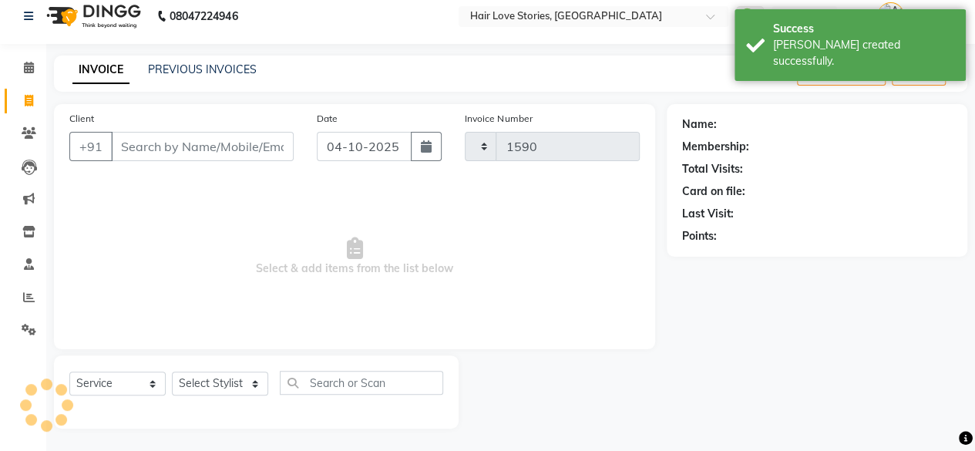
select select "3886"
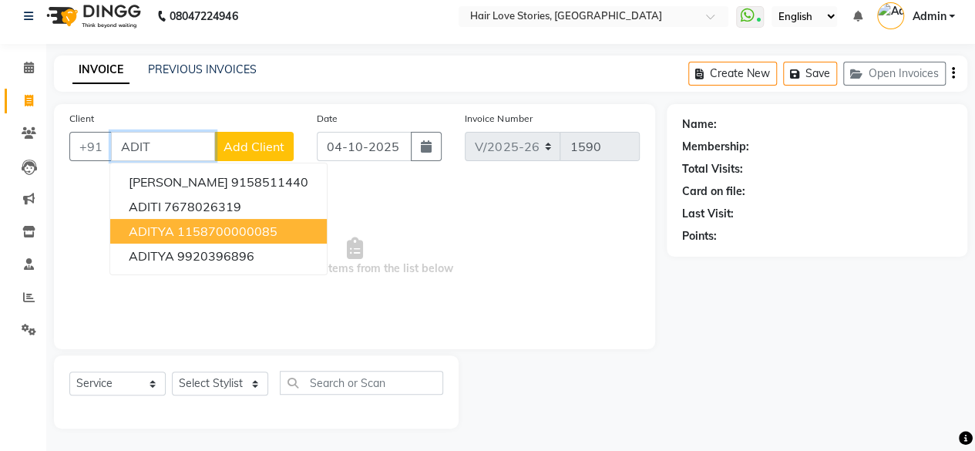
click at [191, 235] on ngb-highlight "1158700000085" at bounding box center [227, 231] width 100 height 15
type input "1158700000085"
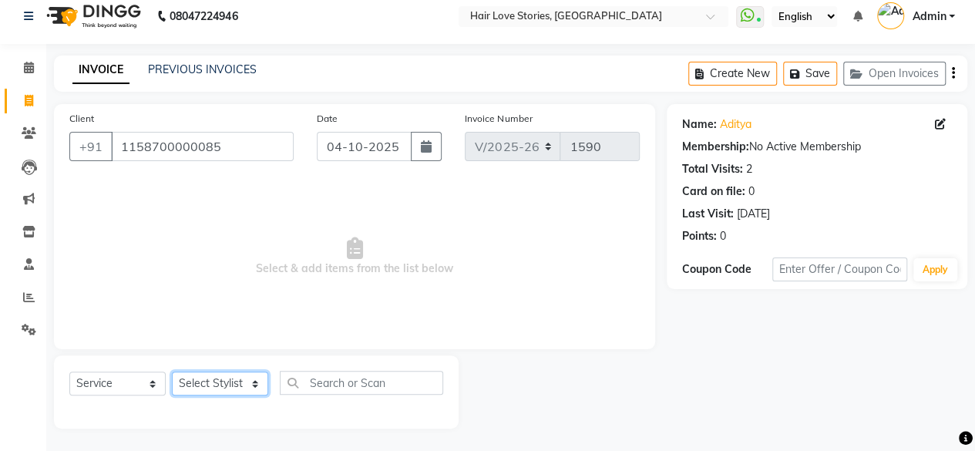
click at [222, 384] on select "Select Stylist [PERSON_NAME] FRONTDESK MANAGER [PERSON_NAME] MEENA MANE [PERSON…" at bounding box center [220, 384] width 96 height 24
select select "19891"
click at [172, 372] on select "Select Stylist [PERSON_NAME] FRONTDESK MANAGER [PERSON_NAME] MEENA MANE [PERSON…" at bounding box center [220, 384] width 96 height 24
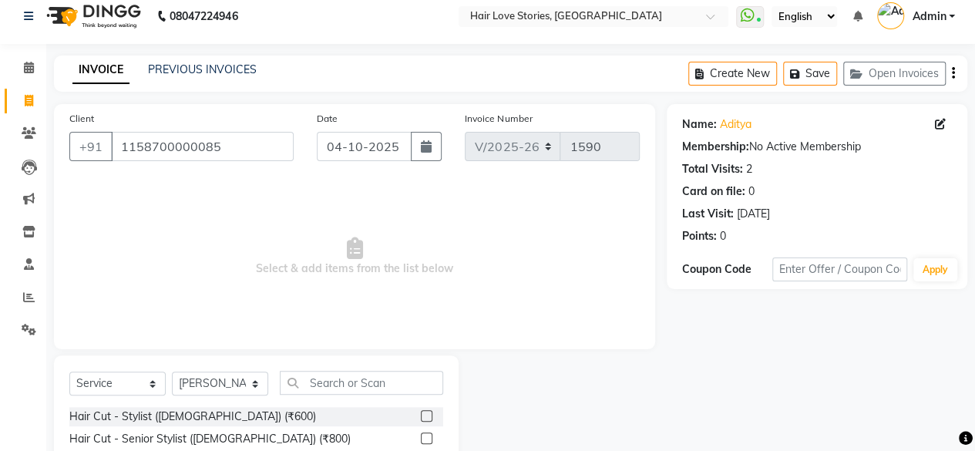
click at [421, 413] on label at bounding box center [427, 416] width 12 height 12
click at [421, 413] on input "checkbox" at bounding box center [426, 417] width 10 height 10
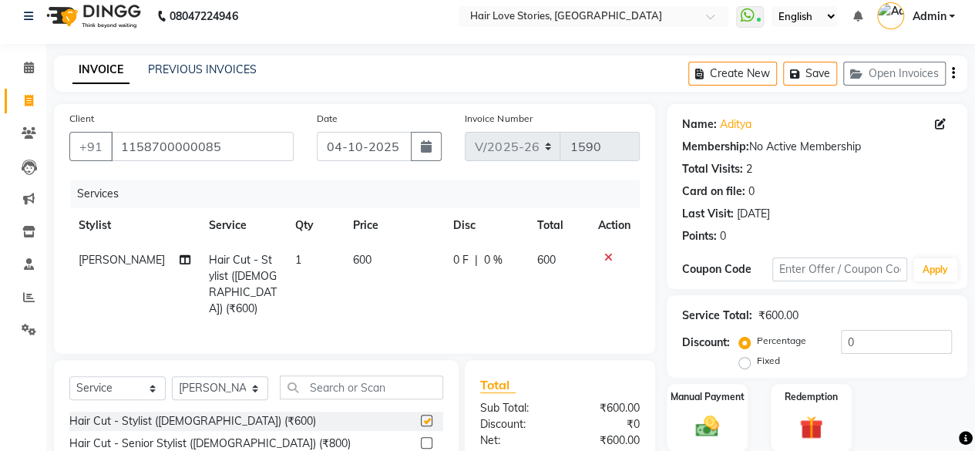
checkbox input "false"
click at [421, 440] on label at bounding box center [427, 443] width 12 height 12
click at [421, 440] on input "checkbox" at bounding box center [426, 444] width 10 height 10
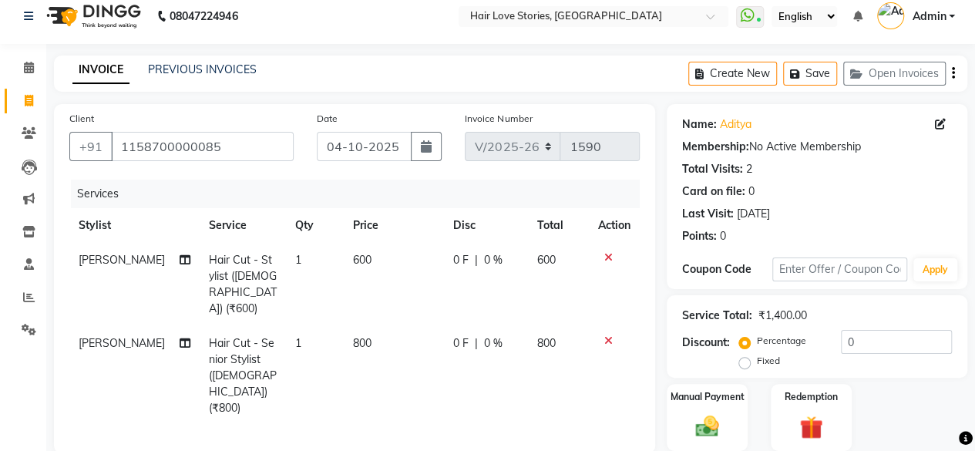
checkbox input "false"
click at [604, 335] on icon at bounding box center [608, 340] width 8 height 11
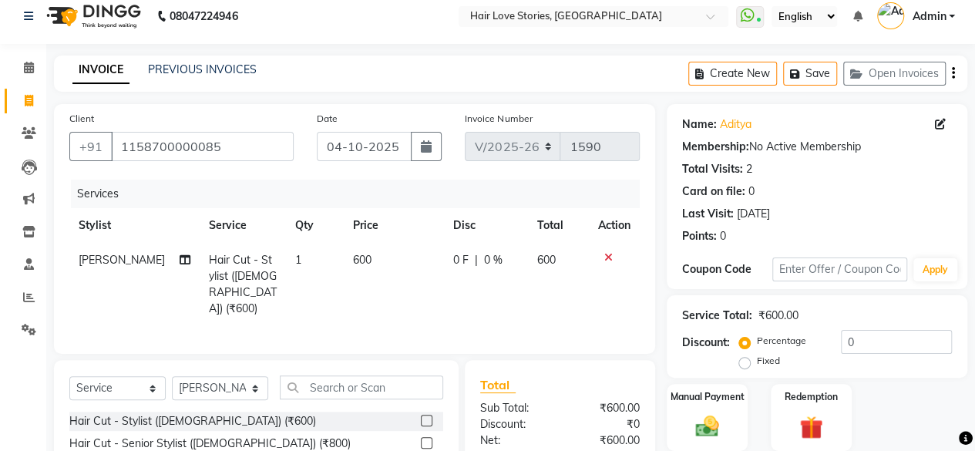
click at [353, 253] on span "600" at bounding box center [362, 260] width 19 height 14
select select "19891"
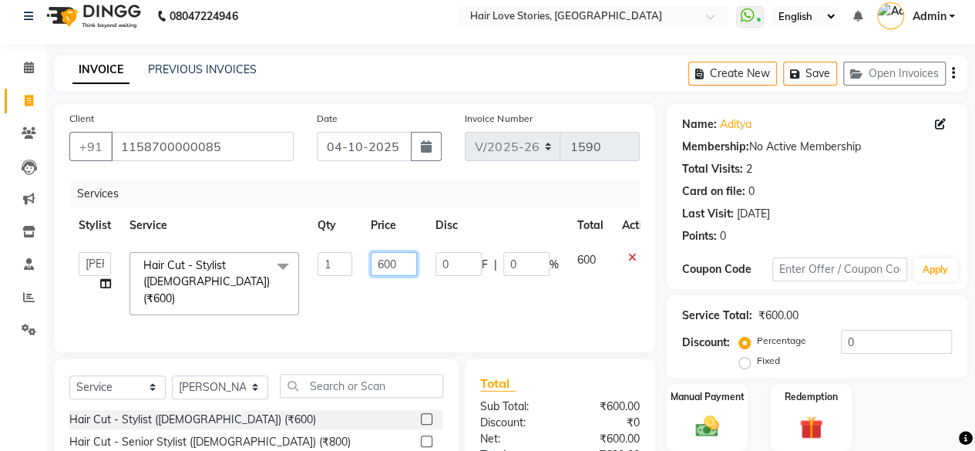
click at [384, 264] on input "600" at bounding box center [394, 264] width 46 height 24
type input "700"
click at [699, 433] on img at bounding box center [707, 426] width 39 height 28
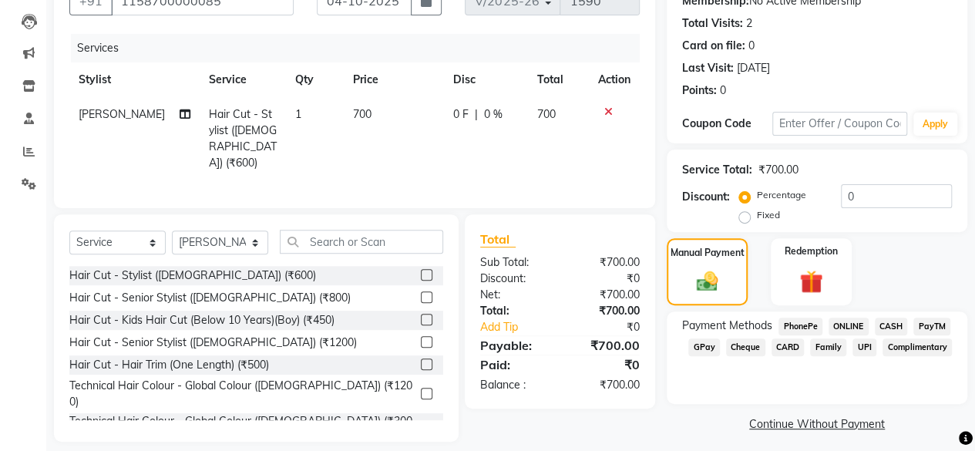
scroll to position [166, 0]
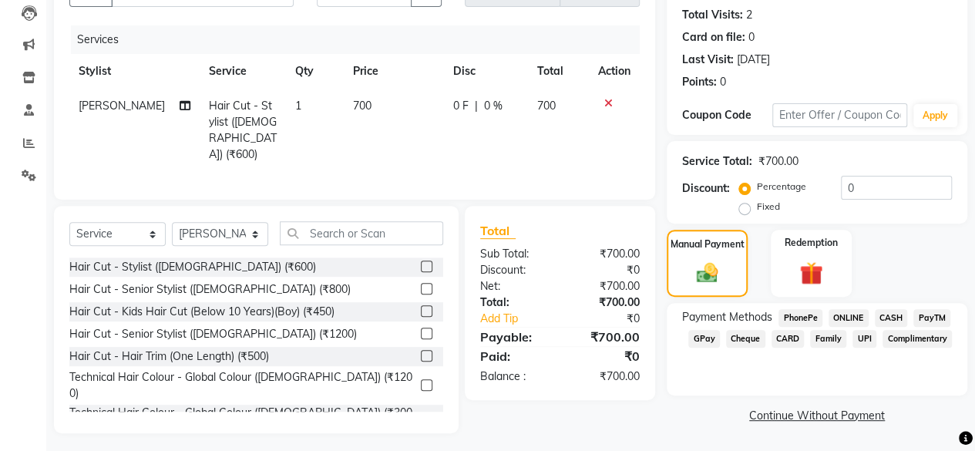
click at [885, 315] on span "CASH" at bounding box center [891, 318] width 33 height 18
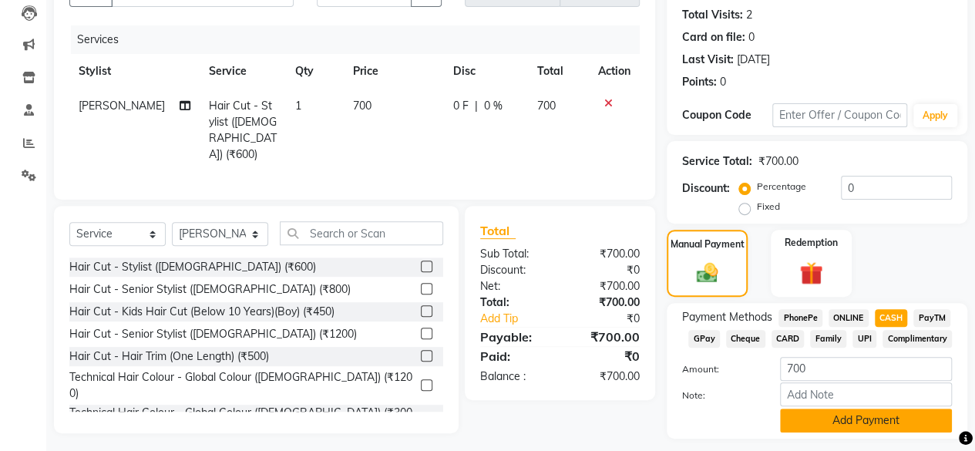
click at [847, 418] on button "Add Payment" at bounding box center [866, 421] width 172 height 24
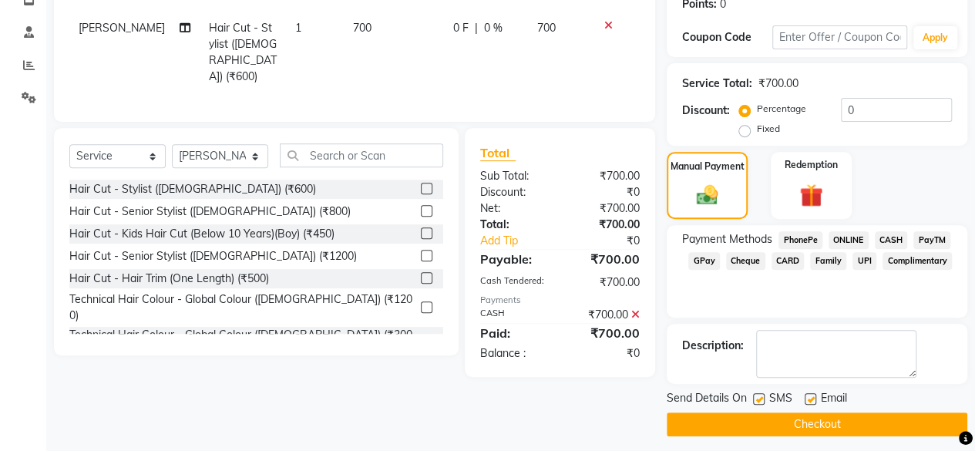
scroll to position [250, 0]
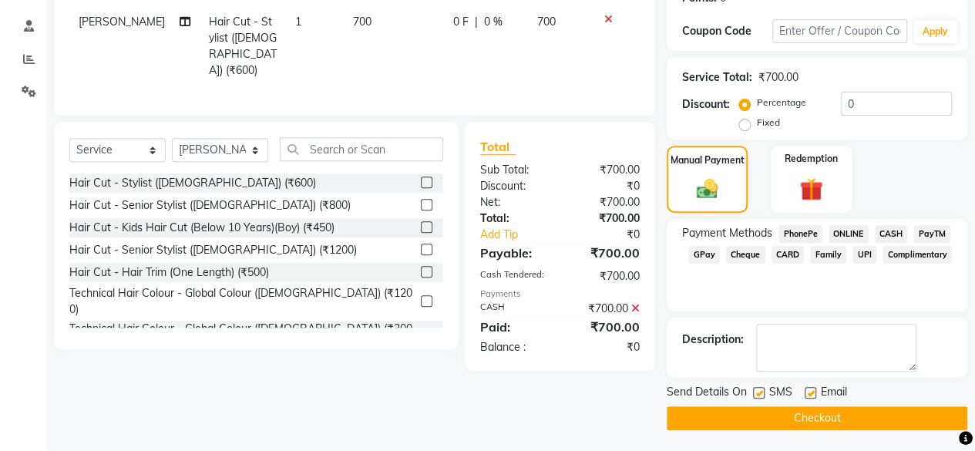
click at [759, 389] on label at bounding box center [759, 393] width 12 height 12
click at [759, 389] on input "checkbox" at bounding box center [758, 394] width 10 height 10
checkbox input "false"
click at [755, 413] on button "Checkout" at bounding box center [817, 418] width 301 height 24
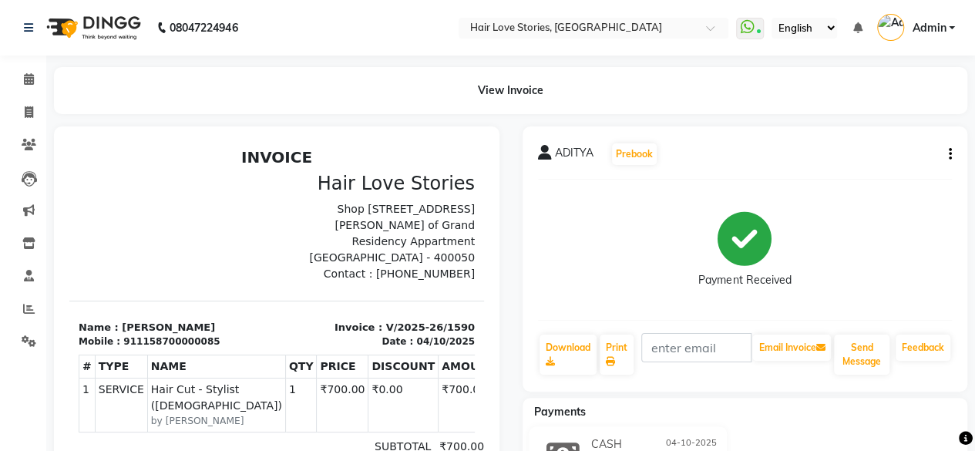
click at [755, 413] on div "Payments" at bounding box center [751, 412] width 457 height 16
click at [32, 108] on icon at bounding box center [29, 112] width 8 height 12
select select "service"
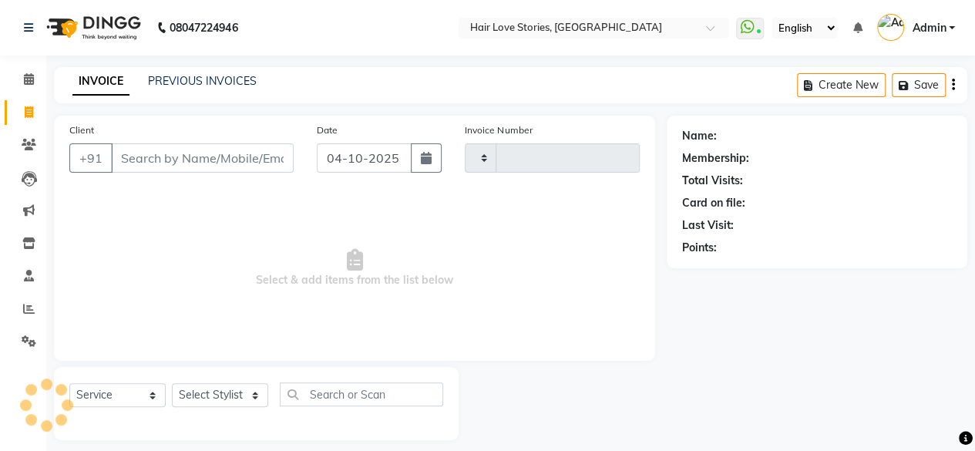
type input "1591"
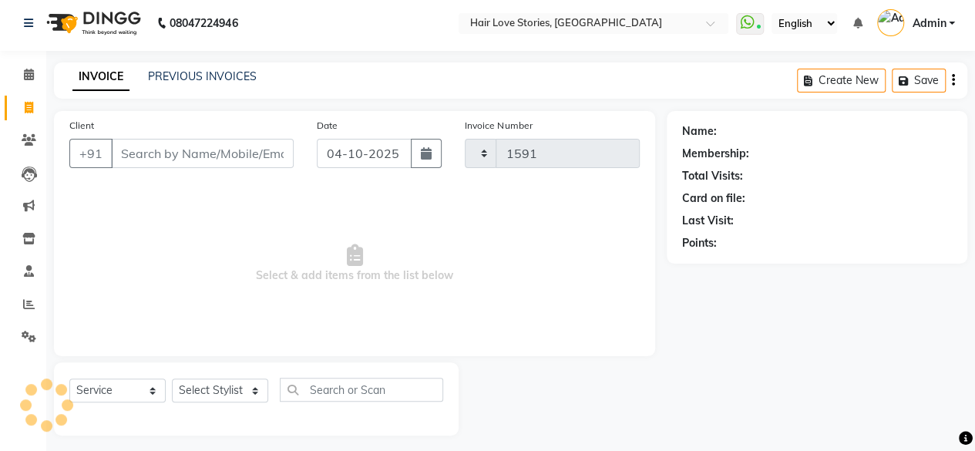
select select "3886"
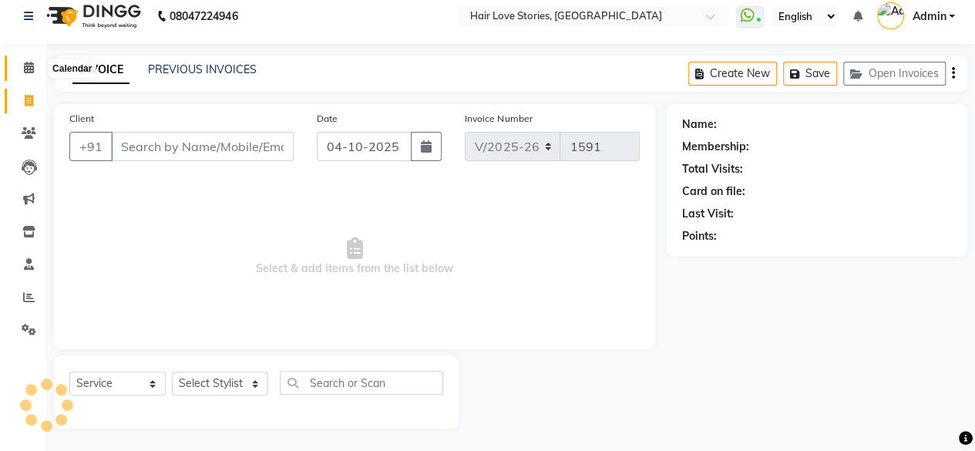
click at [32, 69] on icon at bounding box center [29, 68] width 10 height 12
